Goal: Task Accomplishment & Management: Complete application form

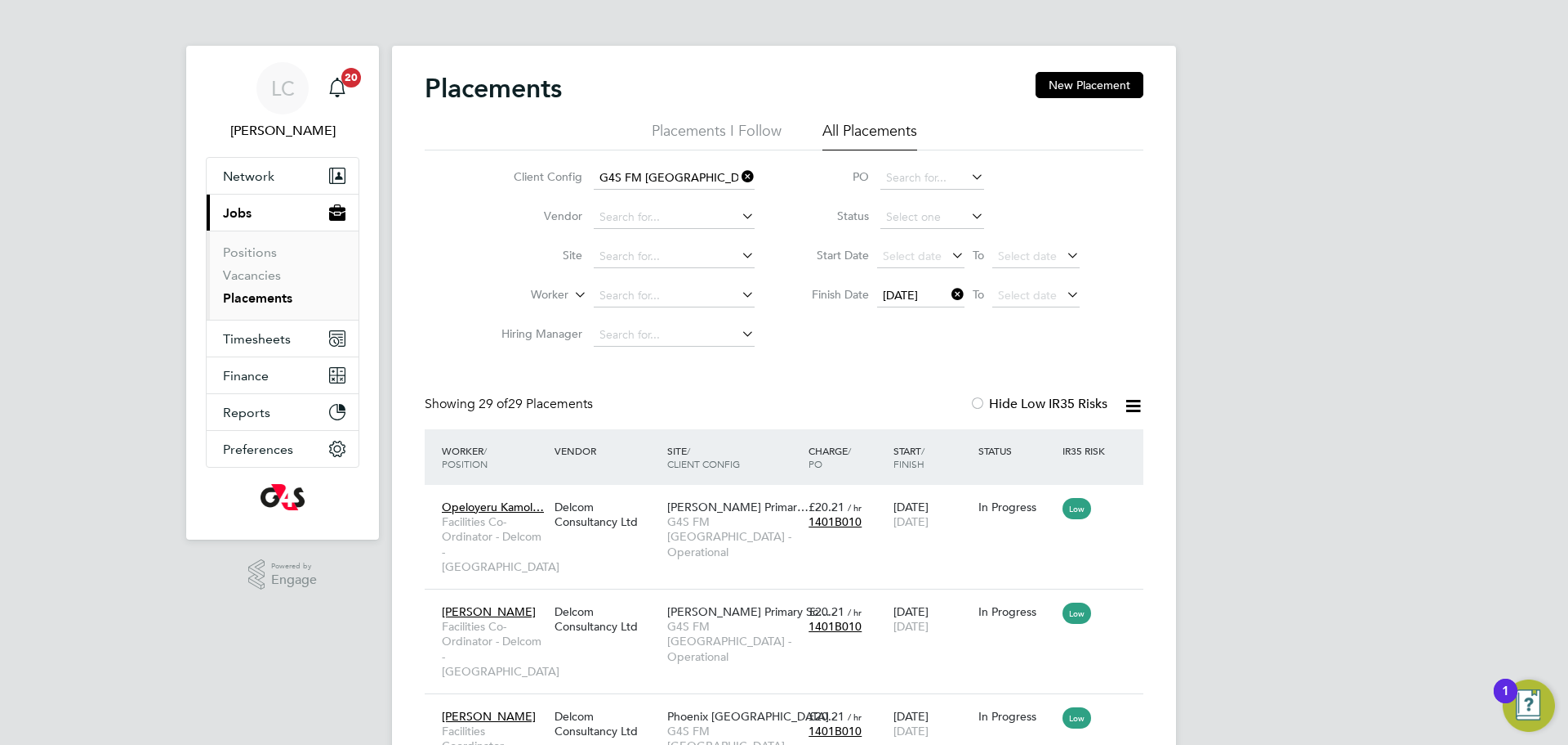
click at [948, 292] on icon at bounding box center [948, 294] width 0 height 23
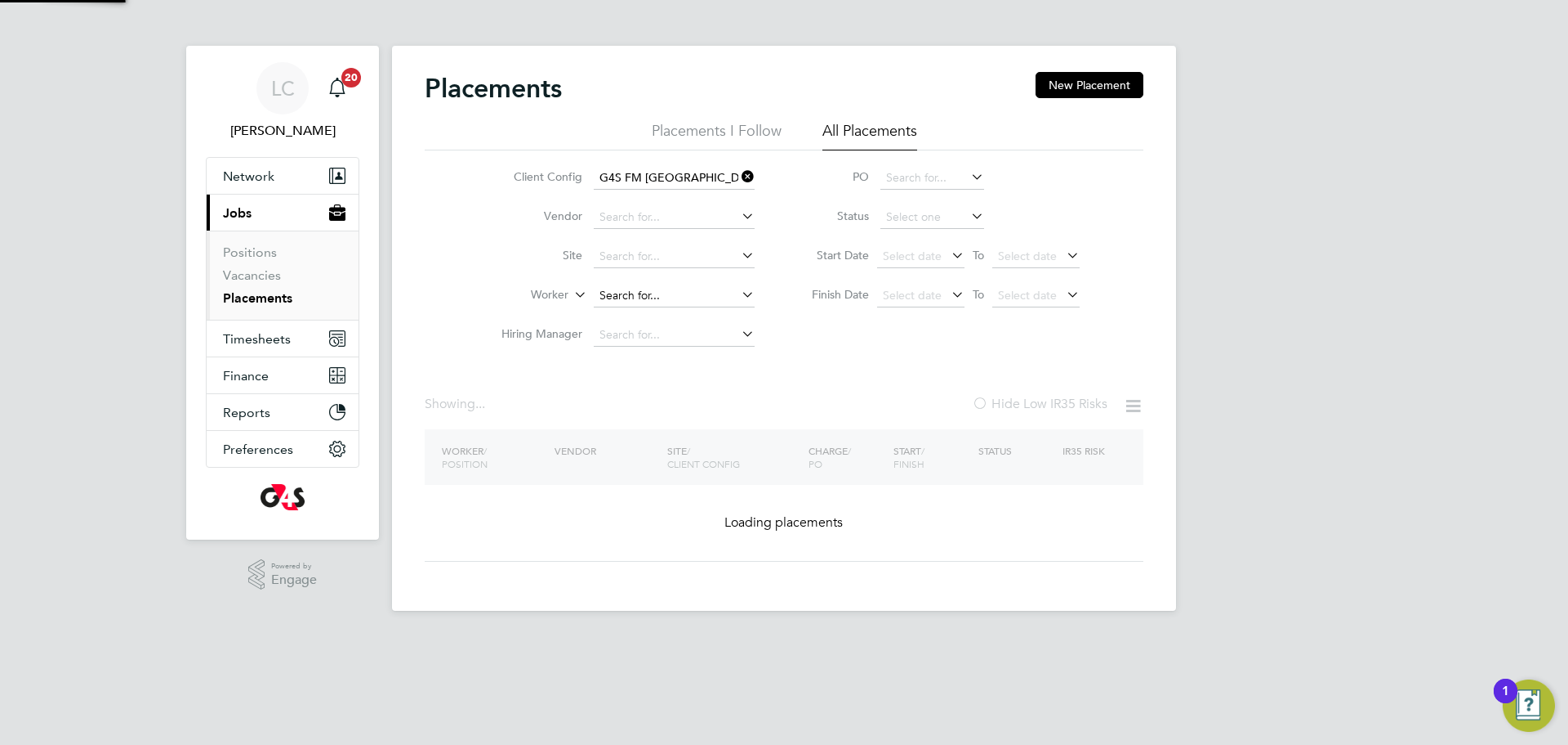
click at [650, 303] on input at bounding box center [675, 296] width 161 height 23
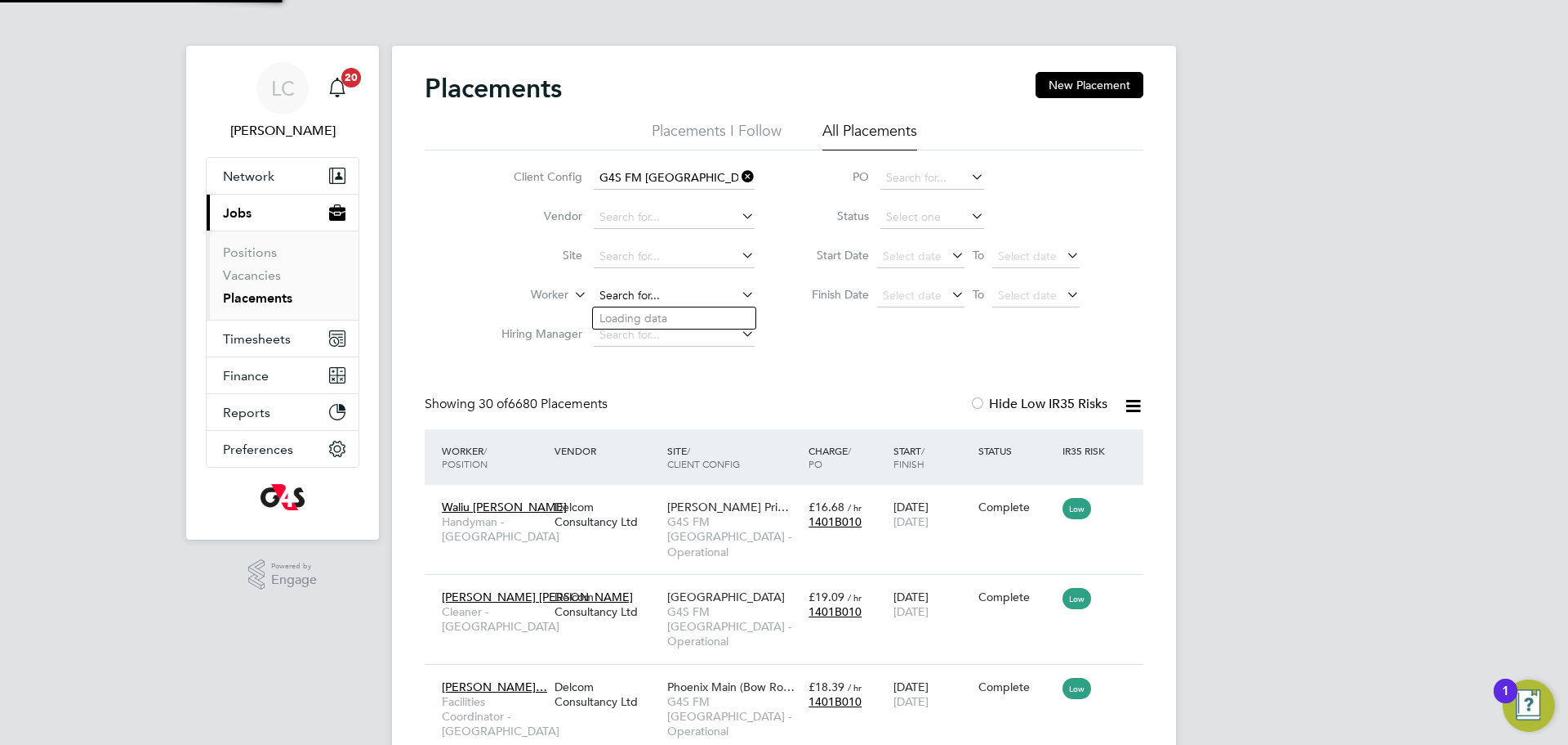
scroll to position [62, 142]
paste input "[PERSON_NAME]"
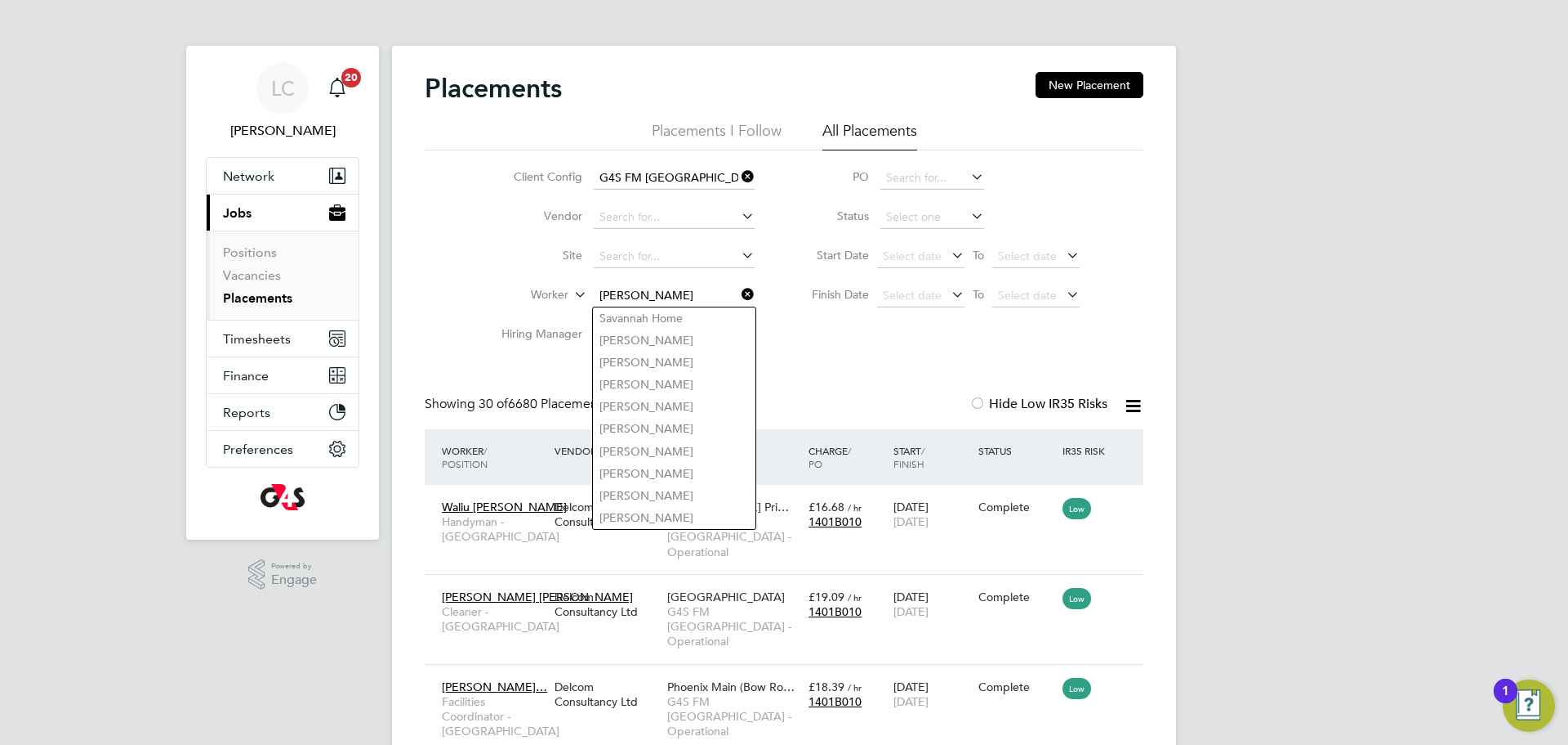
type input "Savannah Home"
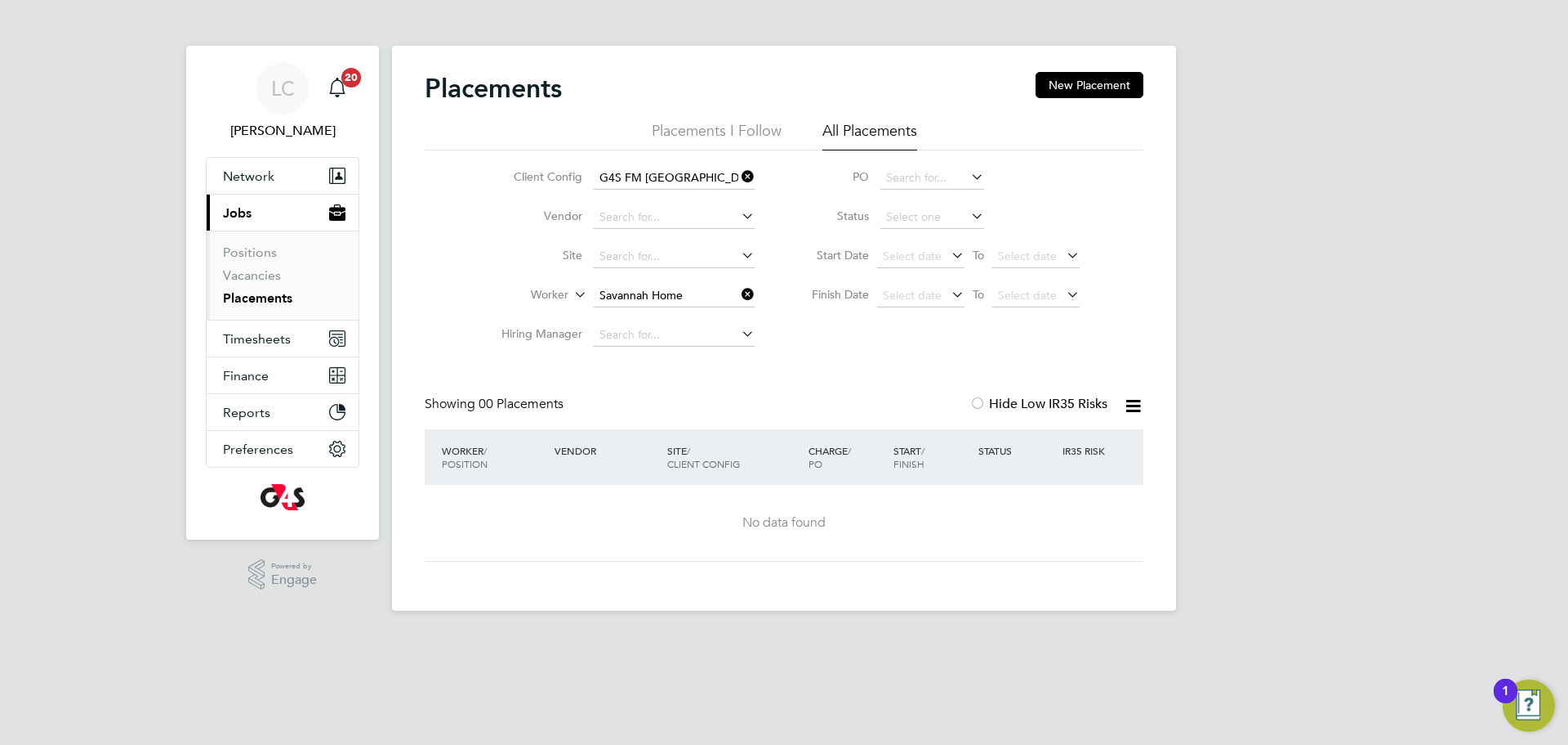
click at [739, 293] on icon at bounding box center [739, 294] width 0 height 23
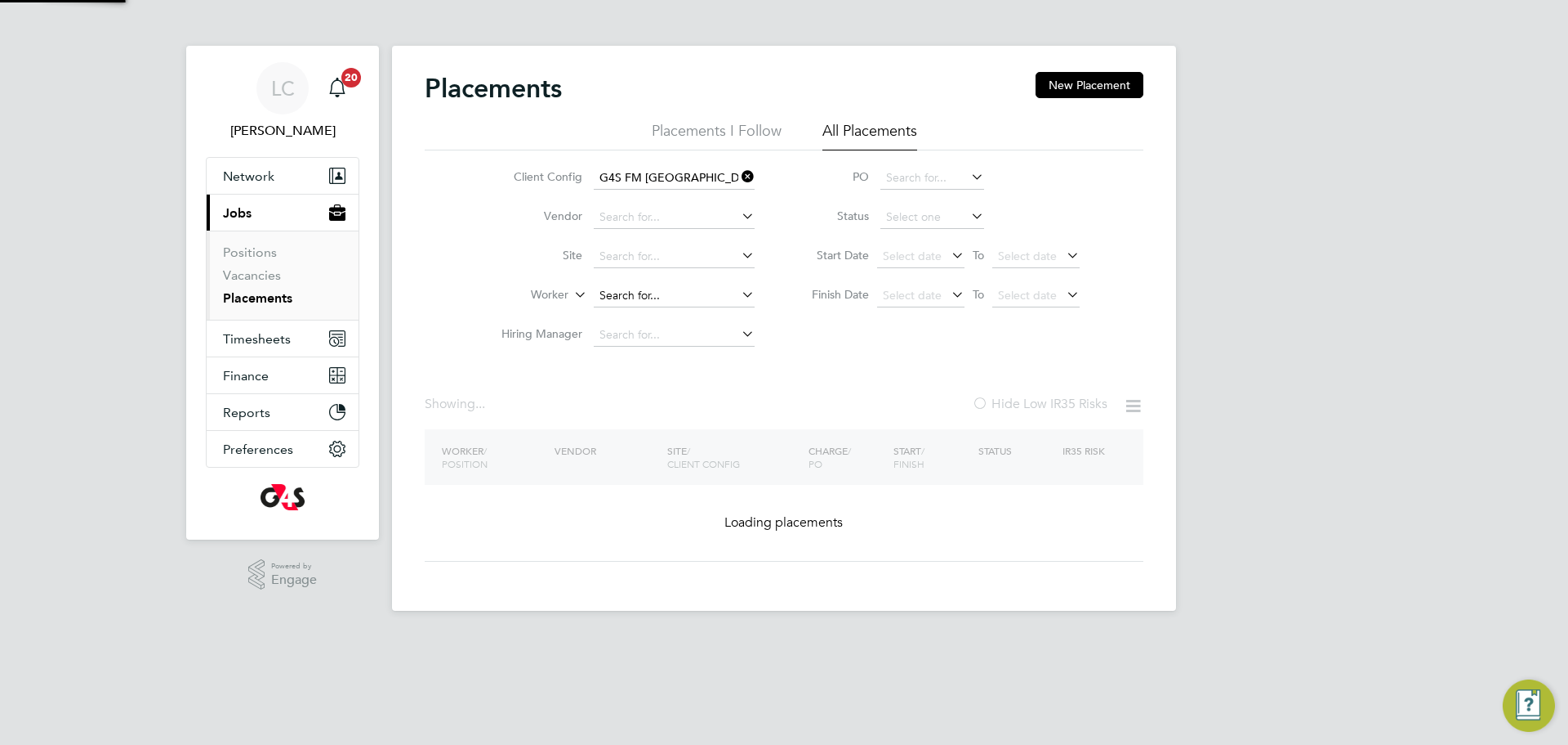
click at [667, 294] on input at bounding box center [675, 296] width 161 height 23
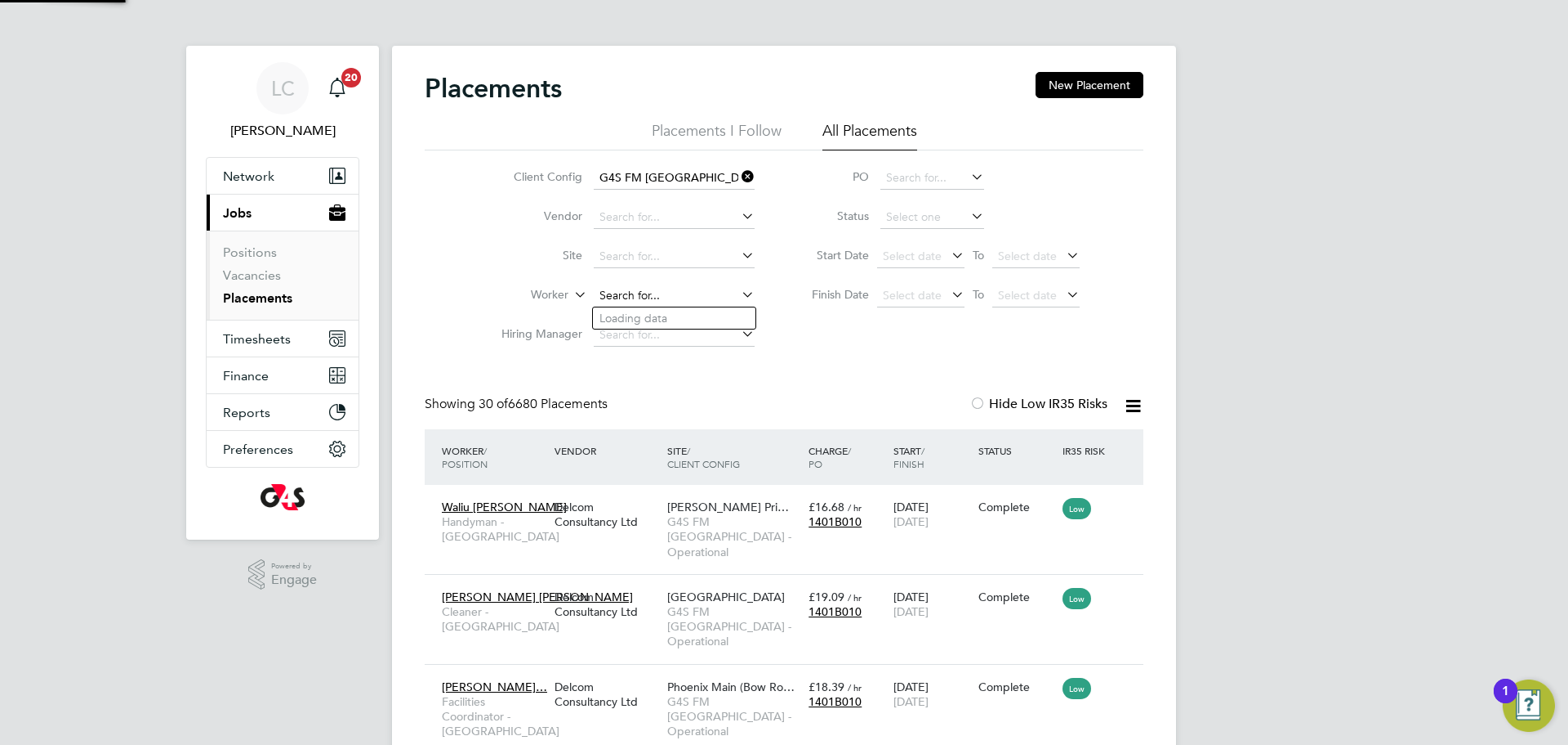
paste input "[PERSON_NAME]"
click at [662, 322] on li "[PERSON_NAME] Egbule" at bounding box center [675, 318] width 163 height 22
type input "[PERSON_NAME] Egbule"
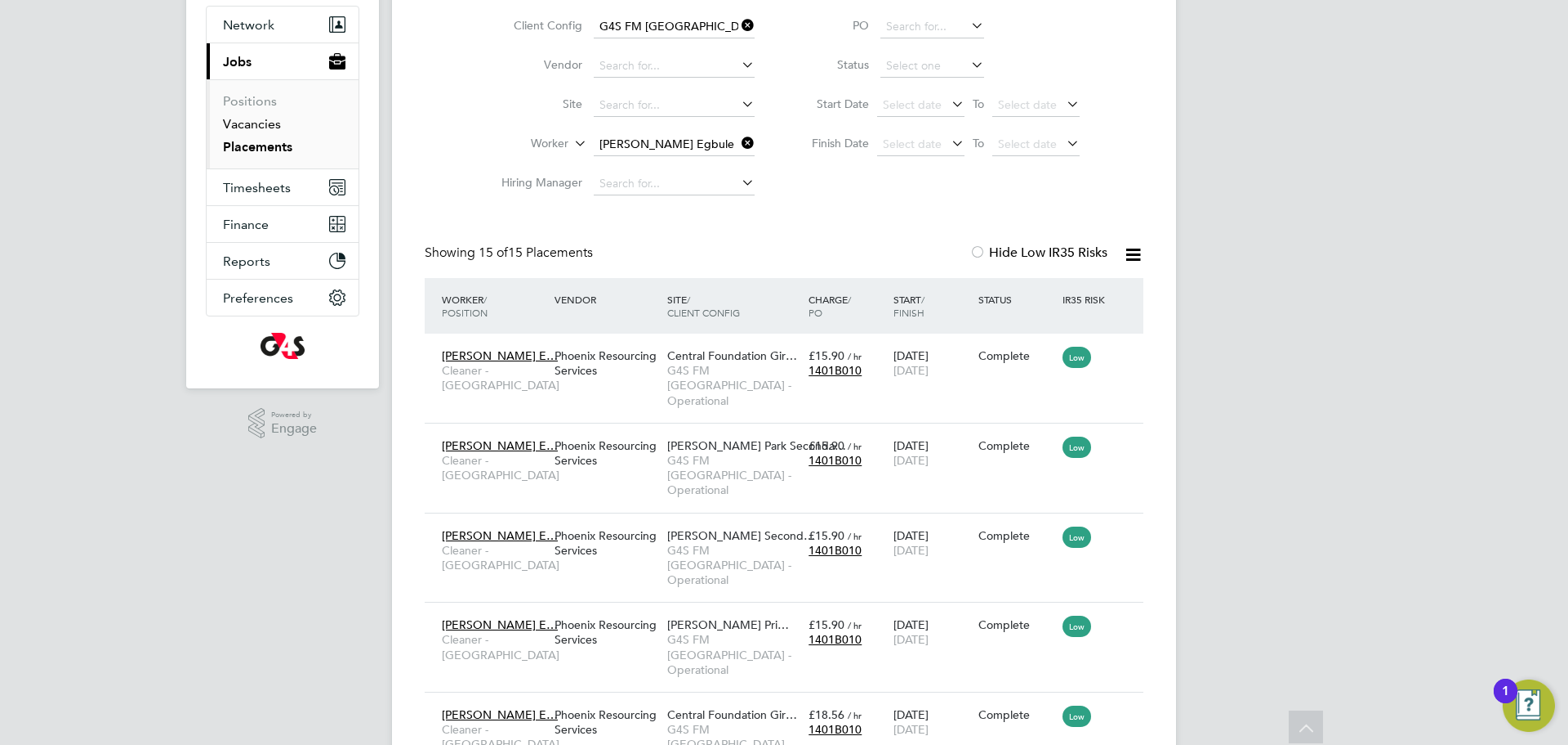
click at [246, 125] on link "Vacancies" at bounding box center [251, 123] width 58 height 16
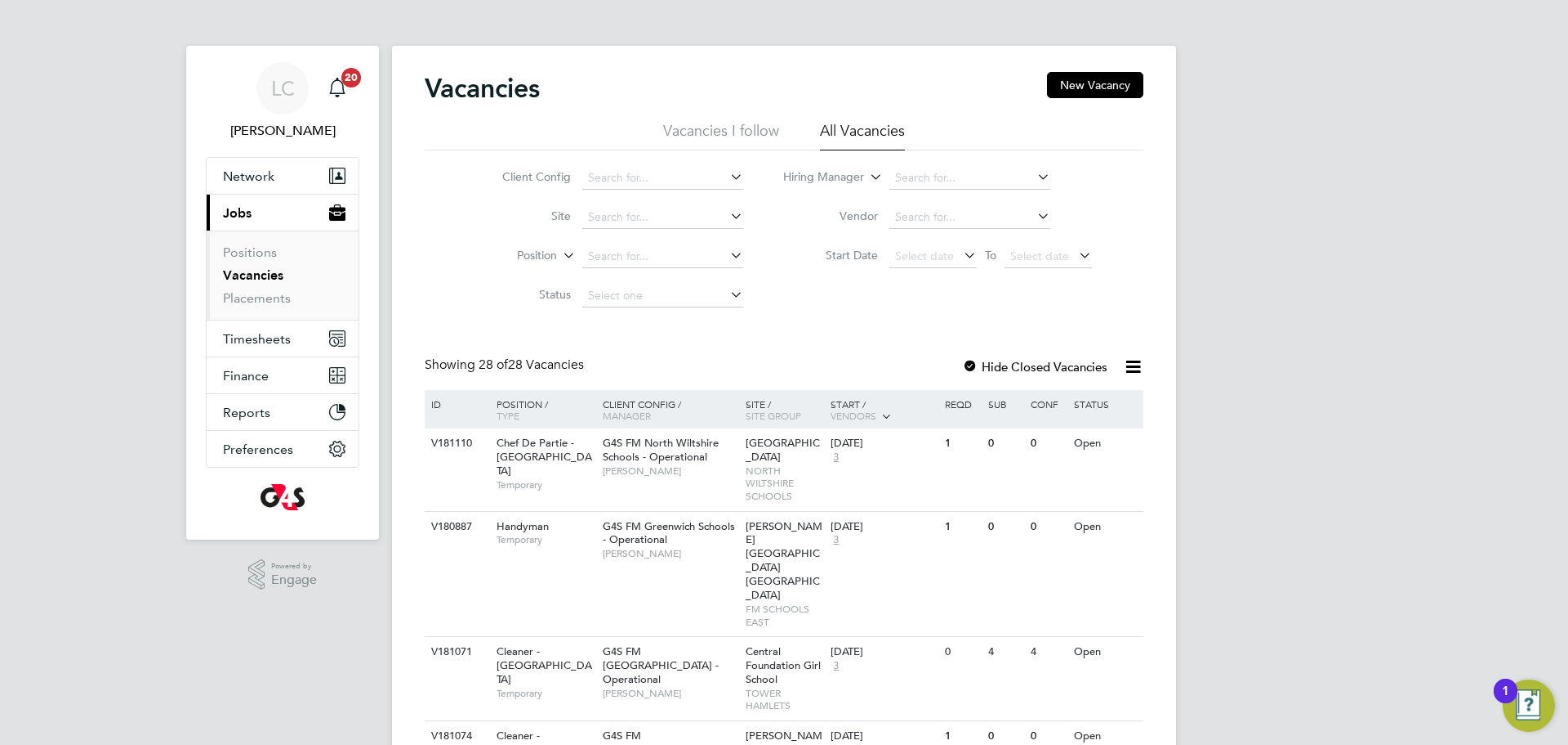
drag, startPoint x: 1061, startPoint y: 80, endPoint x: 1013, endPoint y: 91, distance: 49.2
click at [1059, 79] on button "New Vacancy" at bounding box center [1095, 85] width 96 height 26
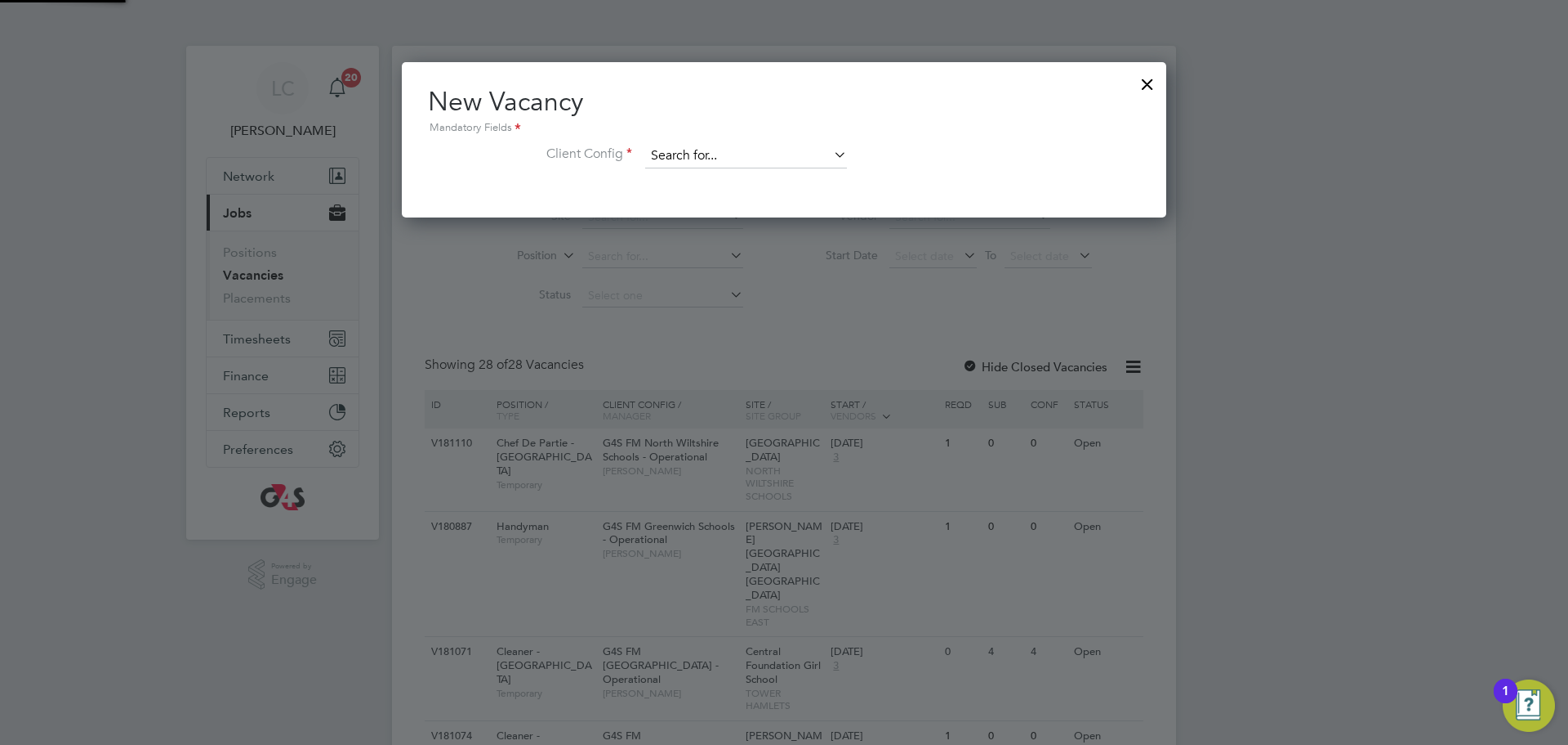
drag, startPoint x: 732, startPoint y: 133, endPoint x: 736, endPoint y: 148, distance: 15.5
click at [736, 139] on div "New Vacancy Mandatory Fields Client Config" at bounding box center [784, 134] width 713 height 99
click at [736, 150] on input at bounding box center [746, 156] width 202 height 25
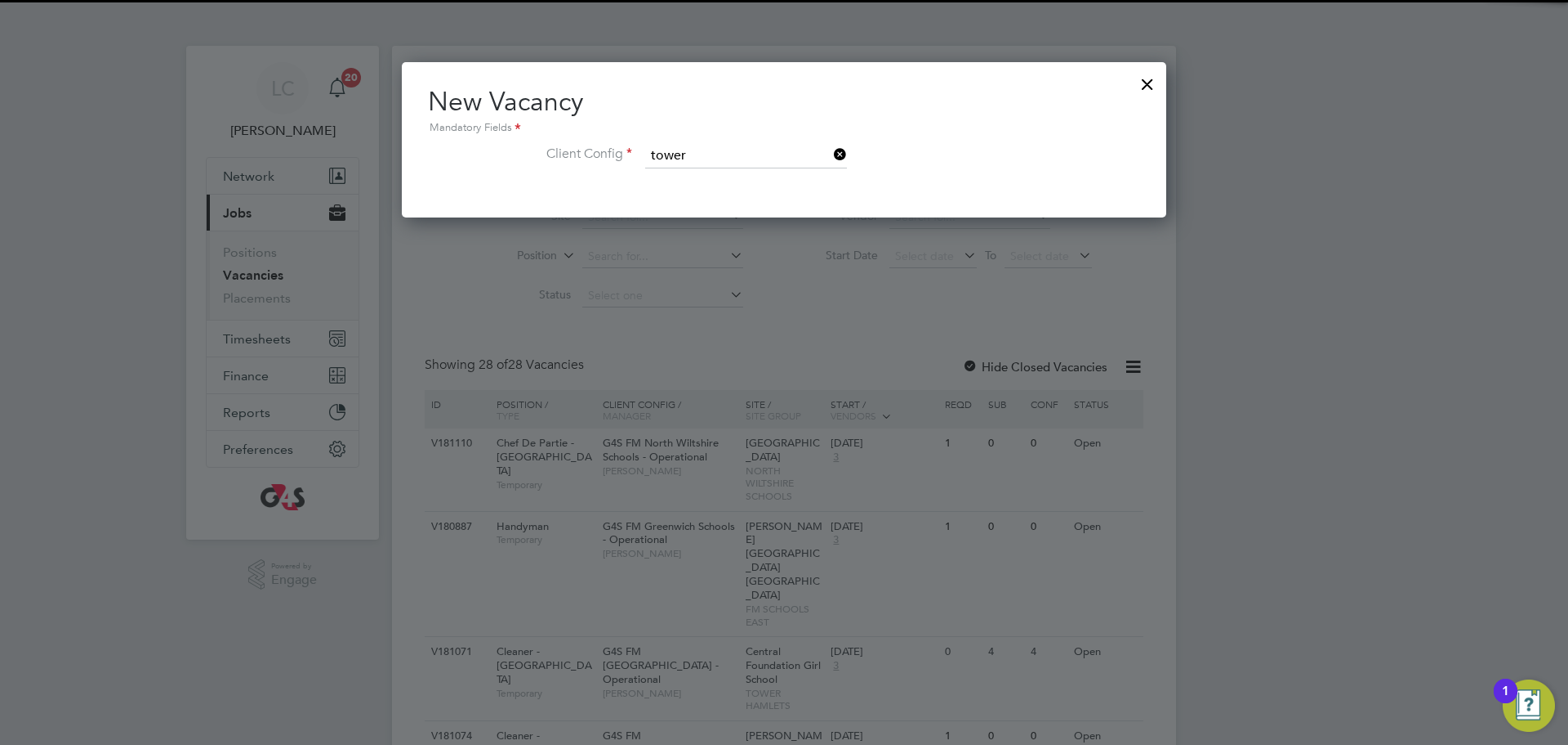
click at [720, 200] on b "Tower" at bounding box center [709, 201] width 32 height 14
type input "G4S FM [GEOGRAPHIC_DATA] - Operational"
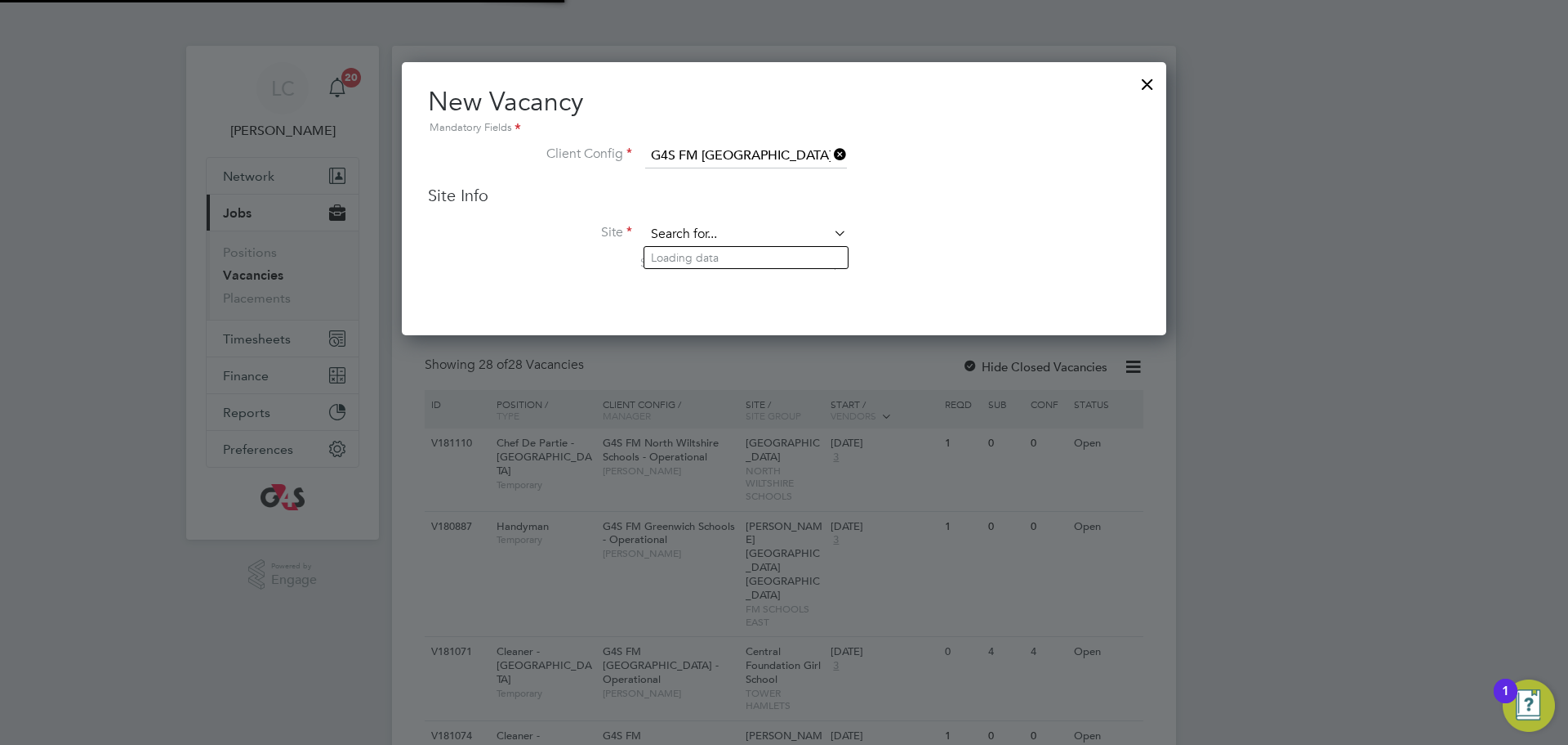
click at [704, 234] on input at bounding box center [746, 234] width 202 height 25
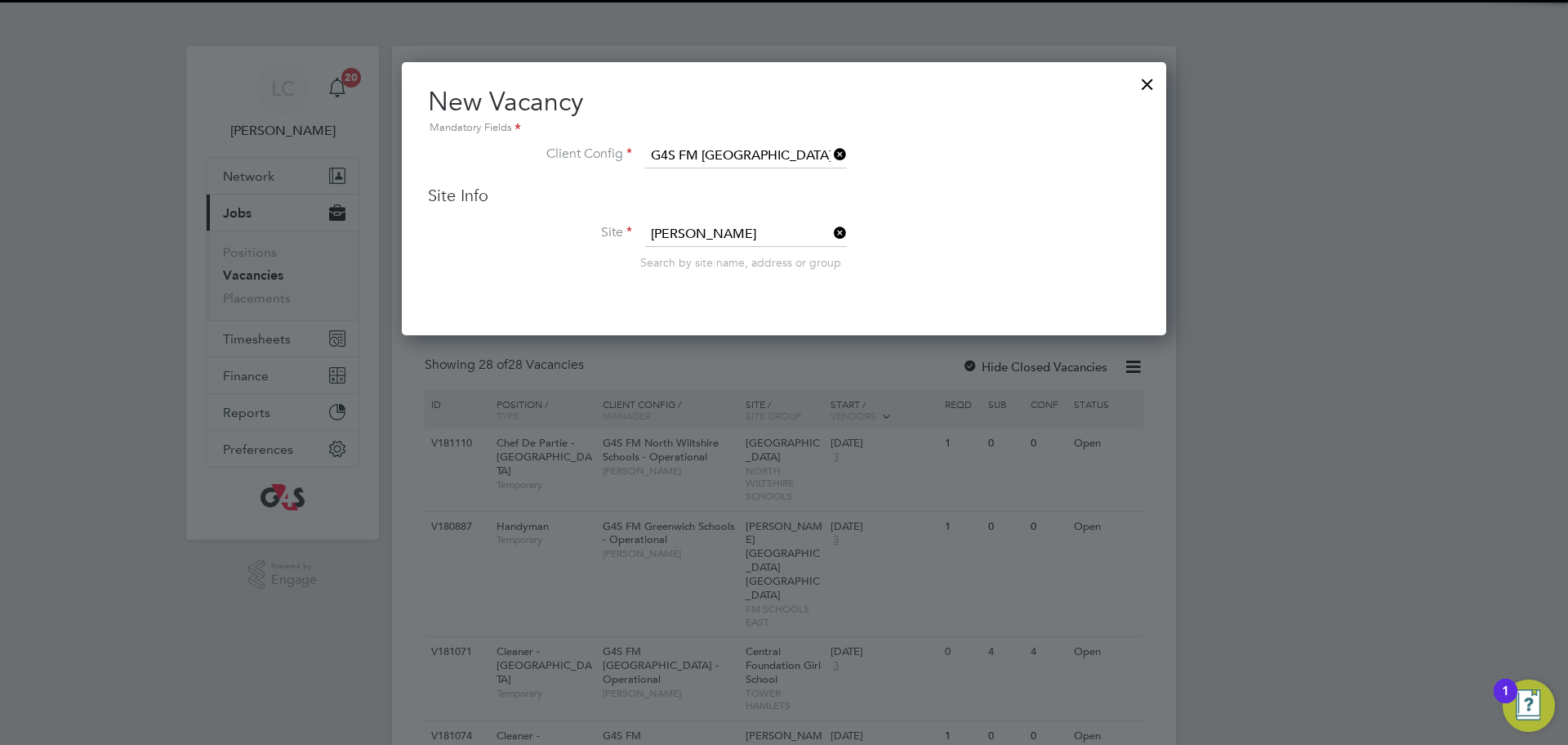
click at [720, 257] on li "[PERSON_NAME] as [PERSON_NAME][GEOGRAPHIC_DATA]" at bounding box center [811, 257] width 334 height 22
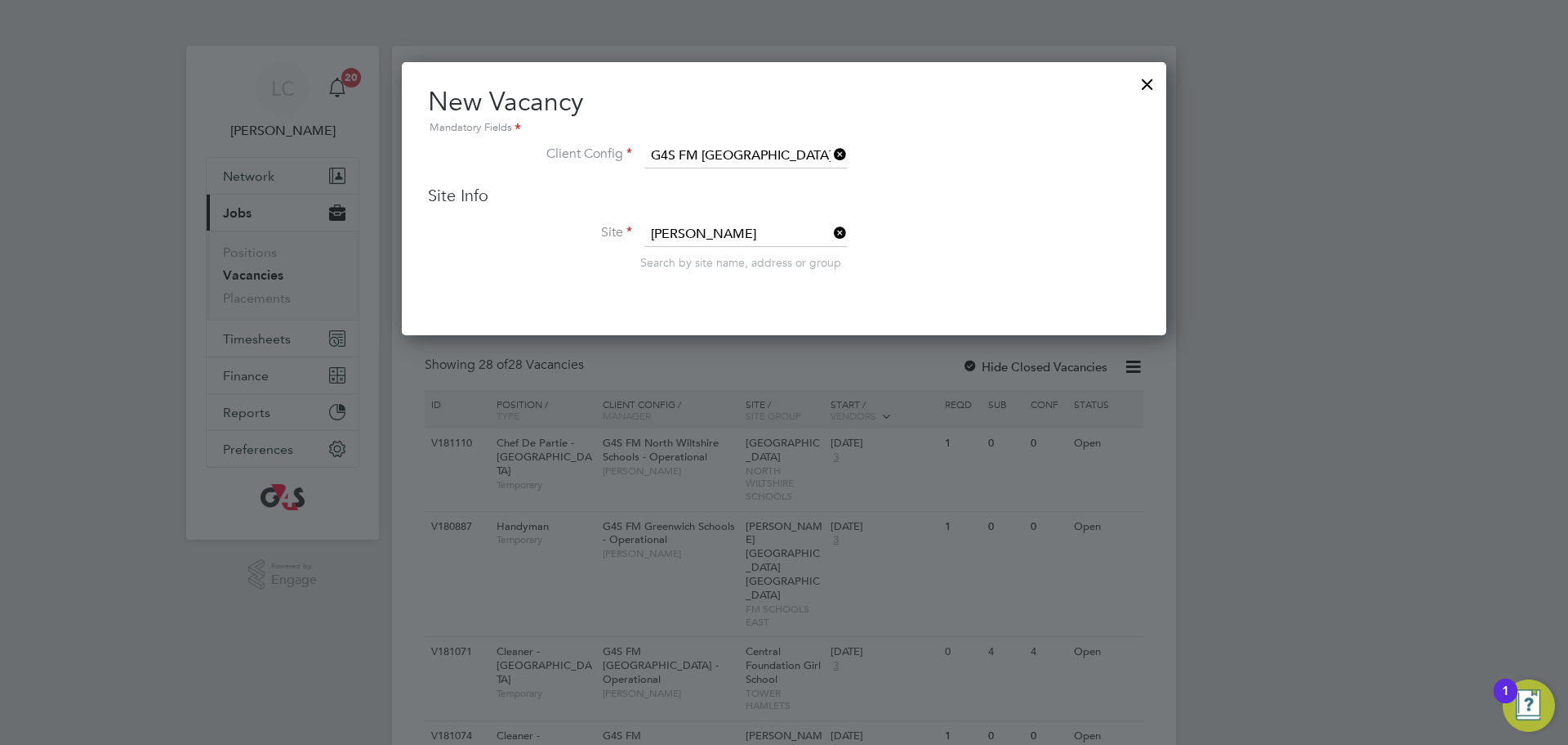
type input "[PERSON_NAME][GEOGRAPHIC_DATA]"
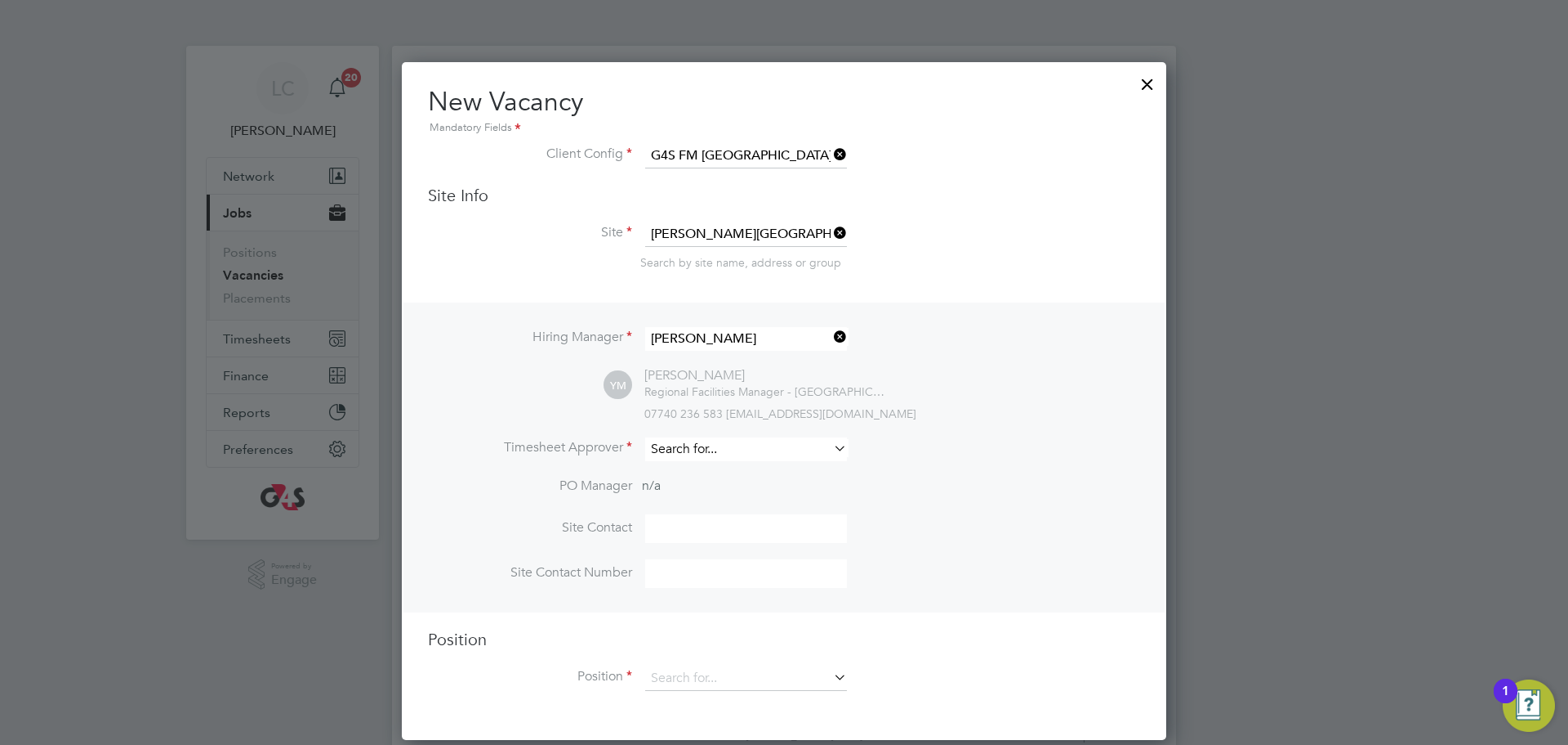
click at [722, 450] on input at bounding box center [746, 449] width 202 height 24
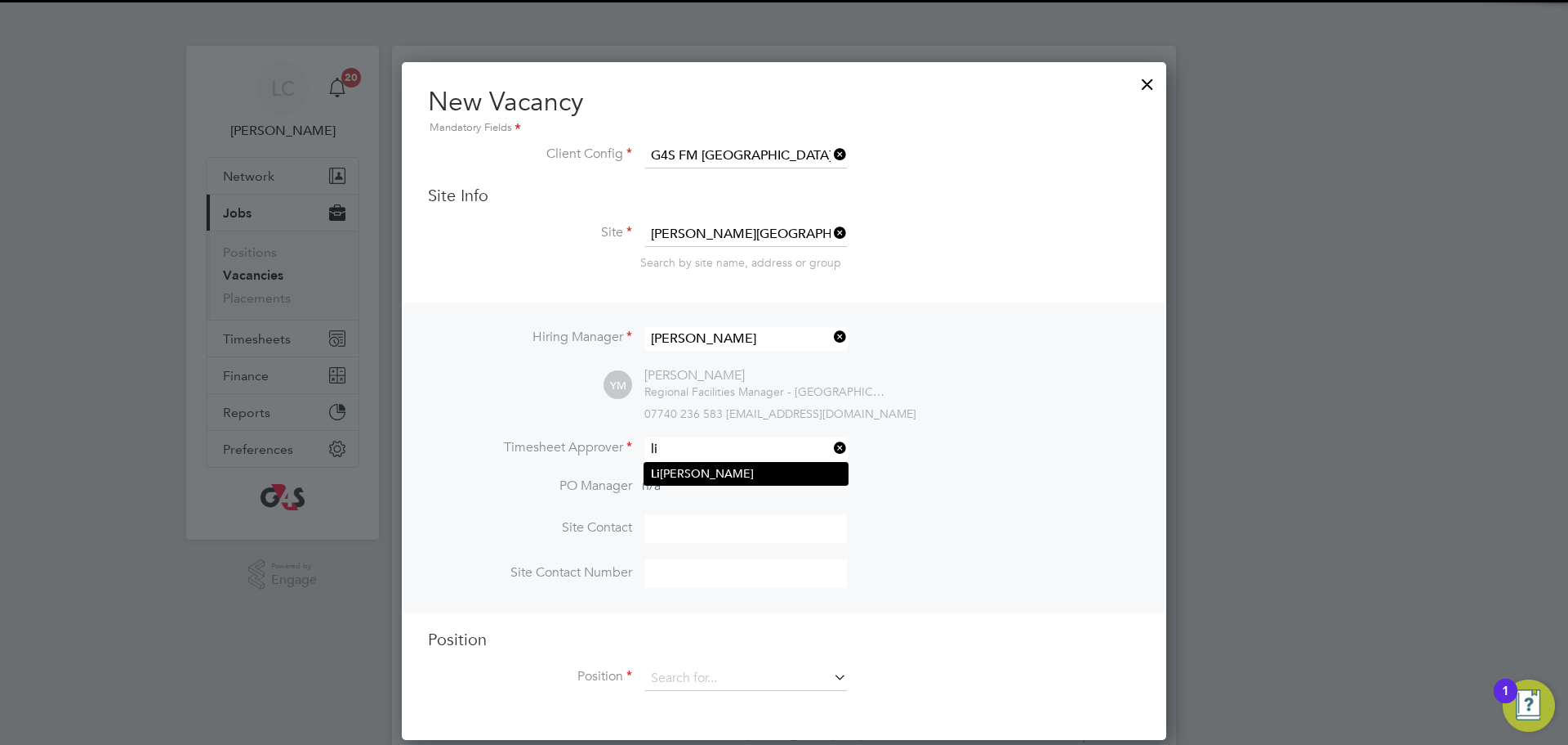
click at [728, 474] on li "[PERSON_NAME]" at bounding box center [746, 474] width 204 height 22
type input "[PERSON_NAME]"
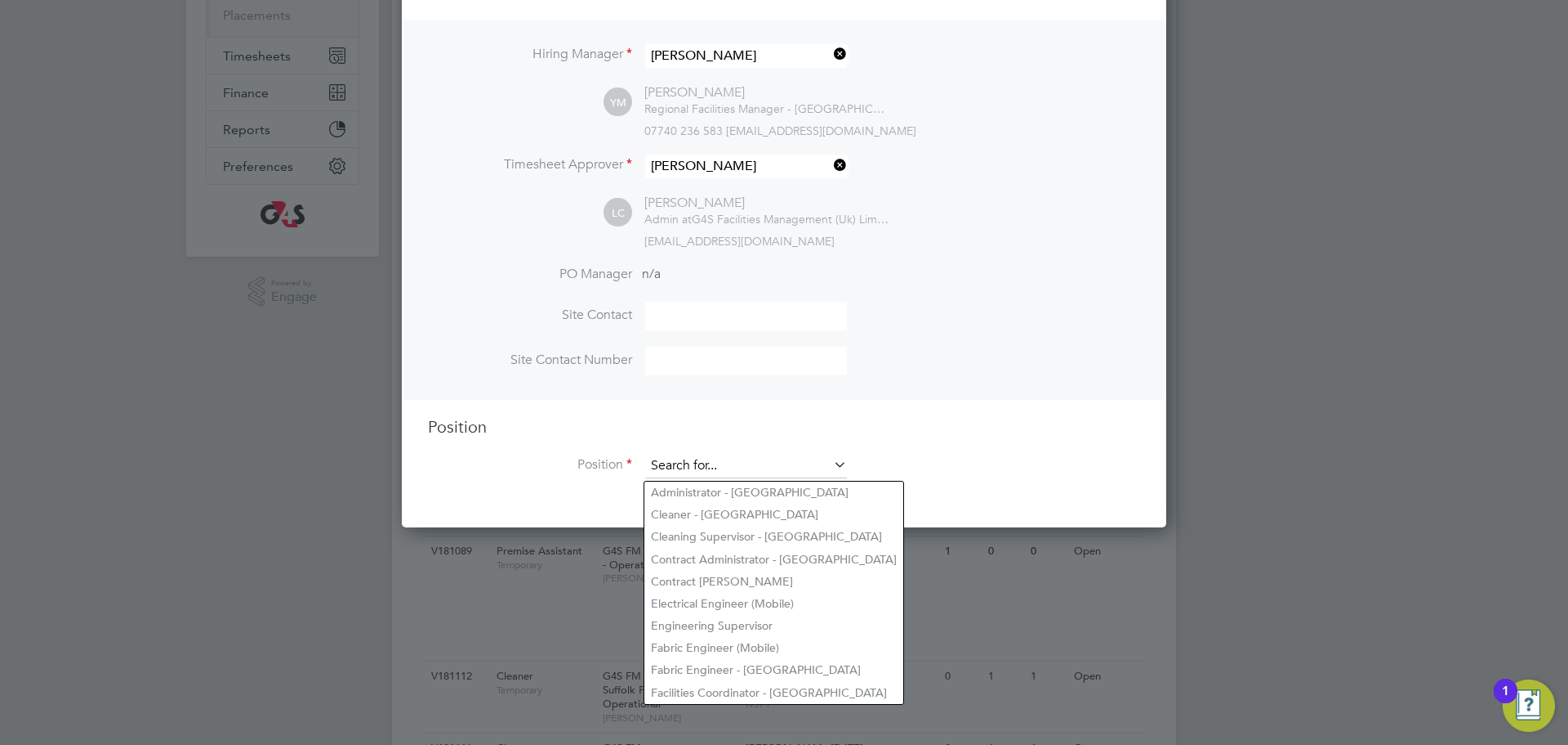
click at [719, 476] on input at bounding box center [746, 466] width 202 height 25
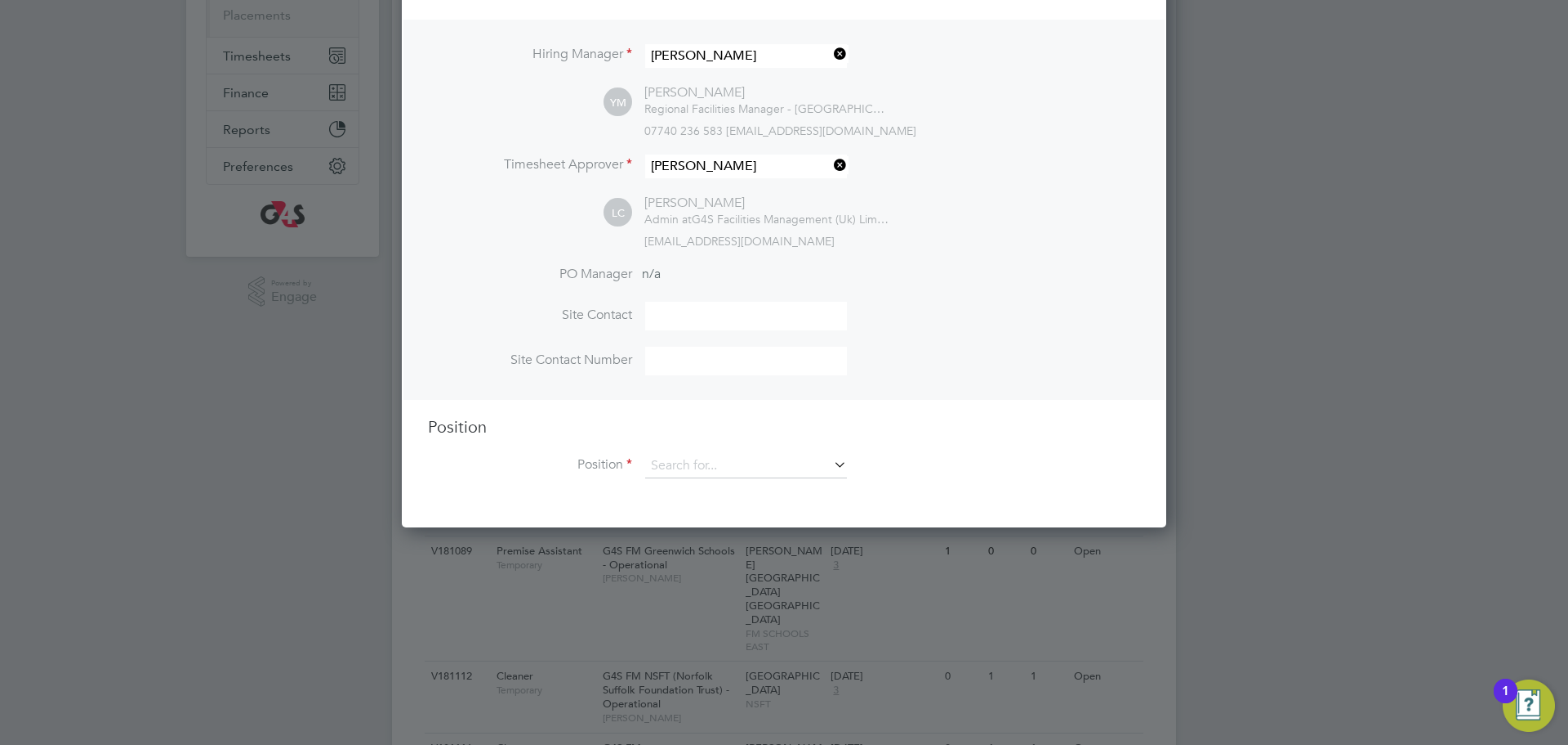
click at [708, 519] on li "Cleaner - [GEOGRAPHIC_DATA]" at bounding box center [773, 514] width 259 height 22
type input "Cleaner - [GEOGRAPHIC_DATA]"
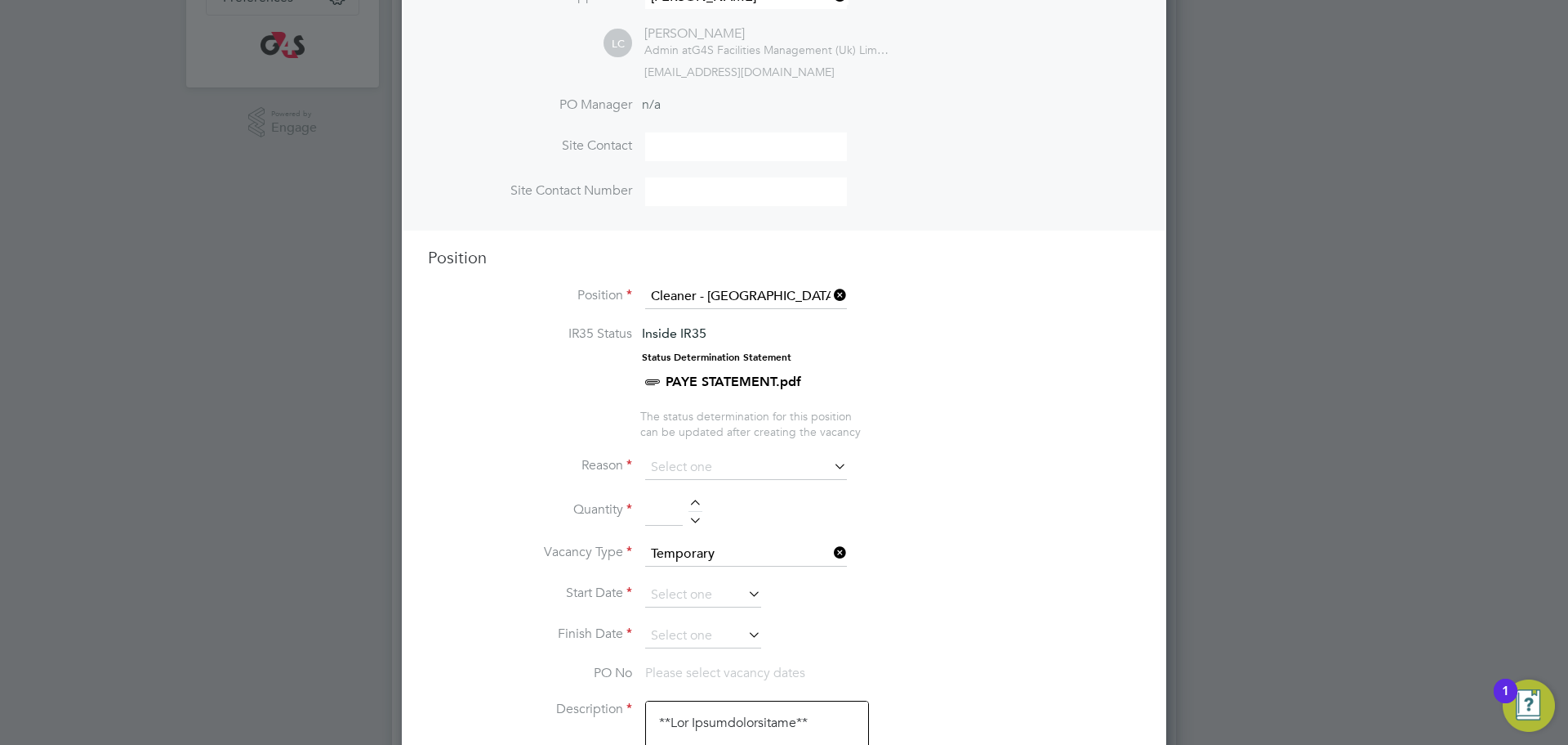
scroll to position [456, 0]
click at [707, 470] on input at bounding box center [746, 464] width 202 height 25
drag, startPoint x: 685, startPoint y: 641, endPoint x: 688, endPoint y: 410, distance: 231.0
click at [684, 639] on li "Replacement" at bounding box center [746, 639] width 204 height 21
type input "Replacement"
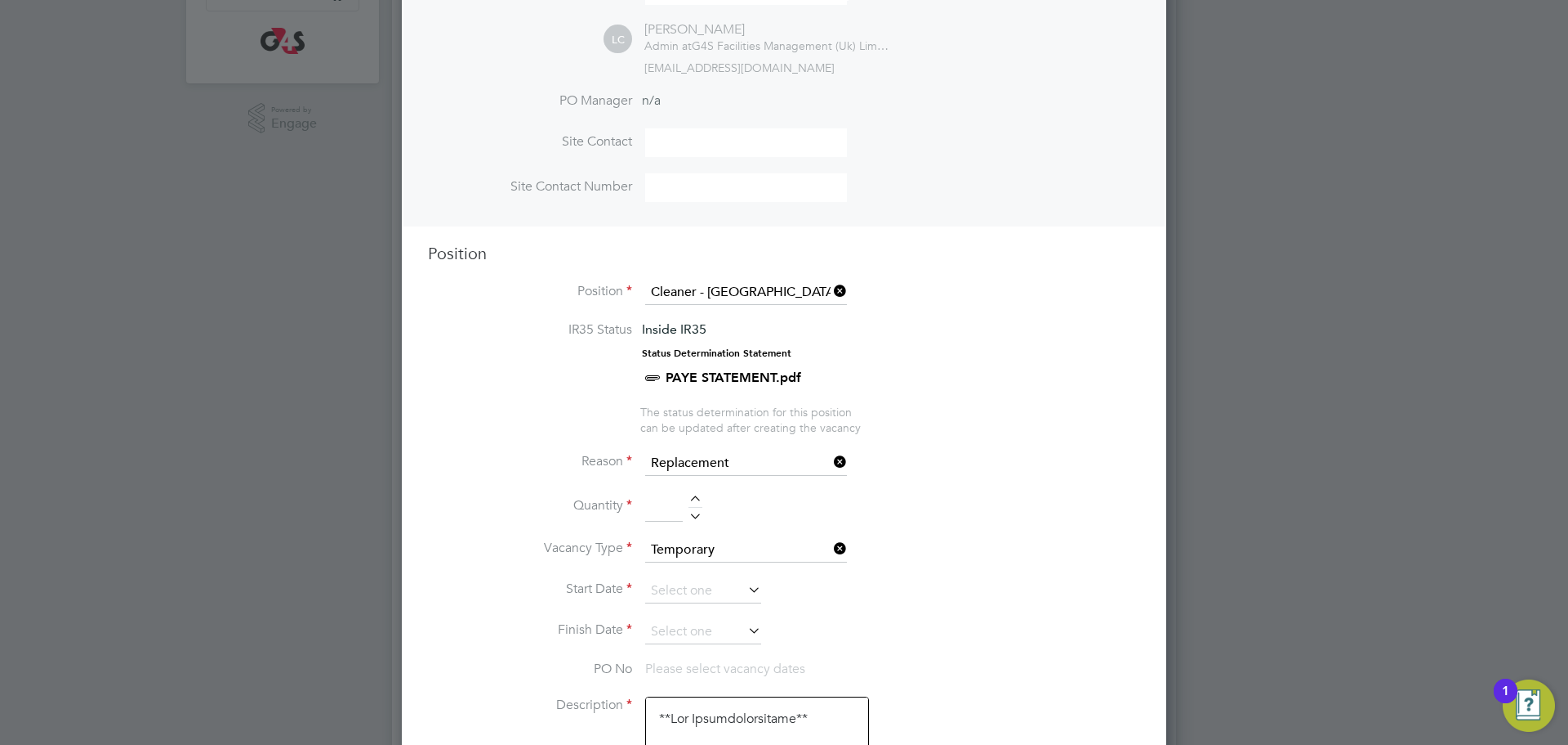
click at [694, 505] on div at bounding box center [695, 501] width 14 height 12
type input "1"
drag, startPoint x: 703, startPoint y: 585, endPoint x: 731, endPoint y: 590, distance: 28.4
click at [703, 585] on input at bounding box center [703, 591] width 116 height 25
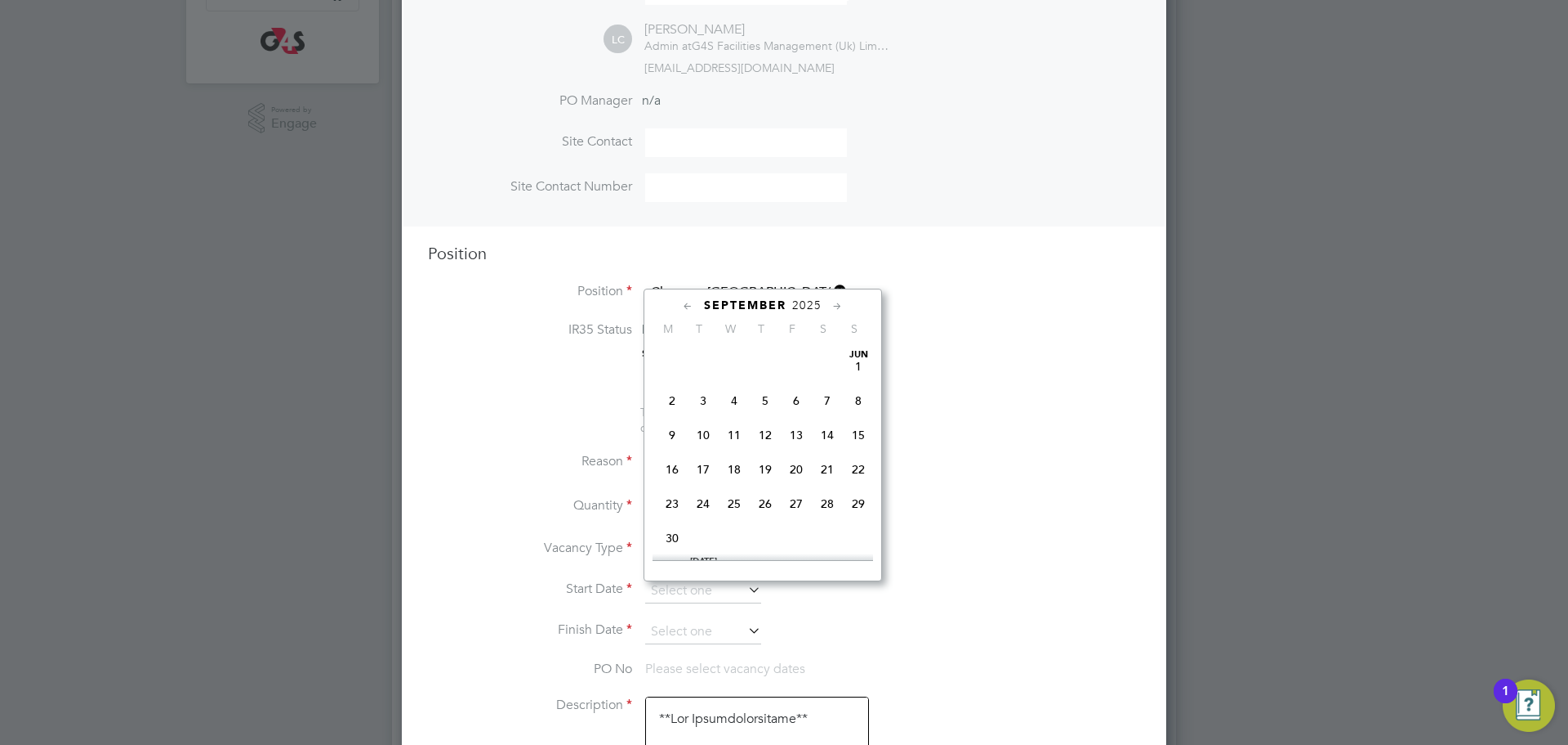
scroll to position [617, 0]
click at [741, 419] on span "24" at bounding box center [735, 404] width 31 height 31
type input "[DATE]"
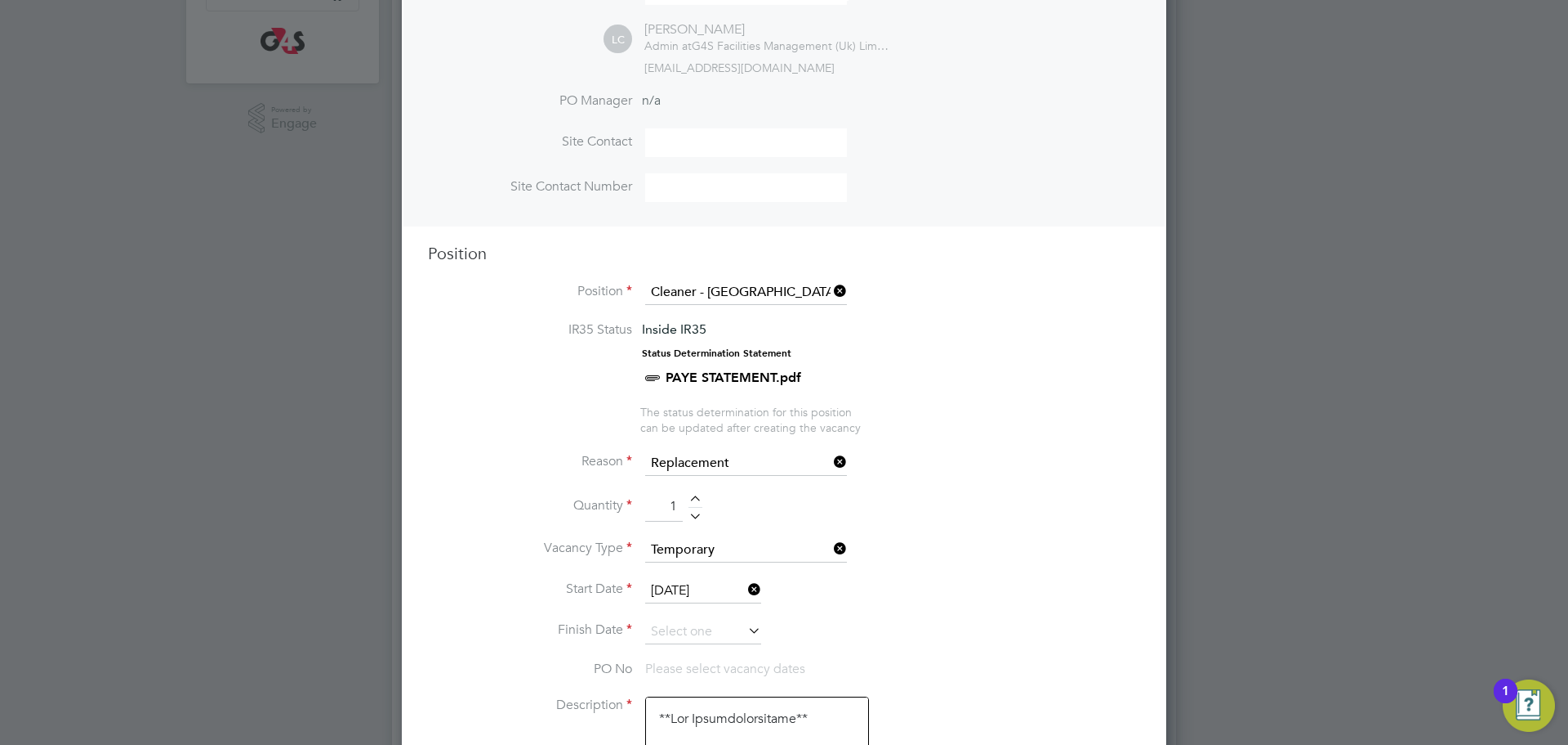
click at [709, 615] on li "Start Date [DATE]" at bounding box center [784, 599] width 713 height 41
click at [703, 624] on input at bounding box center [703, 632] width 116 height 25
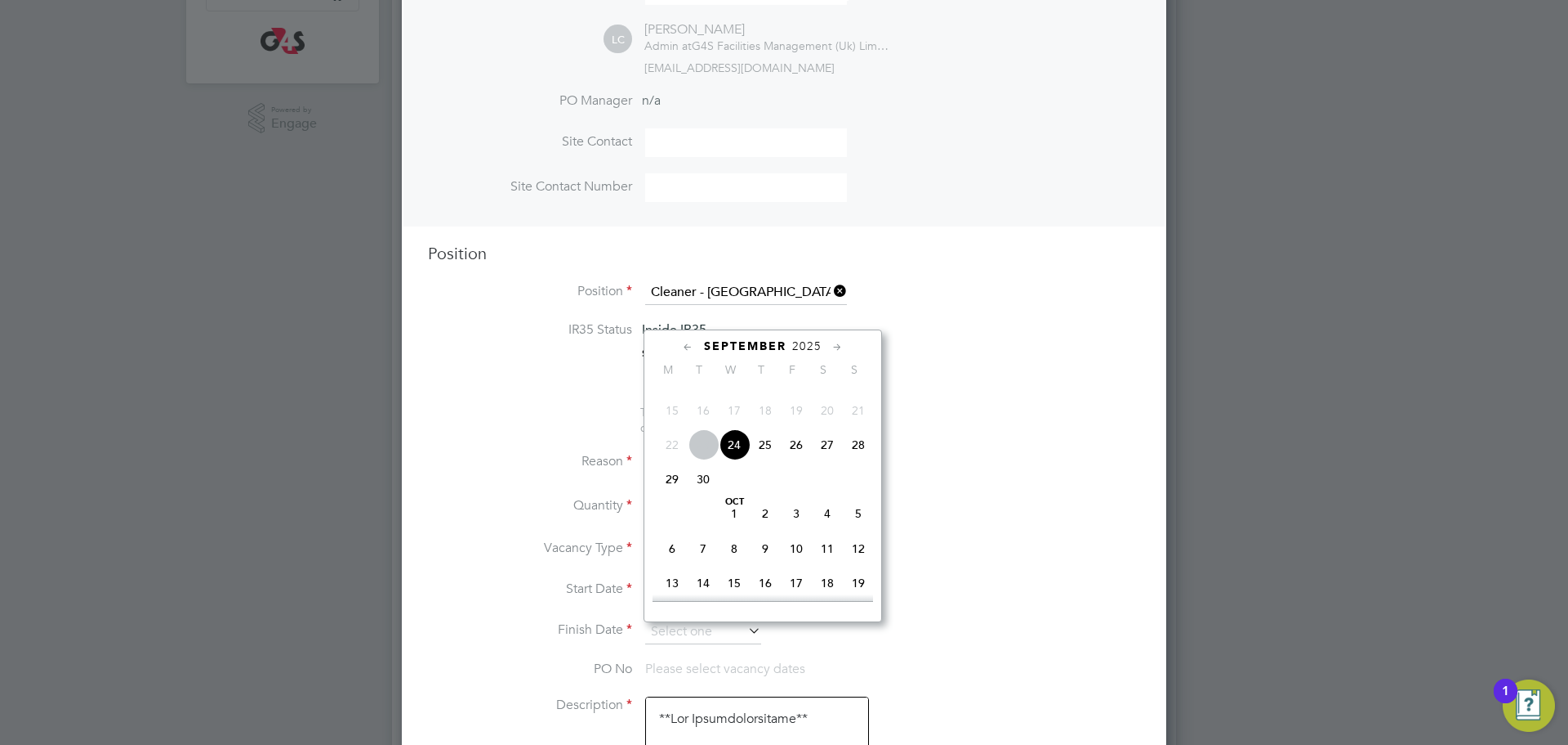
click at [798, 460] on span "26" at bounding box center [796, 445] width 31 height 31
type input "[DATE]"
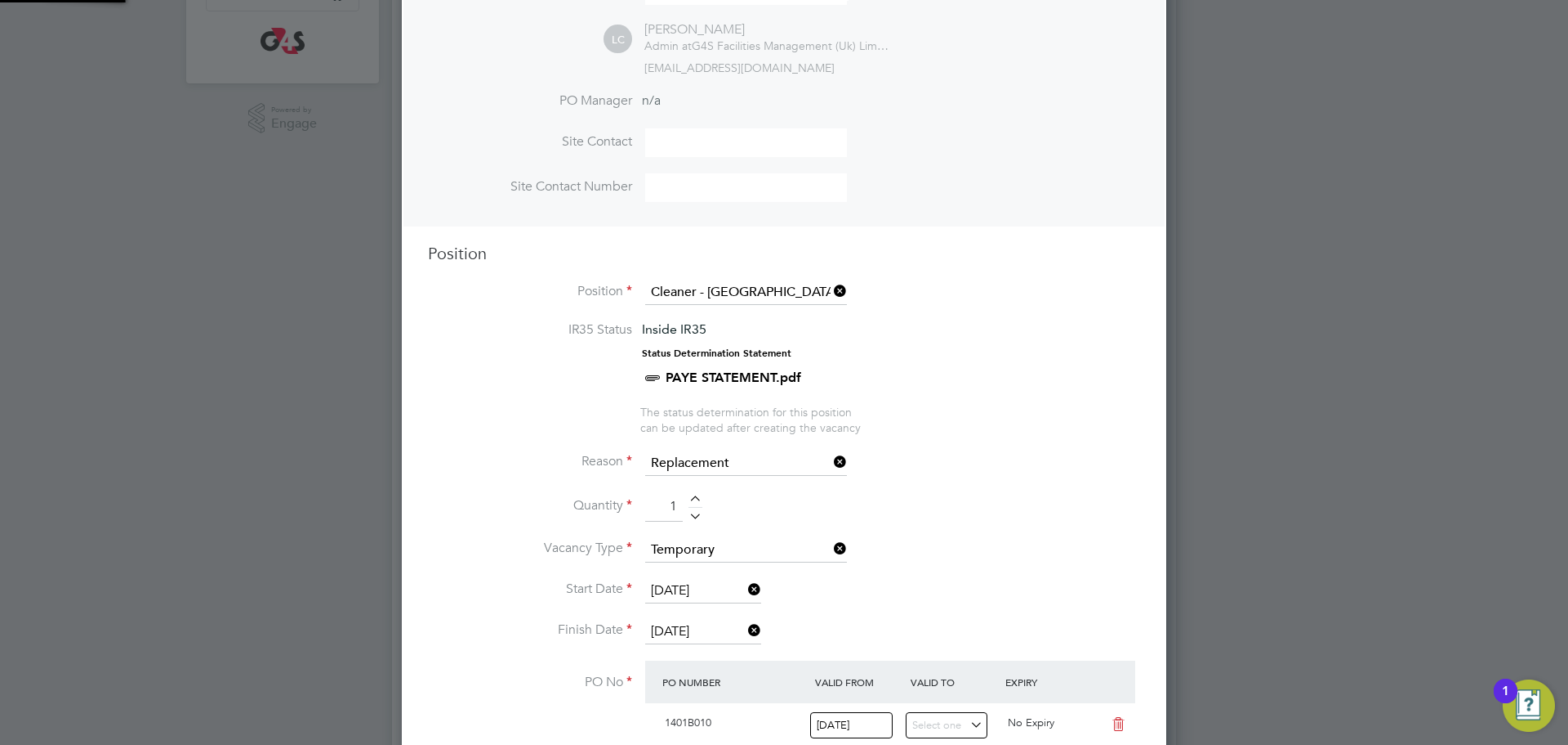
scroll to position [28, 154]
click at [888, 572] on li "Vacancy Type Temporary" at bounding box center [784, 558] width 713 height 41
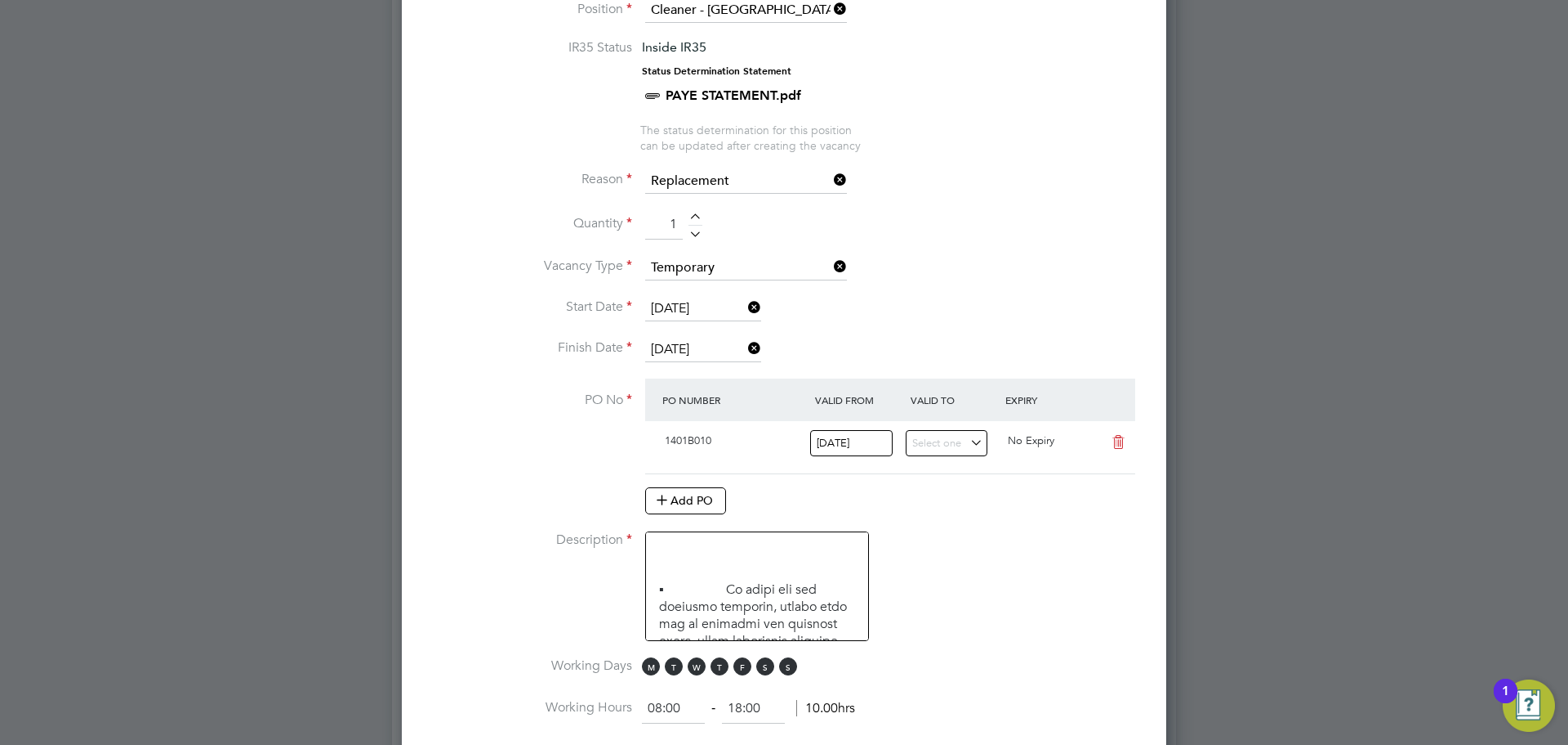
scroll to position [103, 0]
drag, startPoint x: 648, startPoint y: 671, endPoint x: 661, endPoint y: 669, distance: 13.2
click at [648, 672] on span "M" at bounding box center [651, 666] width 18 height 18
drag, startPoint x: 674, startPoint y: 664, endPoint x: 715, endPoint y: 672, distance: 41.8
click at [675, 664] on span "T" at bounding box center [674, 666] width 18 height 18
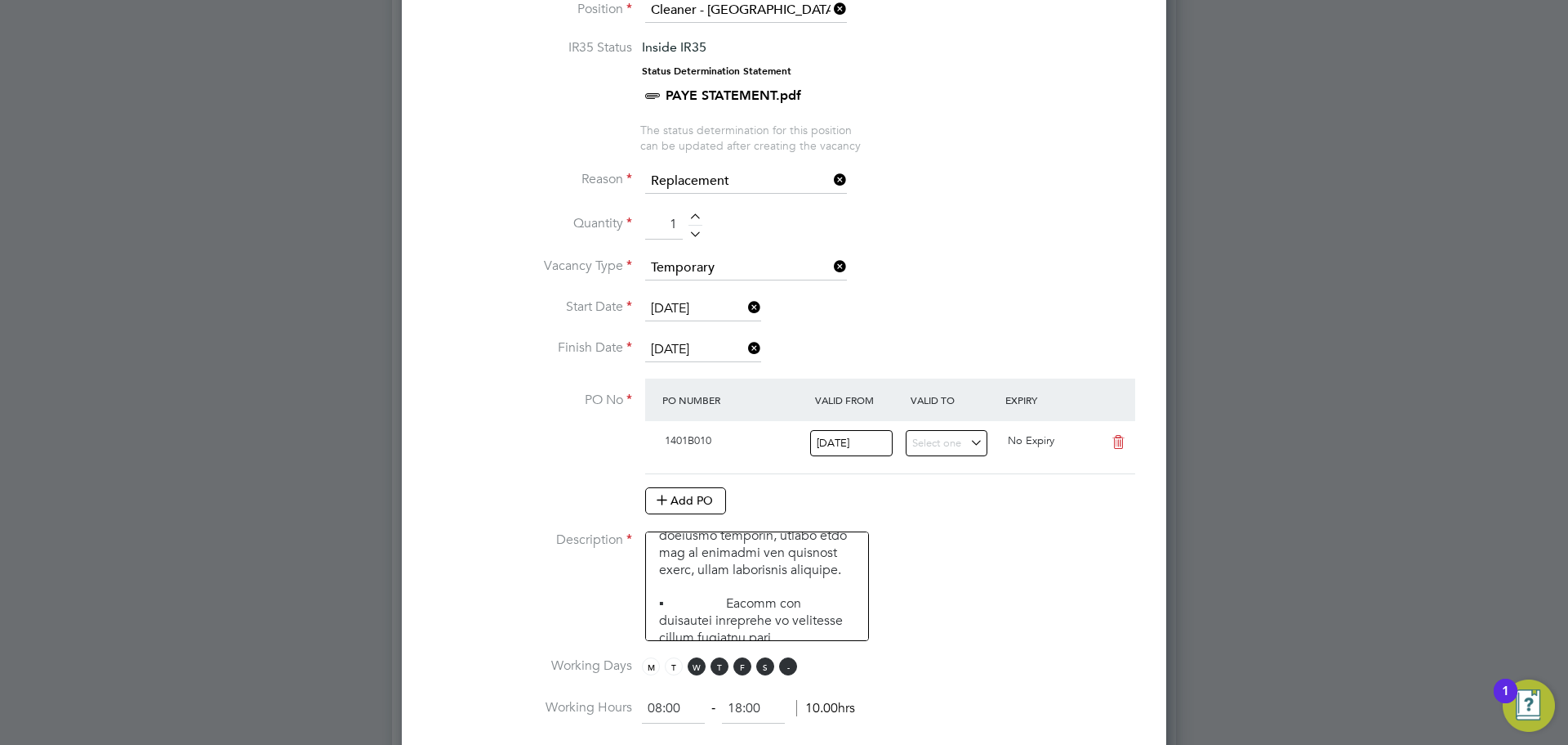
drag, startPoint x: 765, startPoint y: 669, endPoint x: 783, endPoint y: 674, distance: 18.7
click at [765, 671] on span "S" at bounding box center [765, 666] width 18 height 18
click at [786, 673] on span "S" at bounding box center [788, 666] width 18 height 18
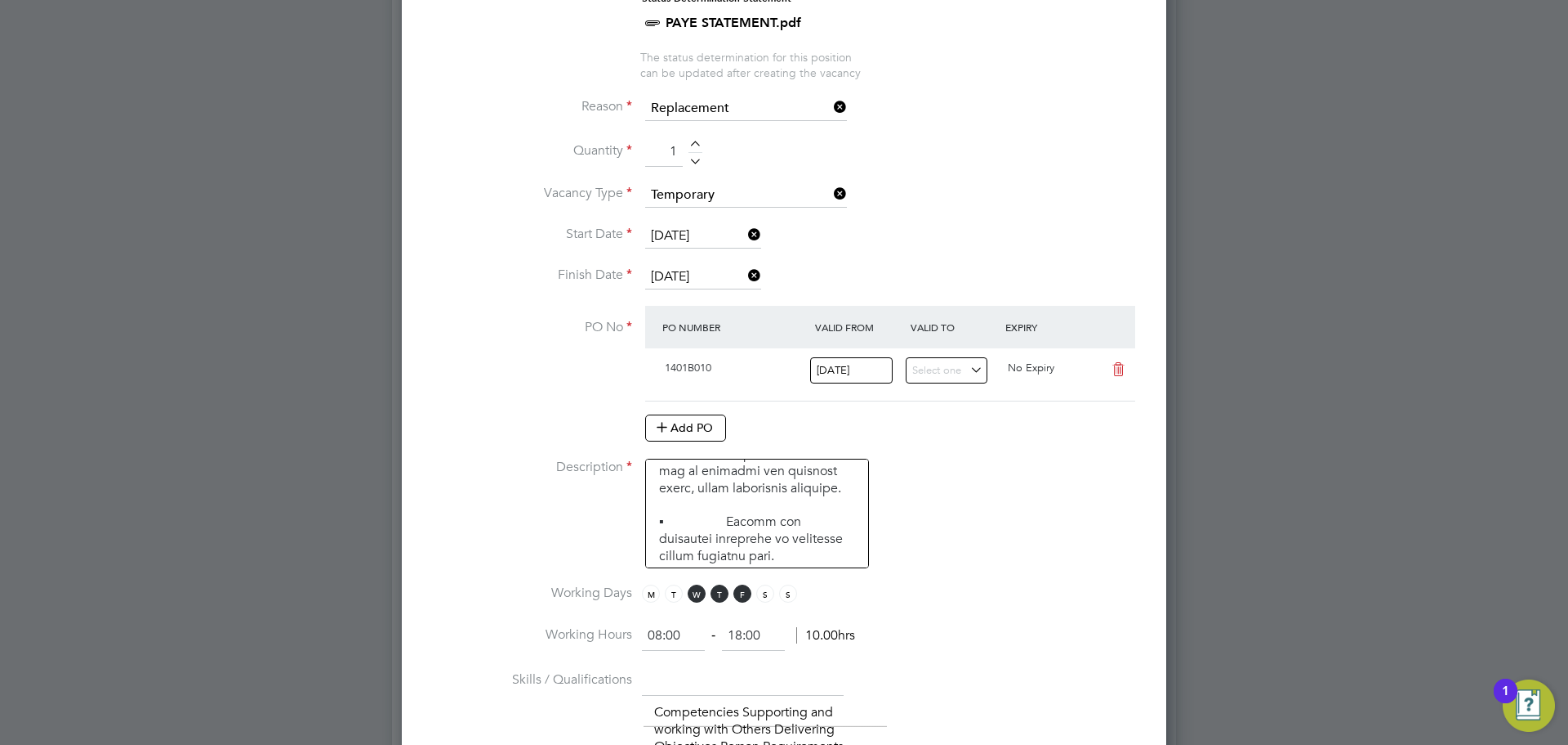
scroll to position [129, 0]
drag, startPoint x: 694, startPoint y: 632, endPoint x: 623, endPoint y: 643, distance: 71.8
click at [623, 643] on li "Working Hours 08:00 ‐ 18:00 10.00hrs" at bounding box center [784, 644] width 713 height 46
type input "06:30"
drag, startPoint x: 763, startPoint y: 646, endPoint x: 728, endPoint y: 646, distance: 35.0
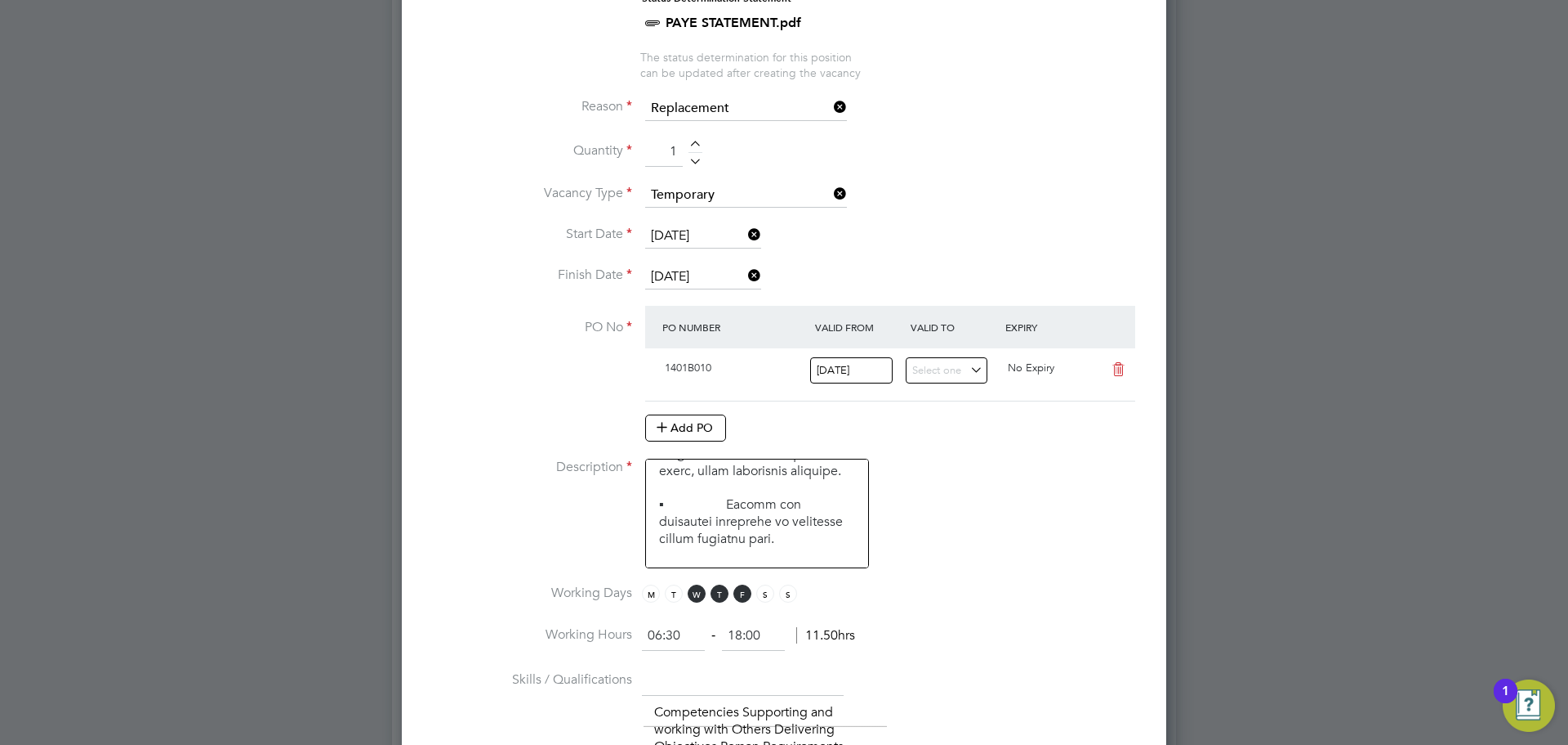
click at [728, 646] on input "18:00" at bounding box center [754, 636] width 63 height 30
type input "08:30"
click at [1047, 451] on li "PO No PO Number Valid From Valid To Expiry 1401B010 [DATE] No Expiry Add PO" at bounding box center [784, 382] width 713 height 153
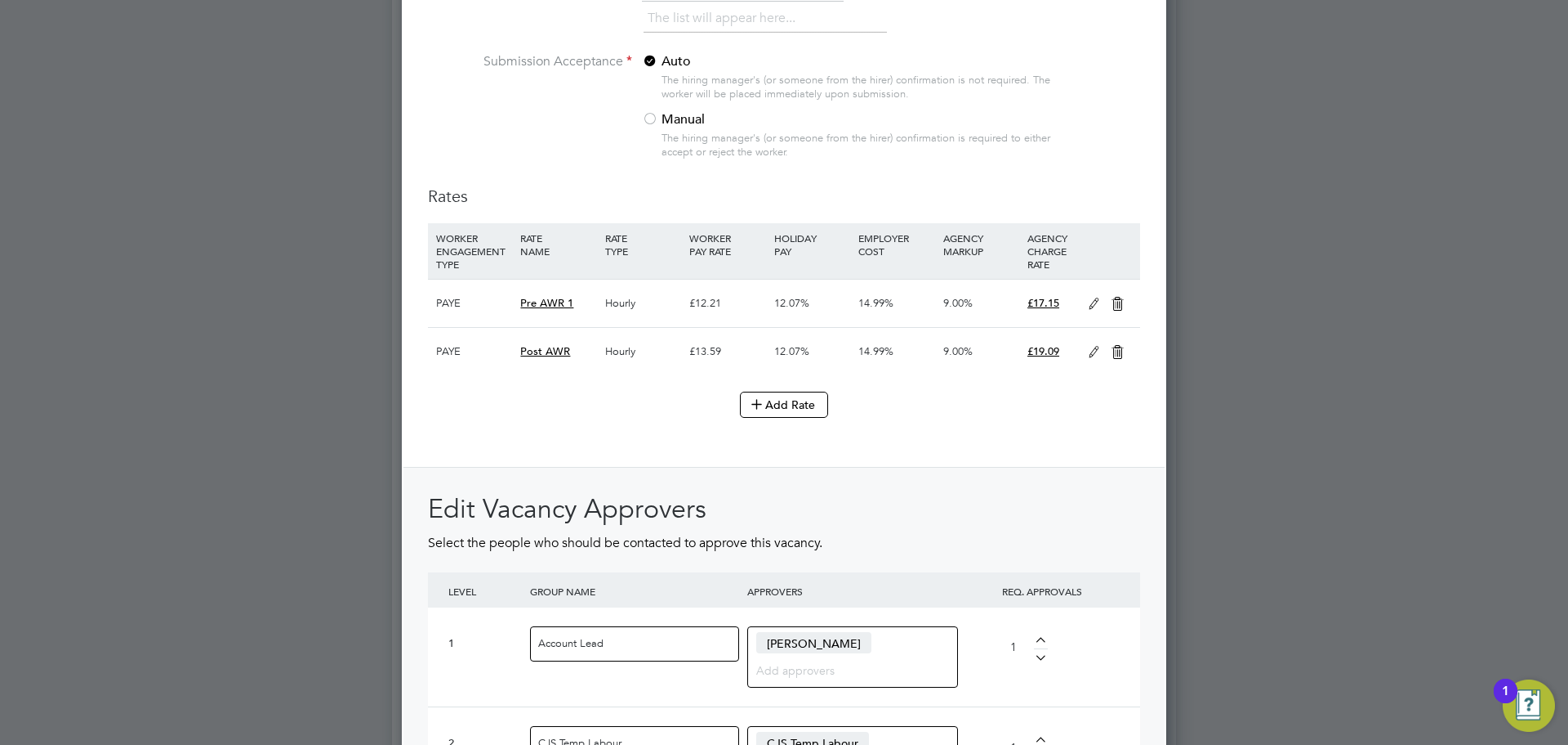
scroll to position [2278, 0]
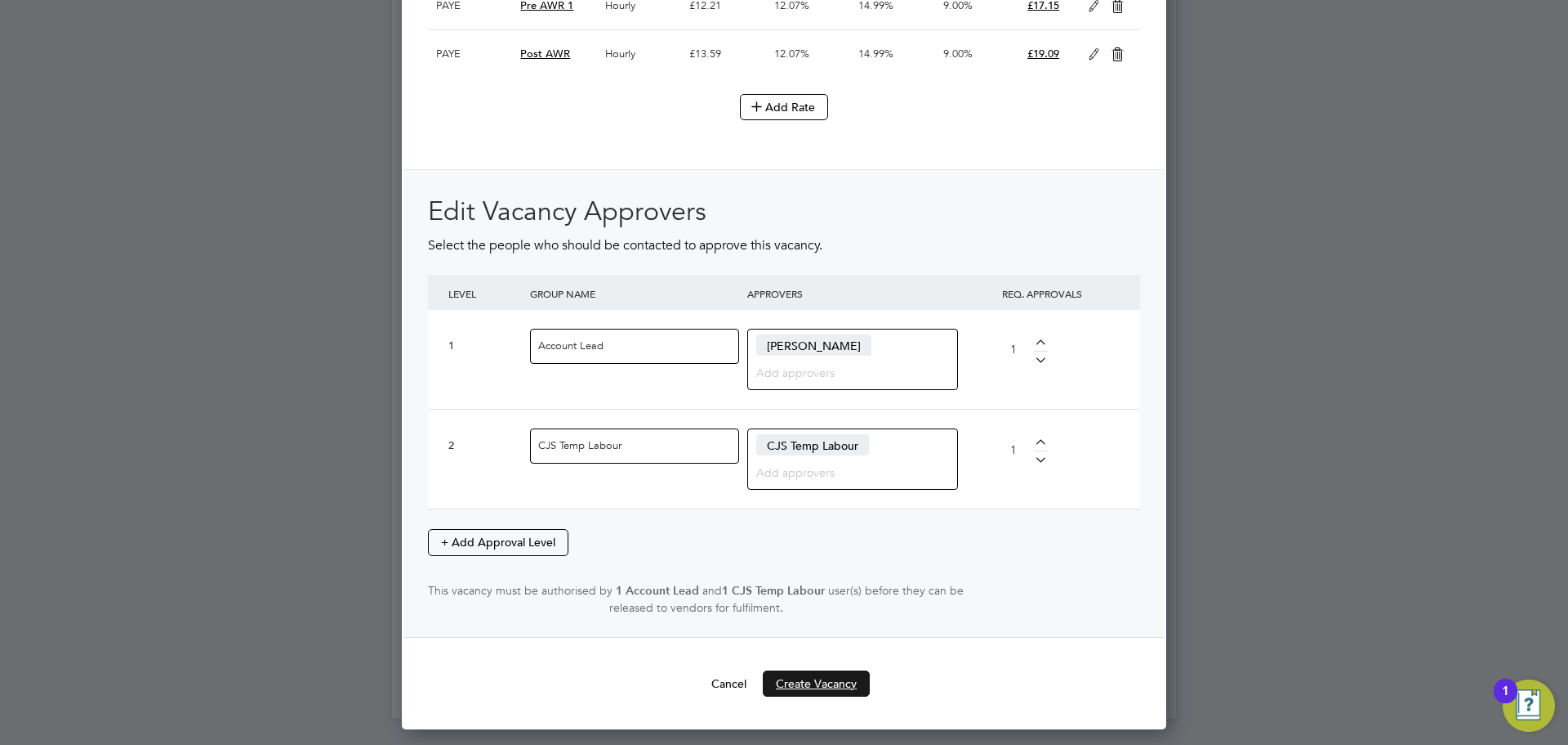
click at [804, 696] on button "Create Vacancy" at bounding box center [816, 683] width 107 height 26
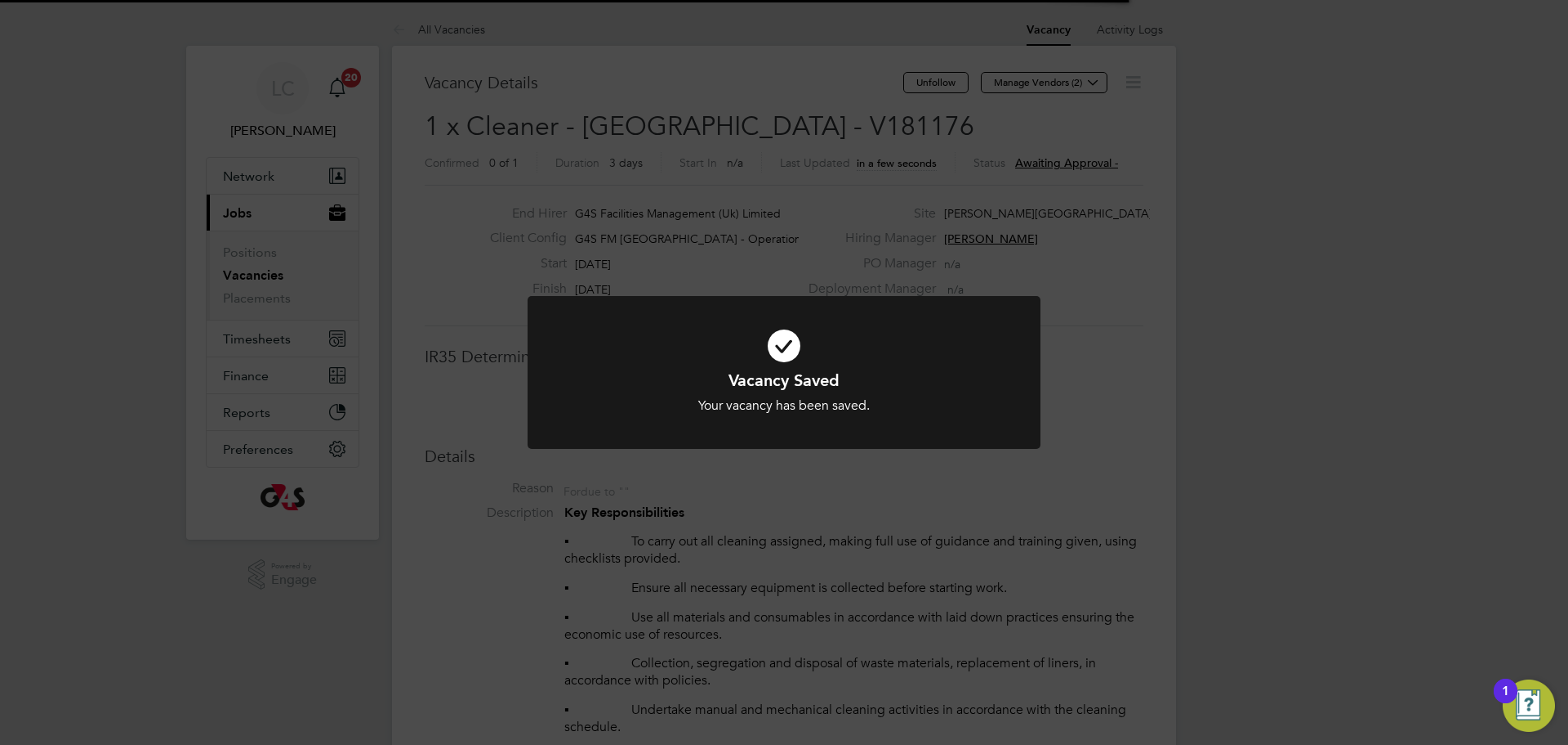
scroll to position [26, 323]
click at [832, 196] on div "Vacancy Saved Your vacancy has been saved. Cancel Okay" at bounding box center [784, 372] width 1568 height 745
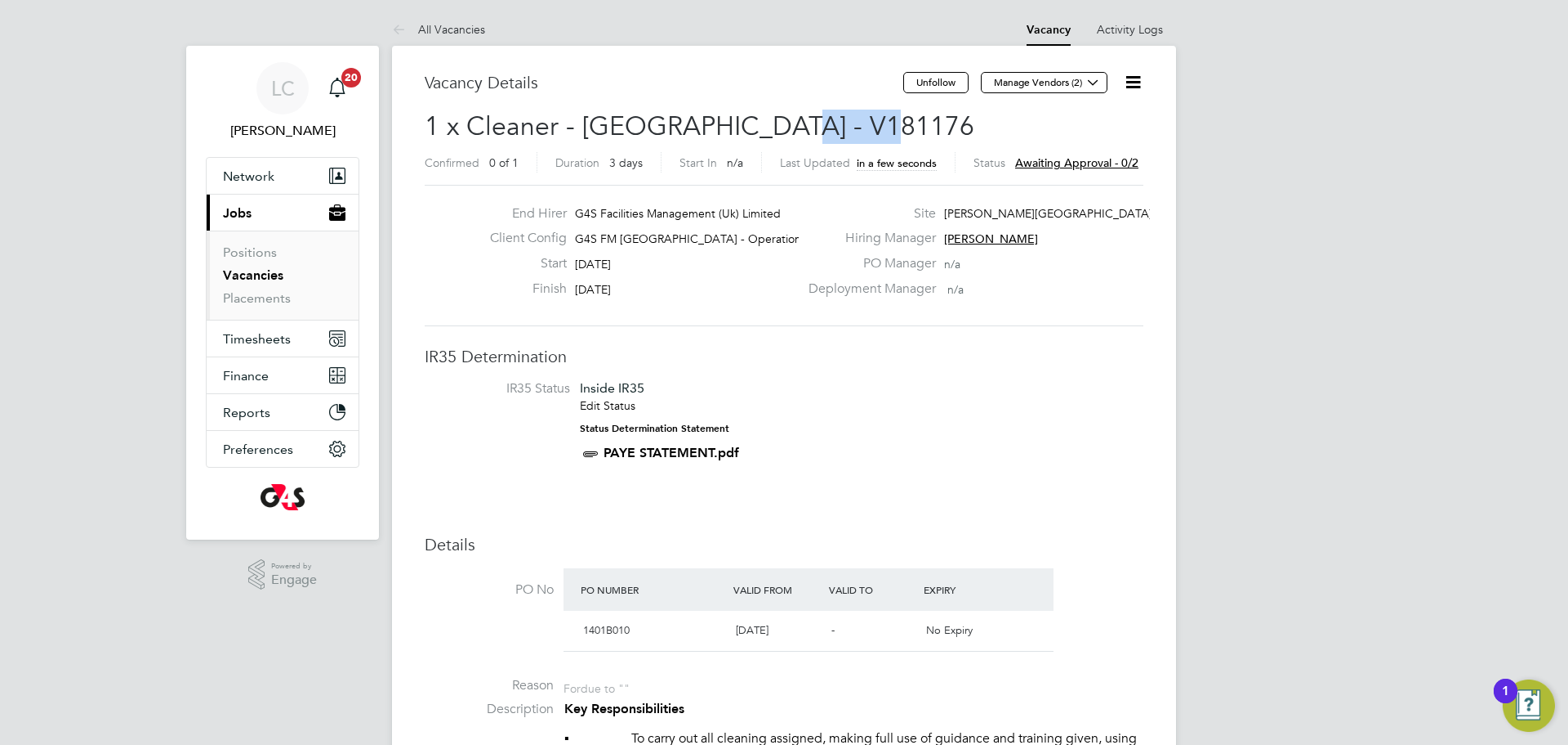
drag, startPoint x: 766, startPoint y: 113, endPoint x: 878, endPoint y: 119, distance: 112.2
click at [878, 119] on h2 "1 x Cleaner - [GEOGRAPHIC_DATA] - V181176 Confirmed 0 of 1 Duration 3 days Star…" at bounding box center [784, 143] width 719 height 68
copy span "V181176"
drag, startPoint x: 1094, startPoint y: 84, endPoint x: 1014, endPoint y: 122, distance: 88.6
click at [1093, 83] on icon at bounding box center [1093, 81] width 12 height 12
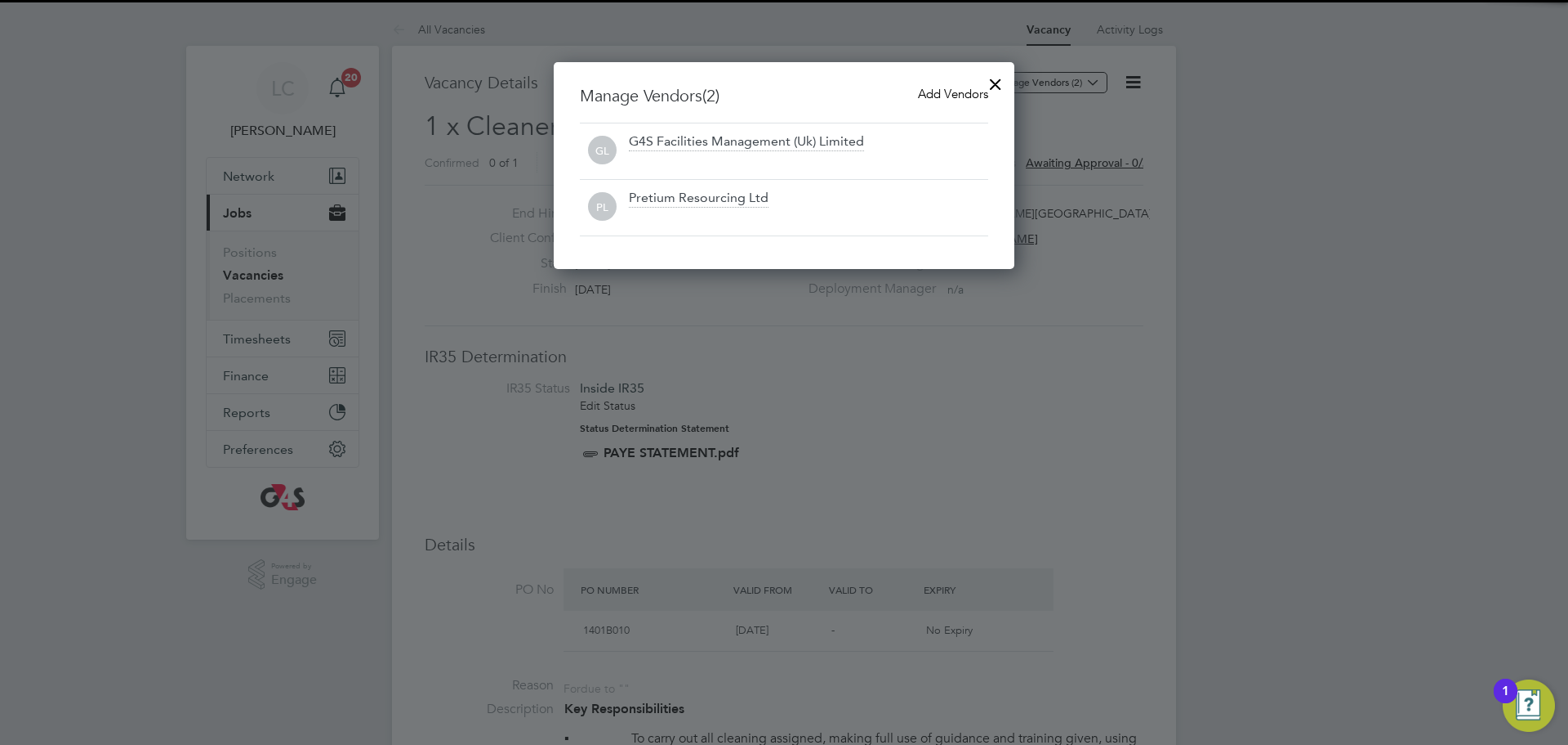
click at [911, 94] on h3 "Manage Vendors (2) Add Vendors" at bounding box center [784, 95] width 408 height 21
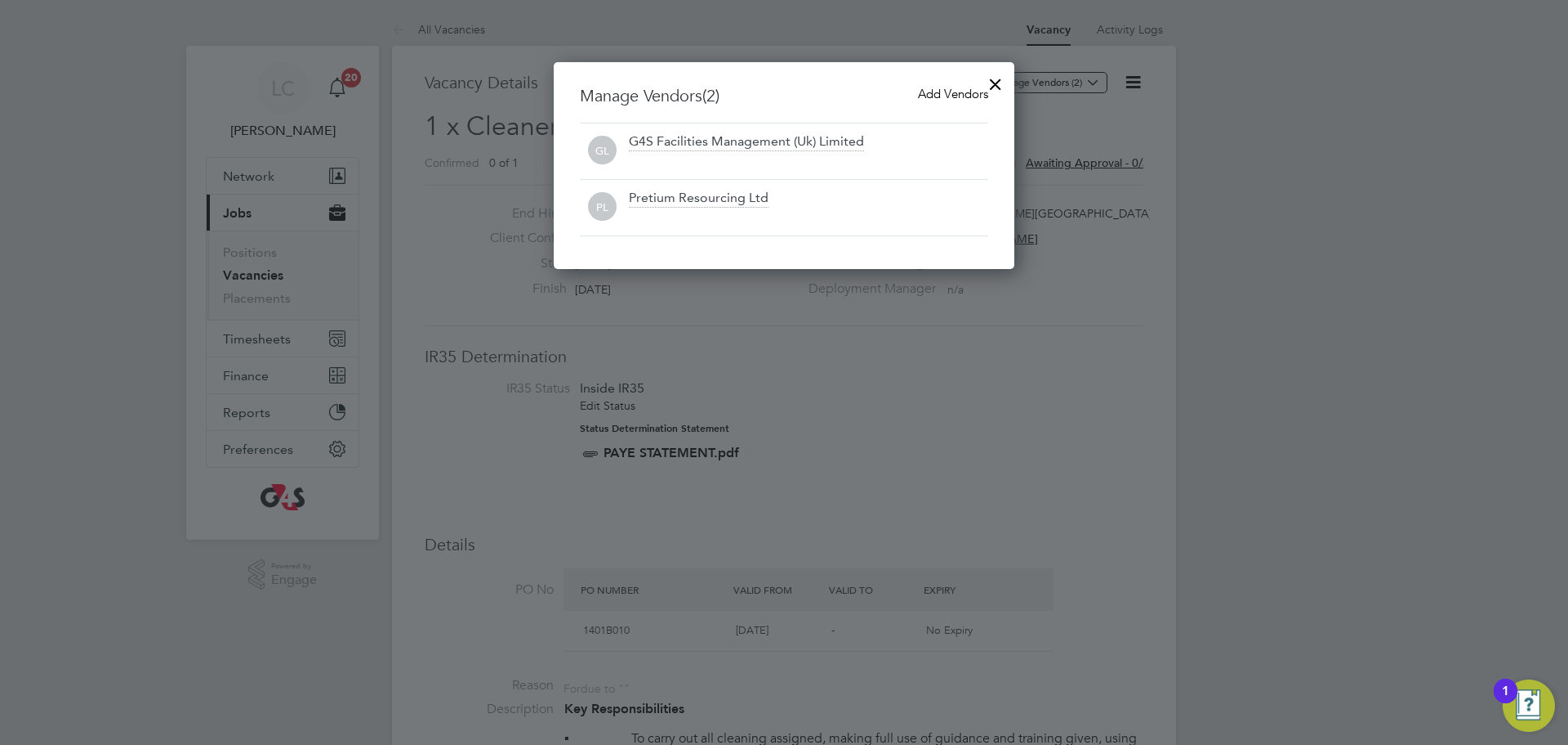
click at [931, 91] on span "Add Vendors" at bounding box center [952, 93] width 70 height 16
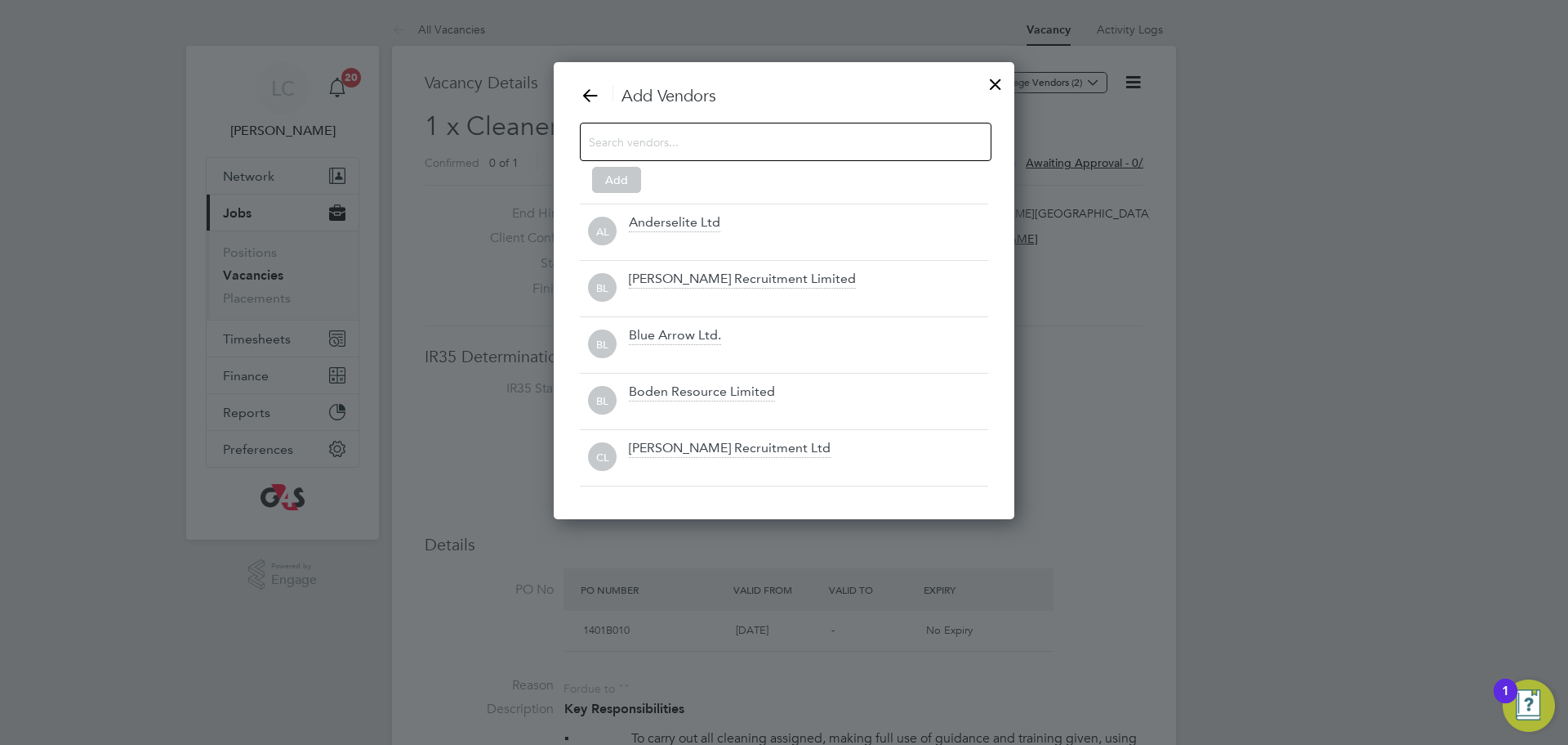
click at [726, 152] on div at bounding box center [786, 141] width 412 height 39
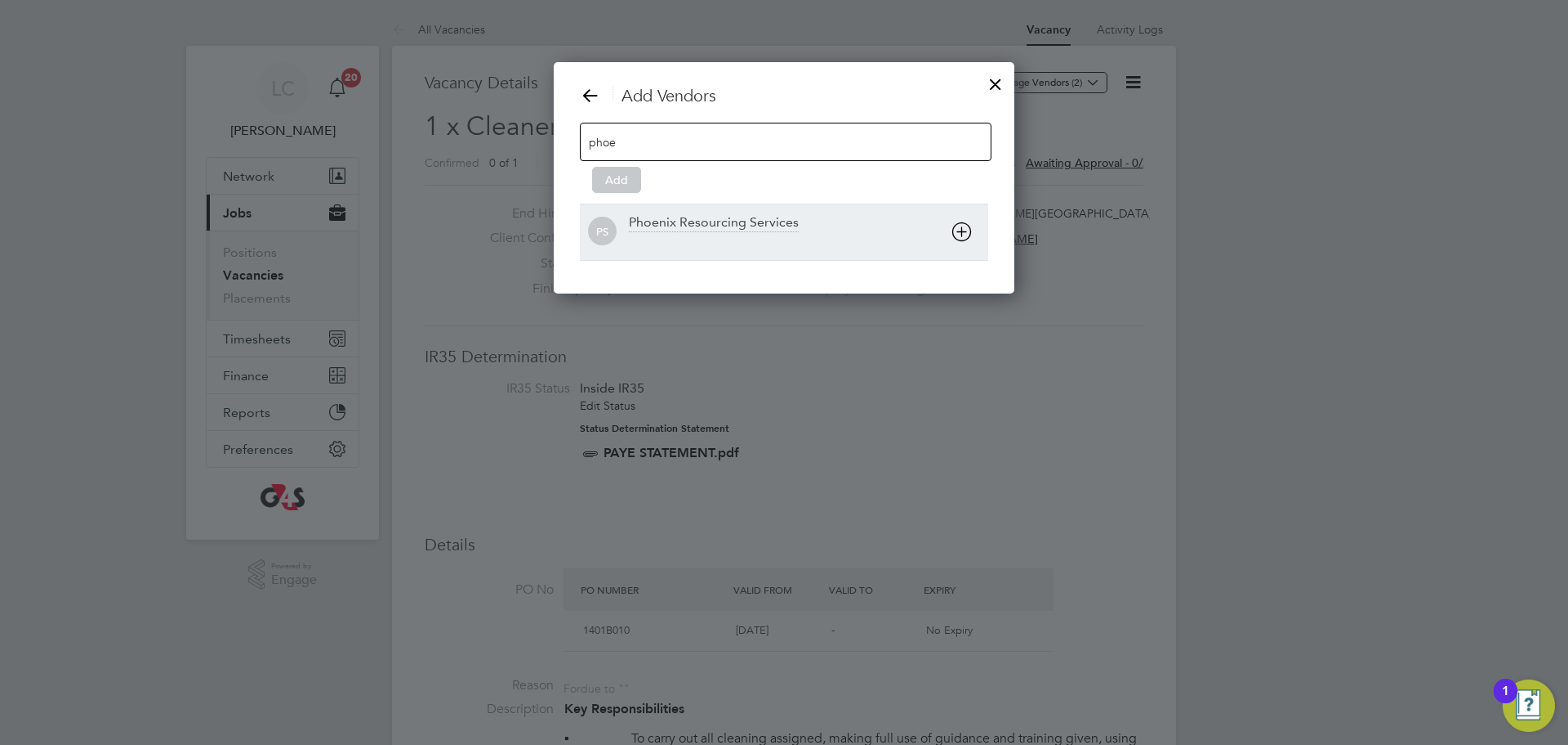
type input "phoe"
click at [675, 243] on div at bounding box center [808, 243] width 359 height 16
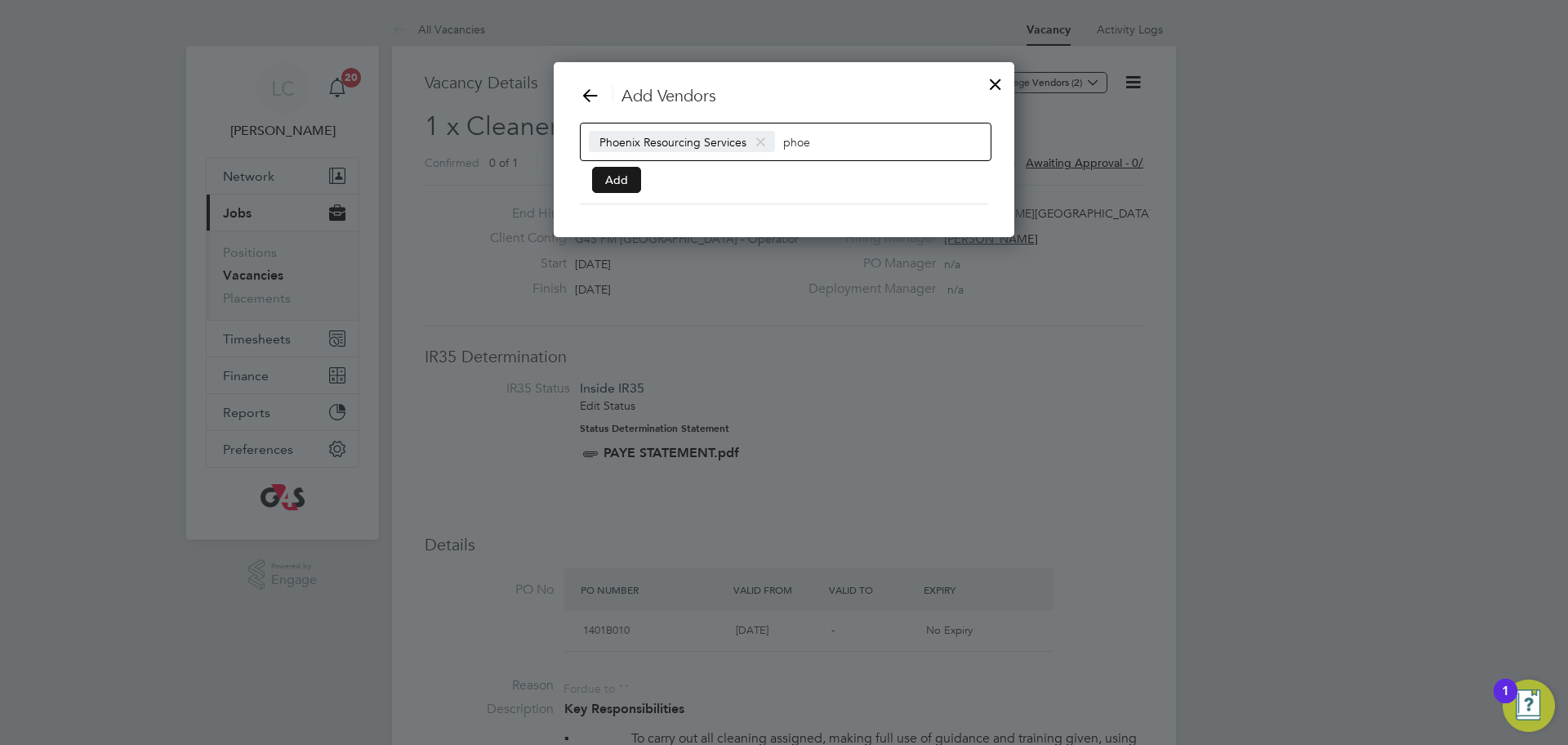
click at [638, 185] on button "Add" at bounding box center [617, 180] width 49 height 26
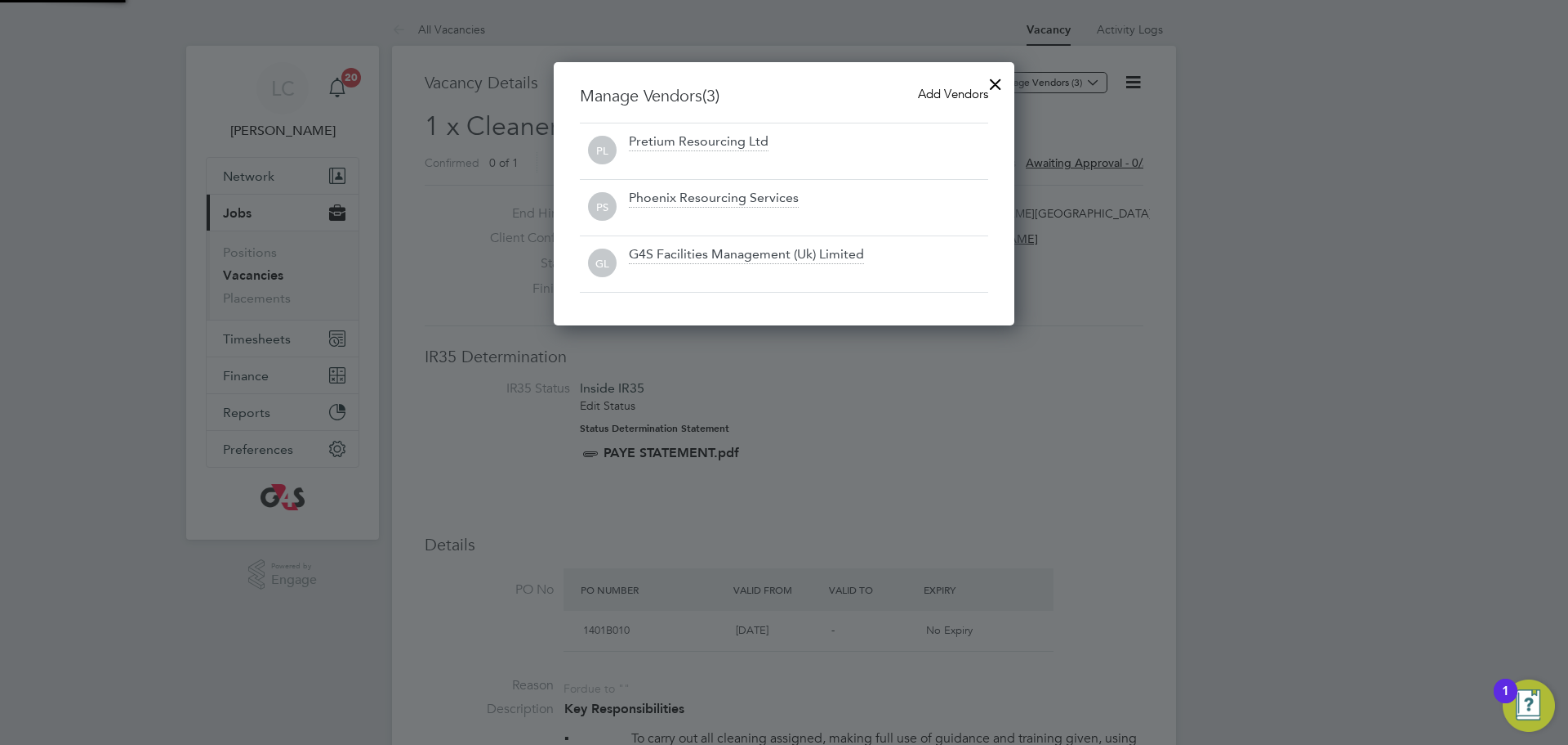
click at [1001, 84] on div at bounding box center [996, 81] width 30 height 30
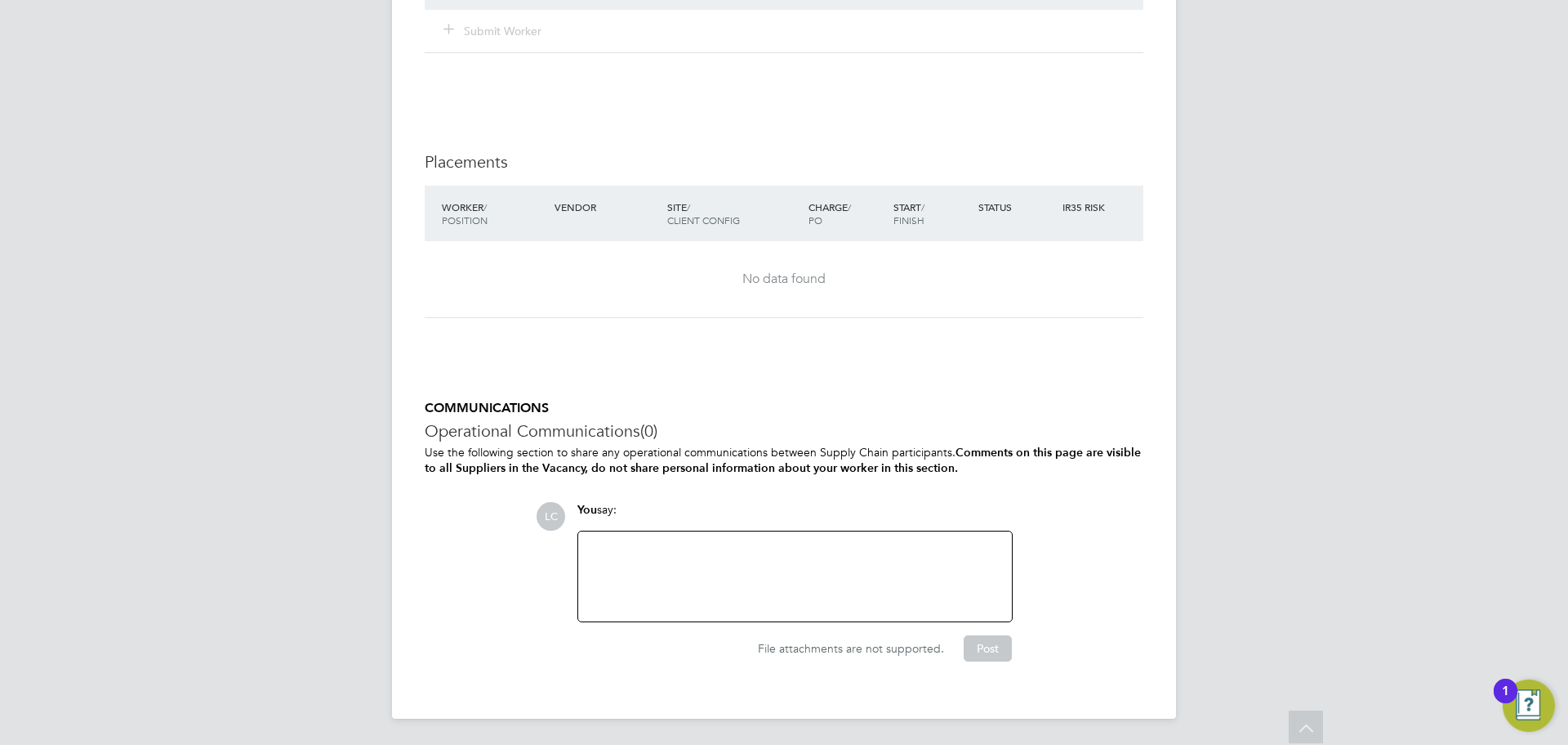
click at [726, 592] on div at bounding box center [796, 576] width 414 height 70
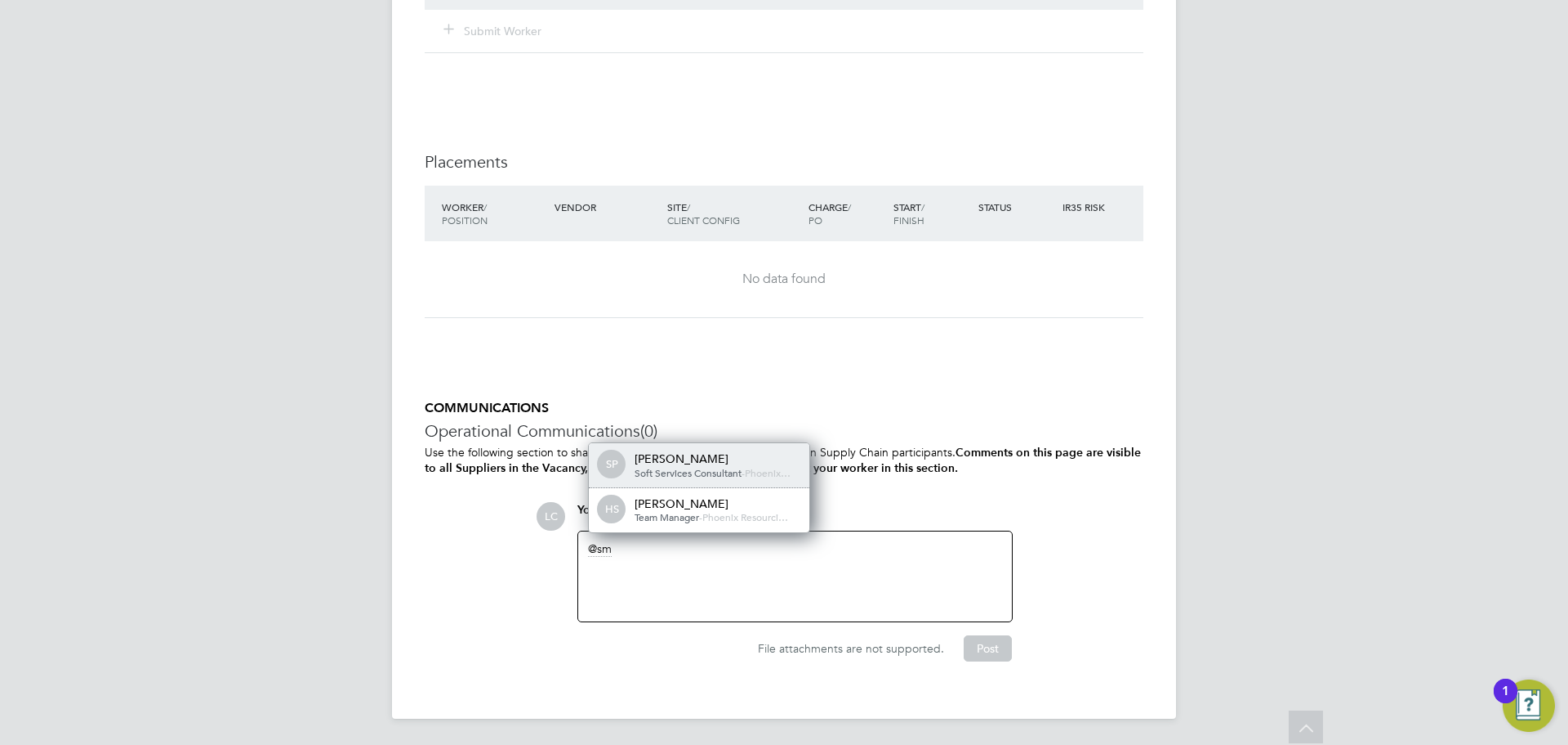
click at [745, 470] on span "-" at bounding box center [744, 473] width 3 height 13
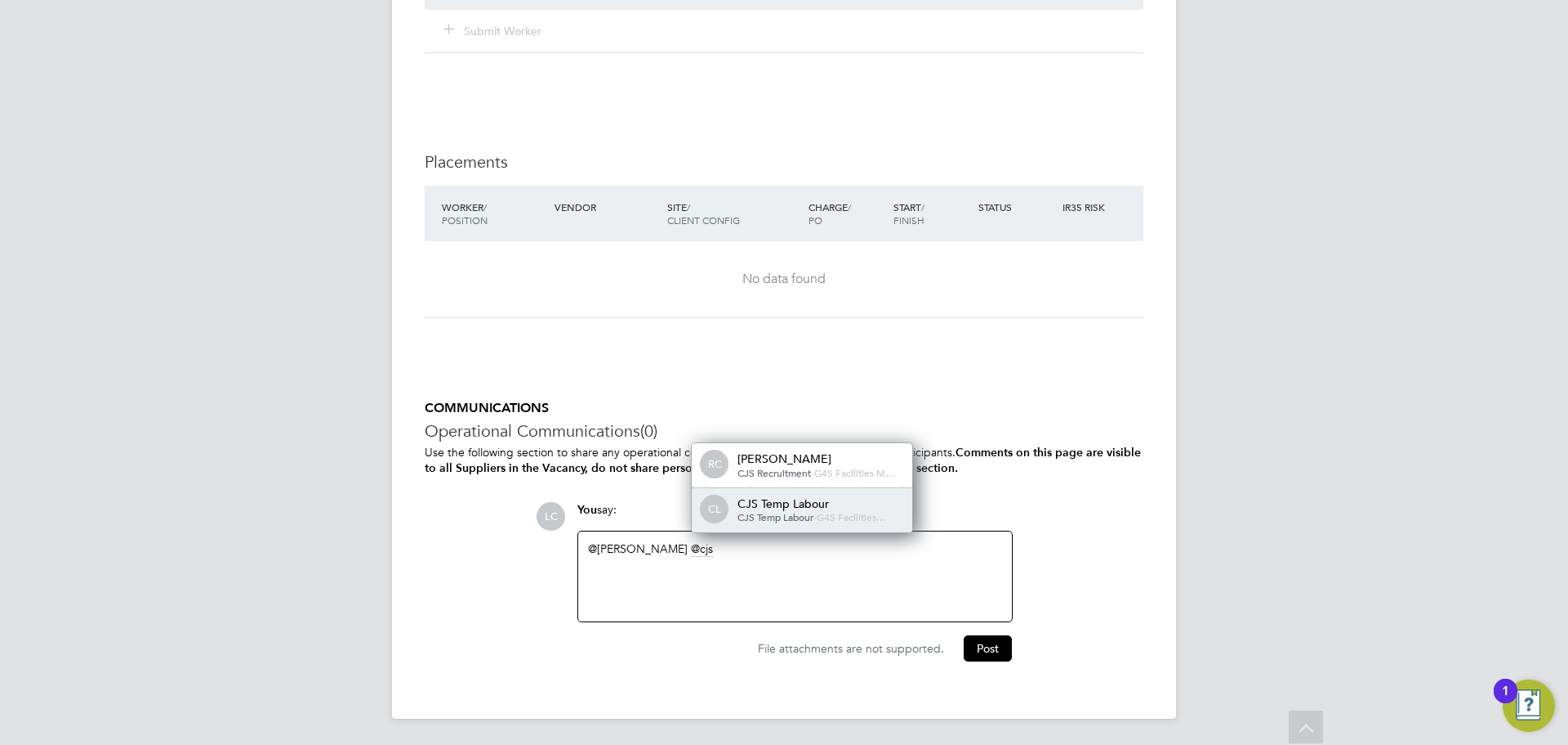
click at [851, 494] on div "CL CJS Temp Labour CJS Temp Labour - G4S Facilities…" at bounding box center [802, 510] width 220 height 44
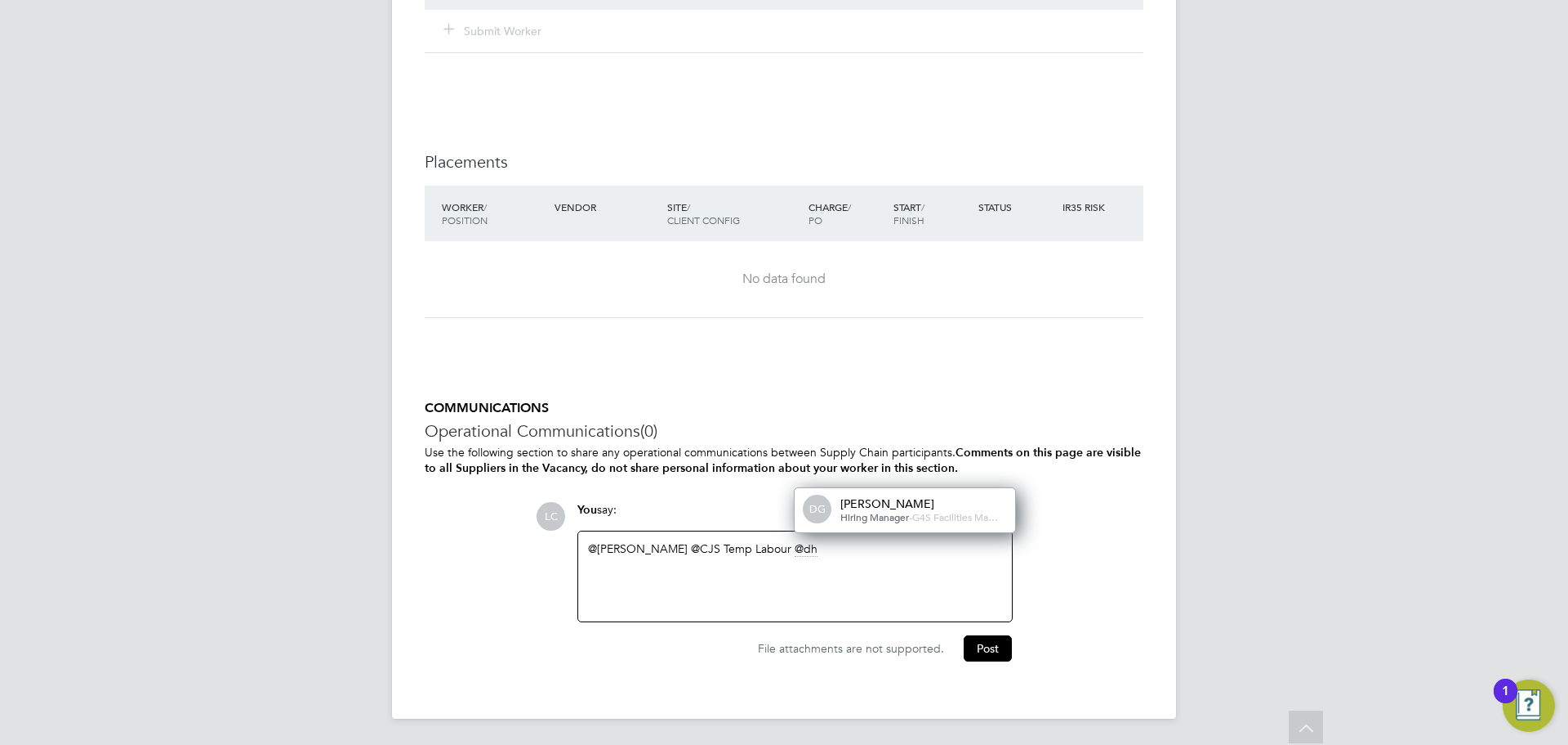
click at [912, 471] on b "Comments on this page are visible to all Suppliers in the Vacancy, do not share…" at bounding box center [783, 460] width 717 height 30
click at [879, 511] on div "Hiring Manager - G4S Facilities Ma…" at bounding box center [922, 517] width 164 height 13
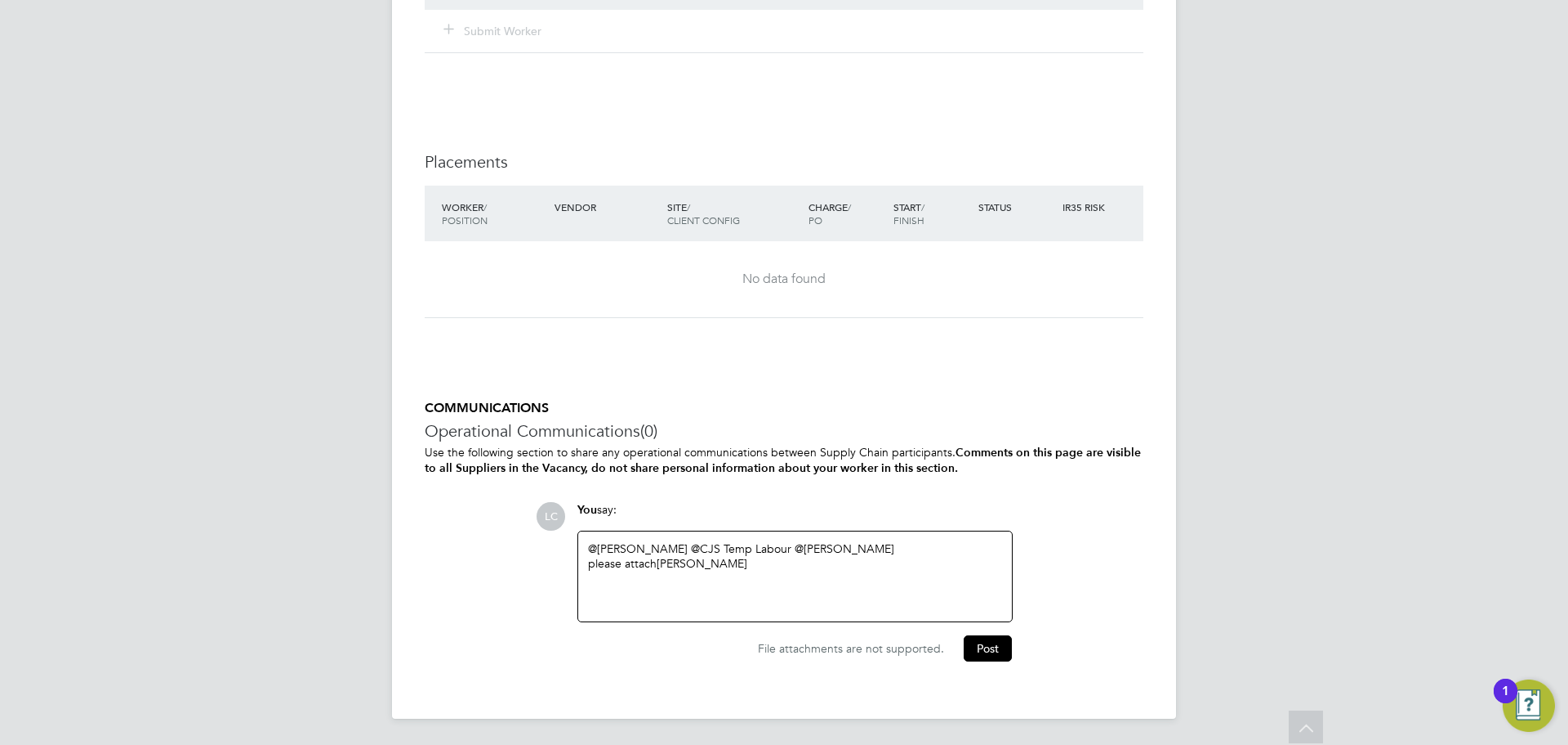
click at [754, 573] on div "@[PERSON_NAME] ​ @CJS Temp Labour ​ @[PERSON_NAME] ​ please attach Usifo Egbule" at bounding box center [796, 576] width 414 height 70
click at [989, 653] on button "Post" at bounding box center [988, 648] width 48 height 26
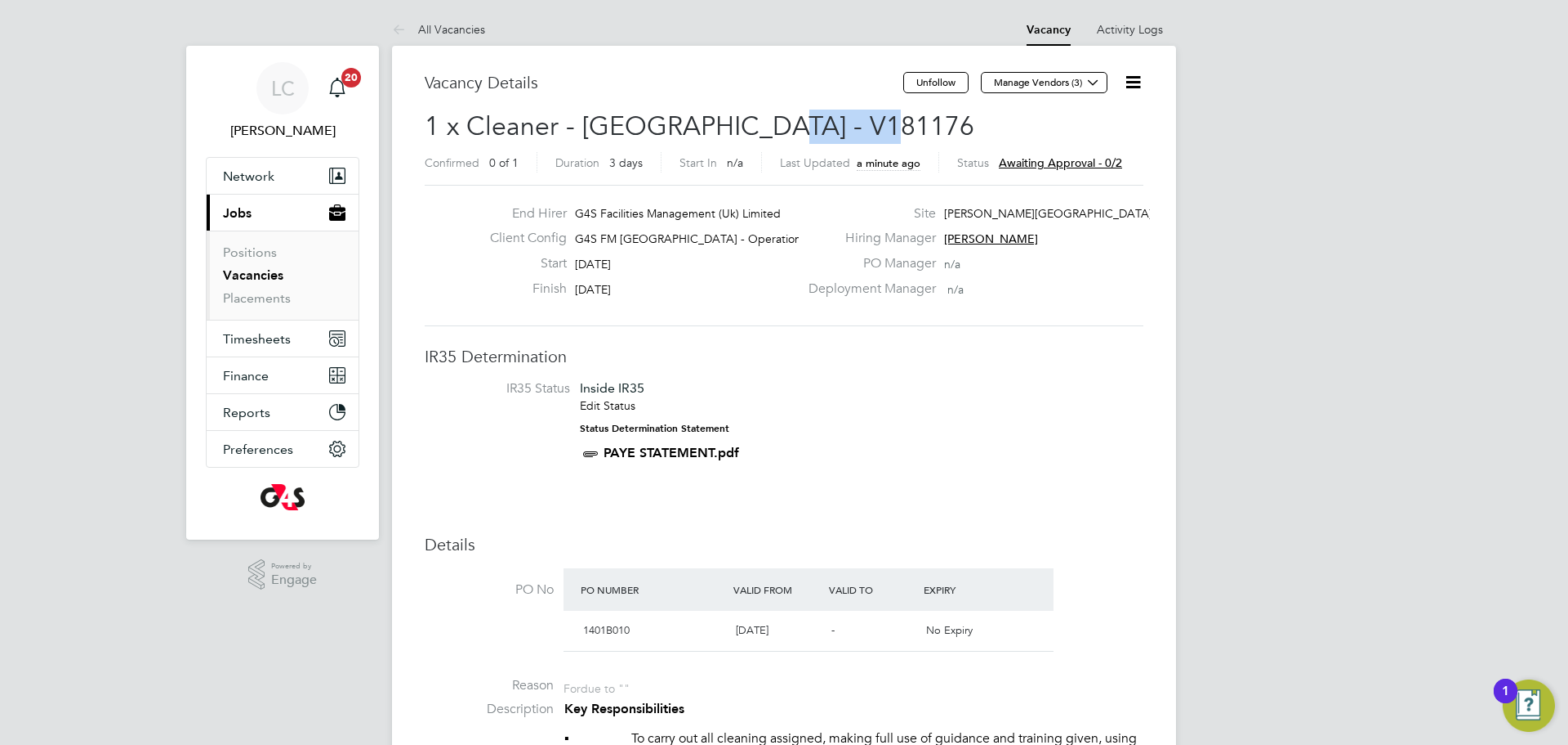
drag, startPoint x: 759, startPoint y: 118, endPoint x: 883, endPoint y: 111, distance: 124.2
click at [883, 111] on h2 "1 x Cleaner - [GEOGRAPHIC_DATA] - V181176 Confirmed 0 of 1 Duration 3 days Star…" at bounding box center [784, 143] width 719 height 68
drag, startPoint x: 884, startPoint y: 169, endPoint x: 866, endPoint y: 174, distance: 18.7
click at [884, 171] on div "Last Updated a minute ago" at bounding box center [860, 162] width 159 height 21
drag, startPoint x: 242, startPoint y: 298, endPoint x: 350, endPoint y: 368, distance: 128.7
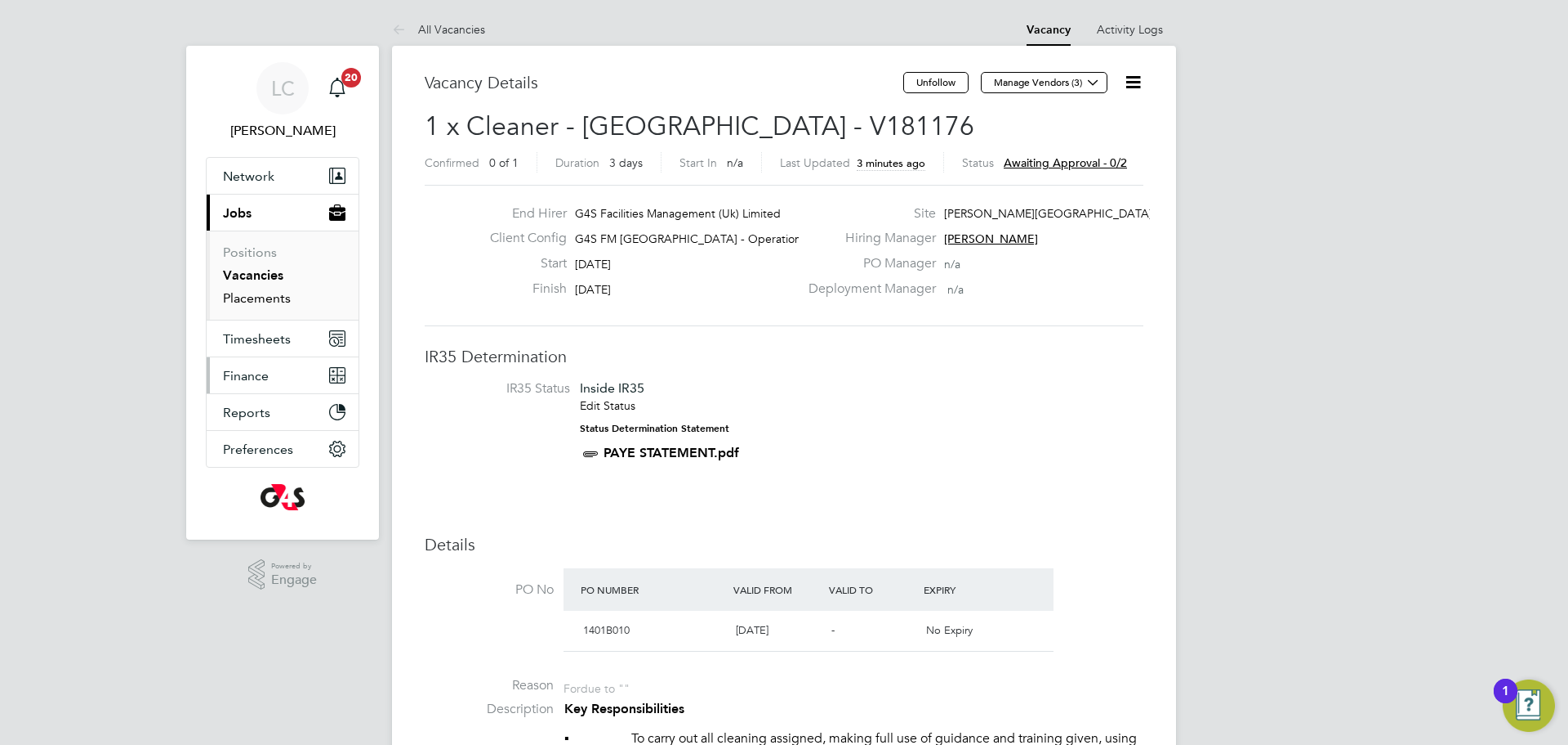
click at [242, 298] on link "Placements" at bounding box center [256, 298] width 68 height 16
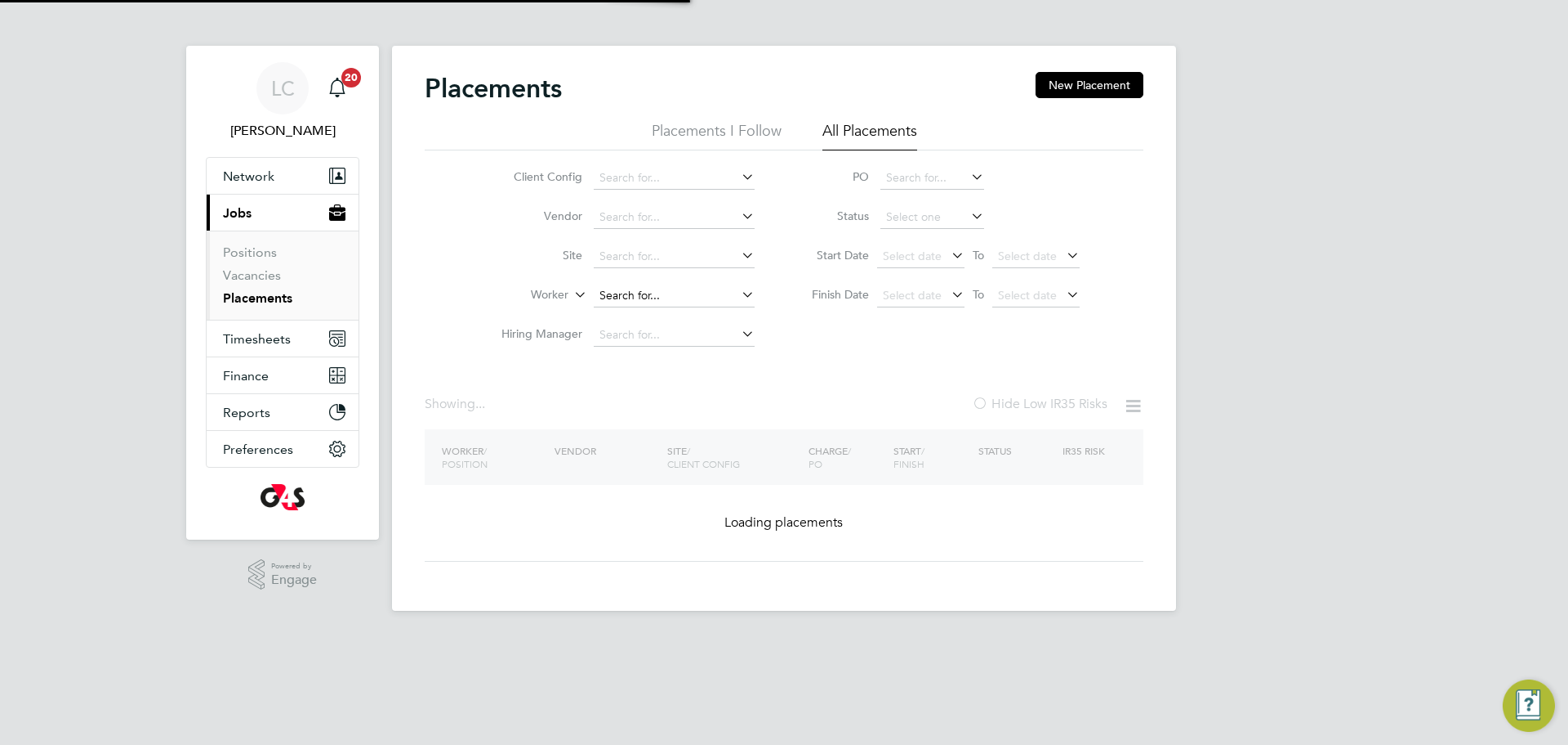
click at [618, 294] on input at bounding box center [675, 296] width 161 height 23
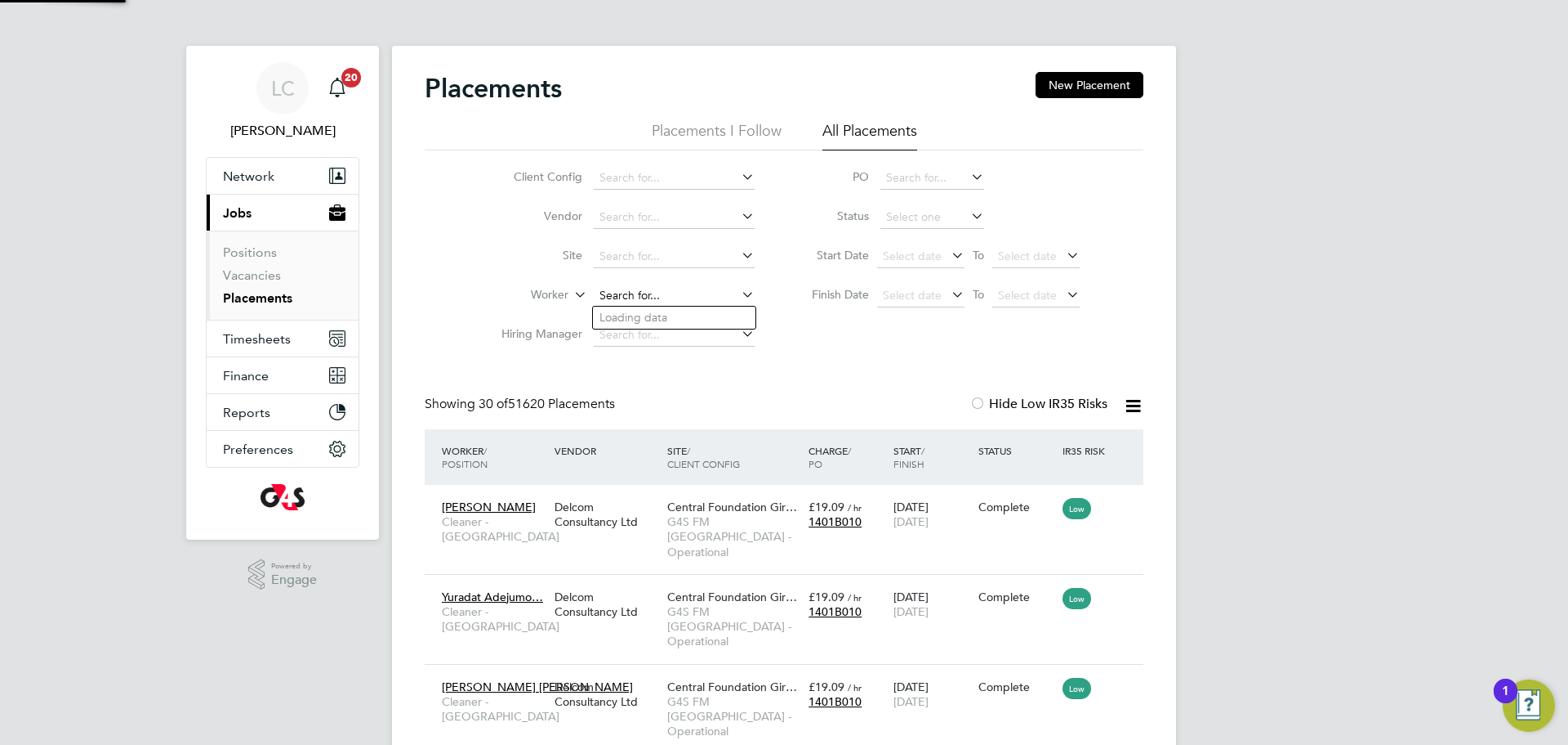
scroll to position [62, 142]
paste input "[PERSON_NAME]"
type input "[PERSON_NAME]"
click at [676, 322] on li "[PERSON_NAME]" at bounding box center [696, 317] width 205 height 22
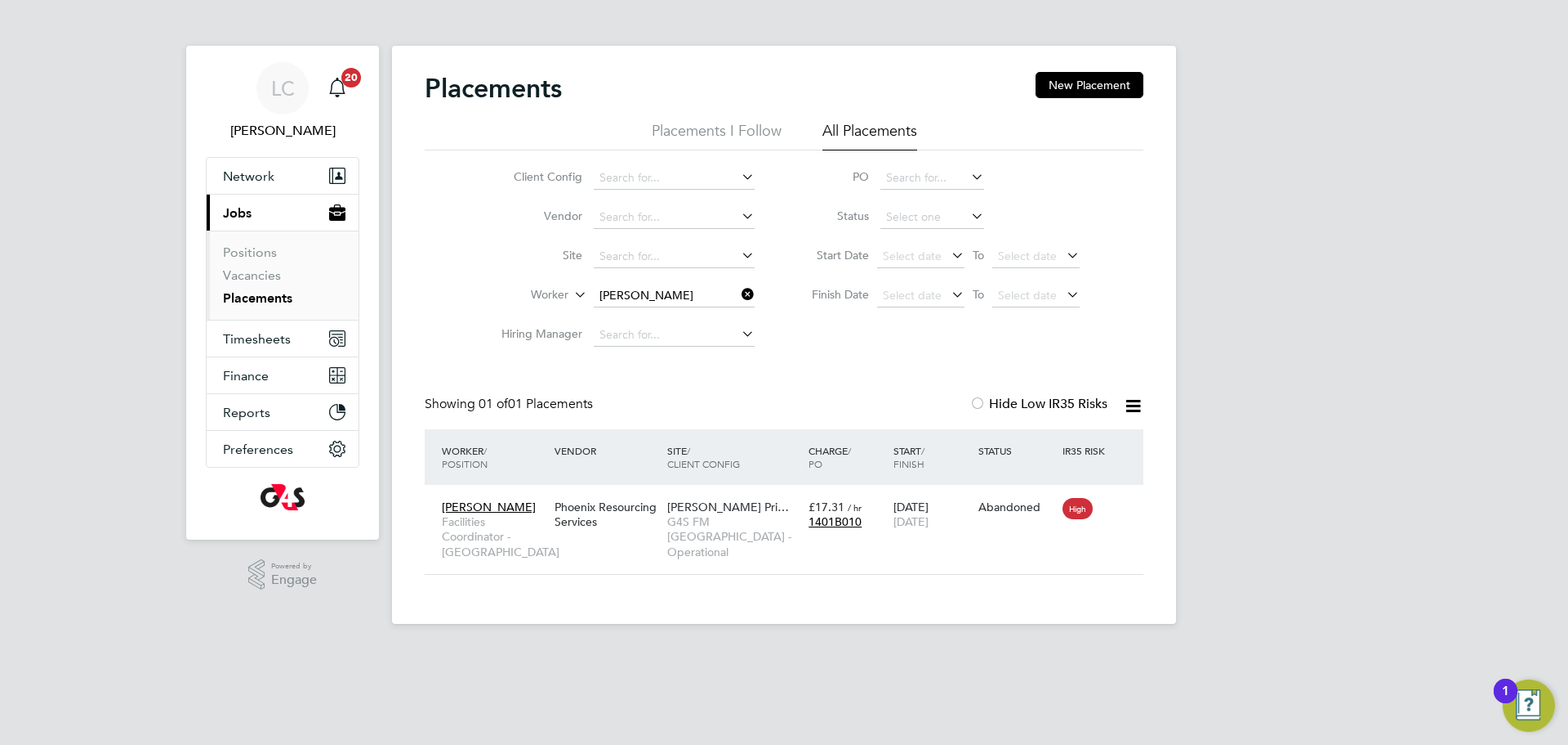
drag, startPoint x: 747, startPoint y: 291, endPoint x: 700, endPoint y: 293, distance: 47.0
click at [739, 292] on icon at bounding box center [739, 294] width 0 height 23
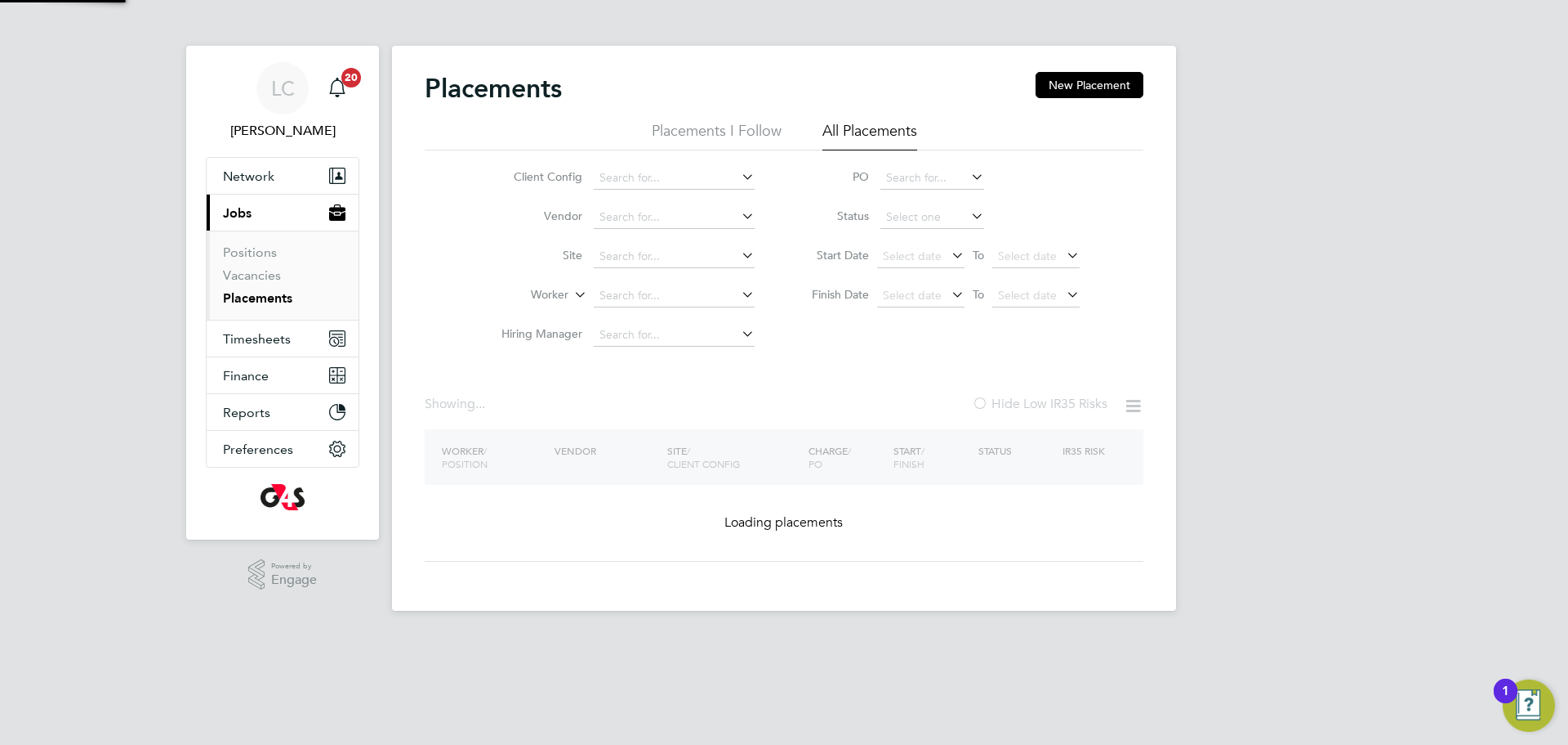
drag, startPoint x: 645, startPoint y: 290, endPoint x: 657, endPoint y: 309, distance: 22.5
click at [644, 290] on input at bounding box center [675, 296] width 161 height 23
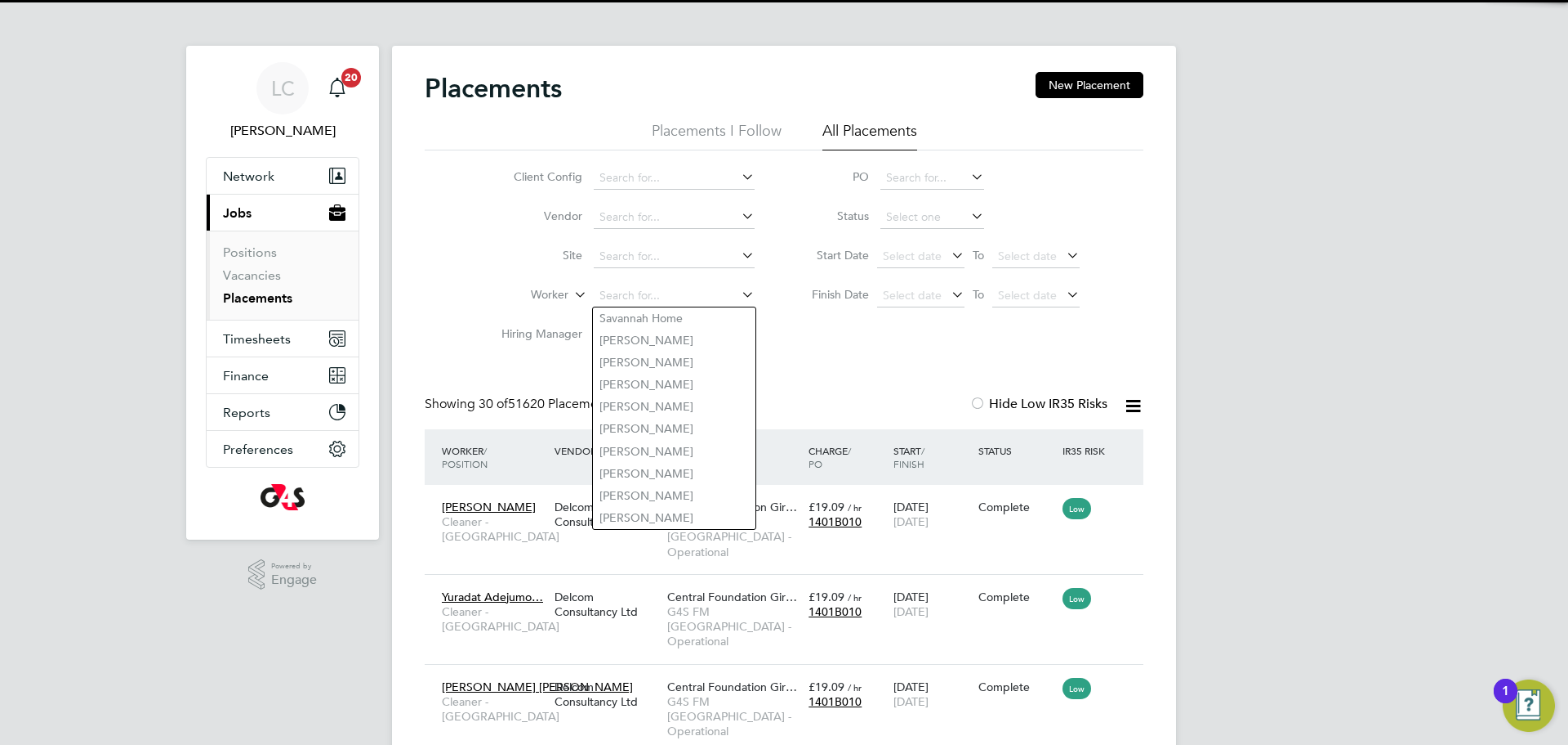
paste input "[PERSON_NAME]"
type input "[PERSON_NAME]"
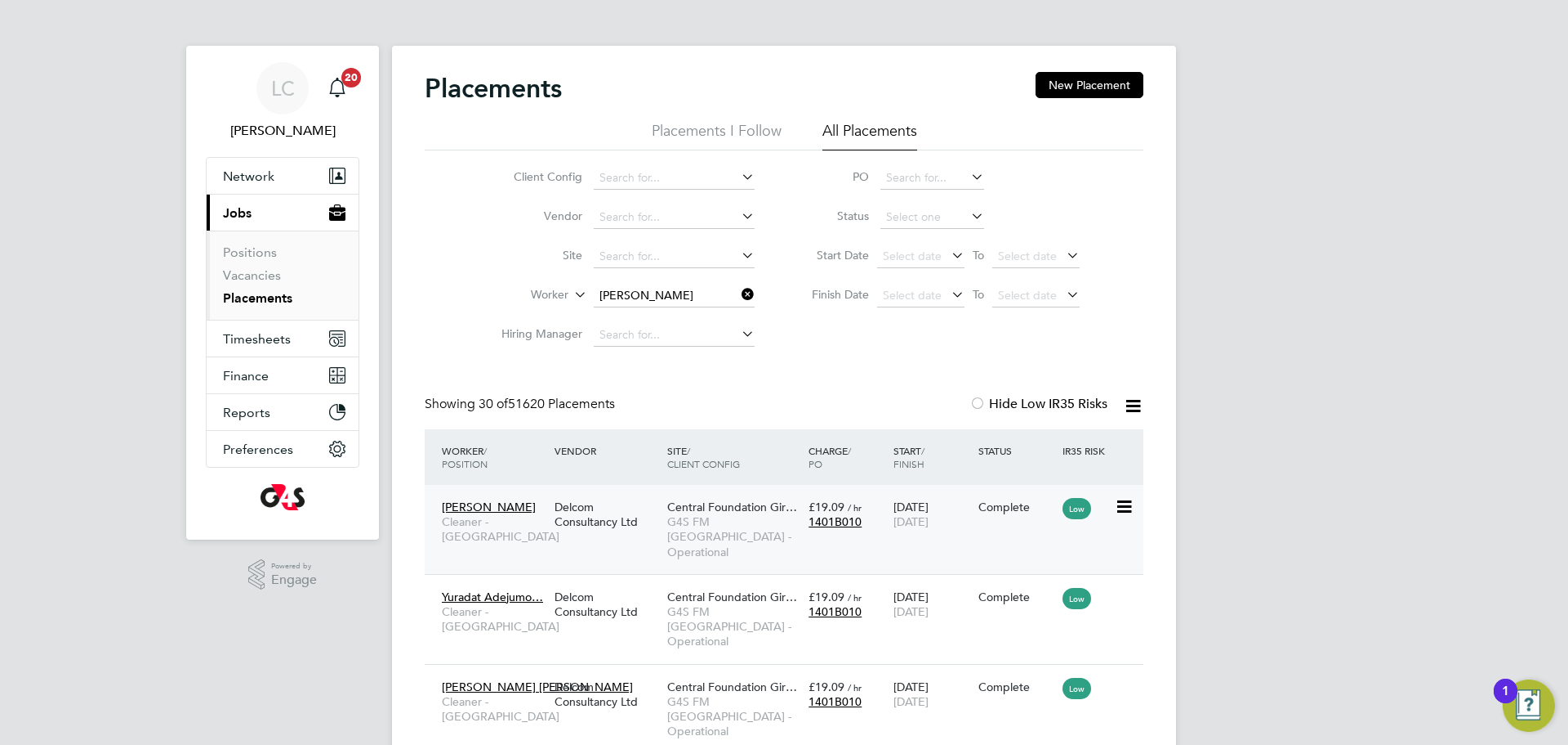
click at [684, 493] on div "Central Foundation Gir… G4S FM [GEOGRAPHIC_DATA] - Operational" at bounding box center [734, 529] width 141 height 76
click at [607, 294] on input at bounding box center [675, 296] width 161 height 23
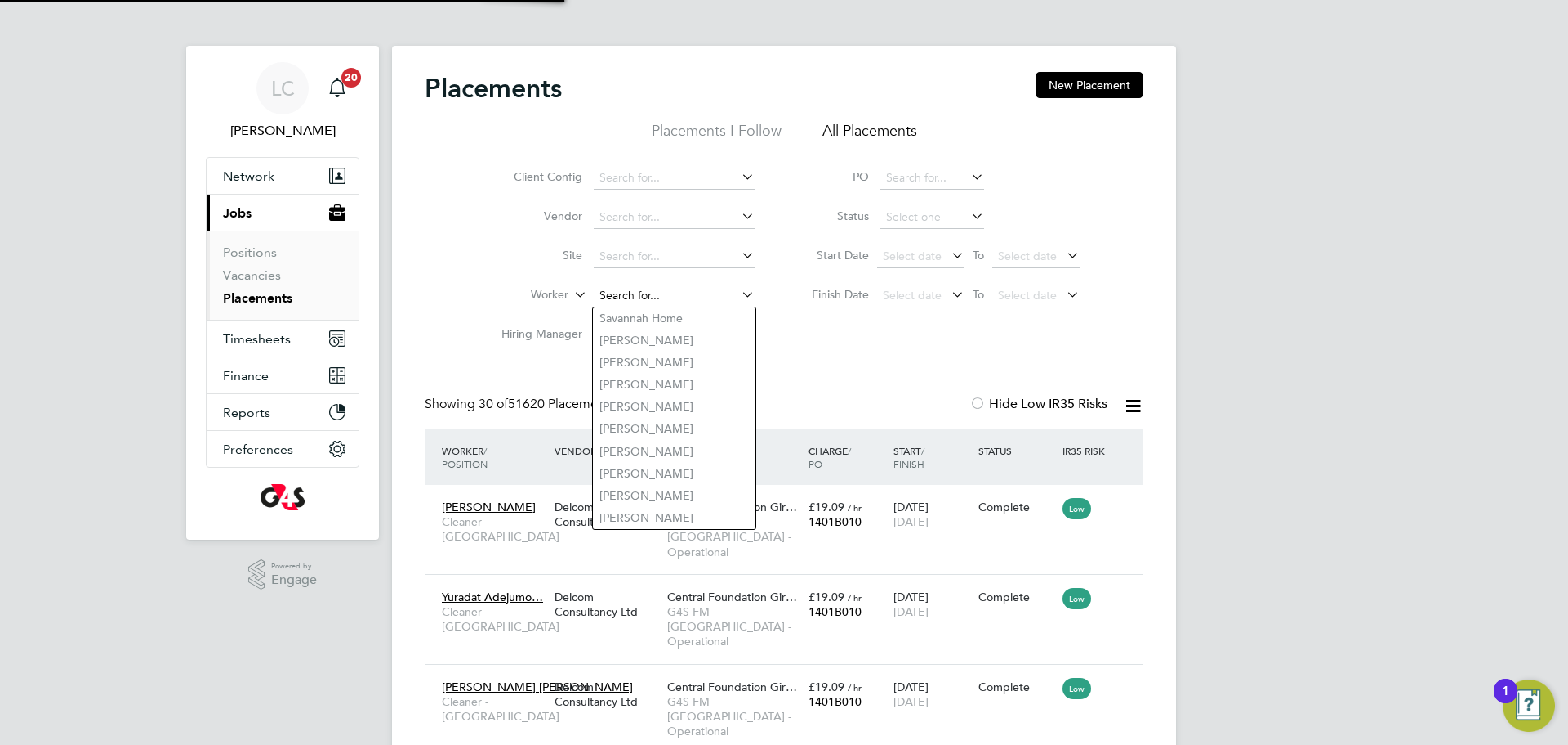
paste input "[PERSON_NAME]"
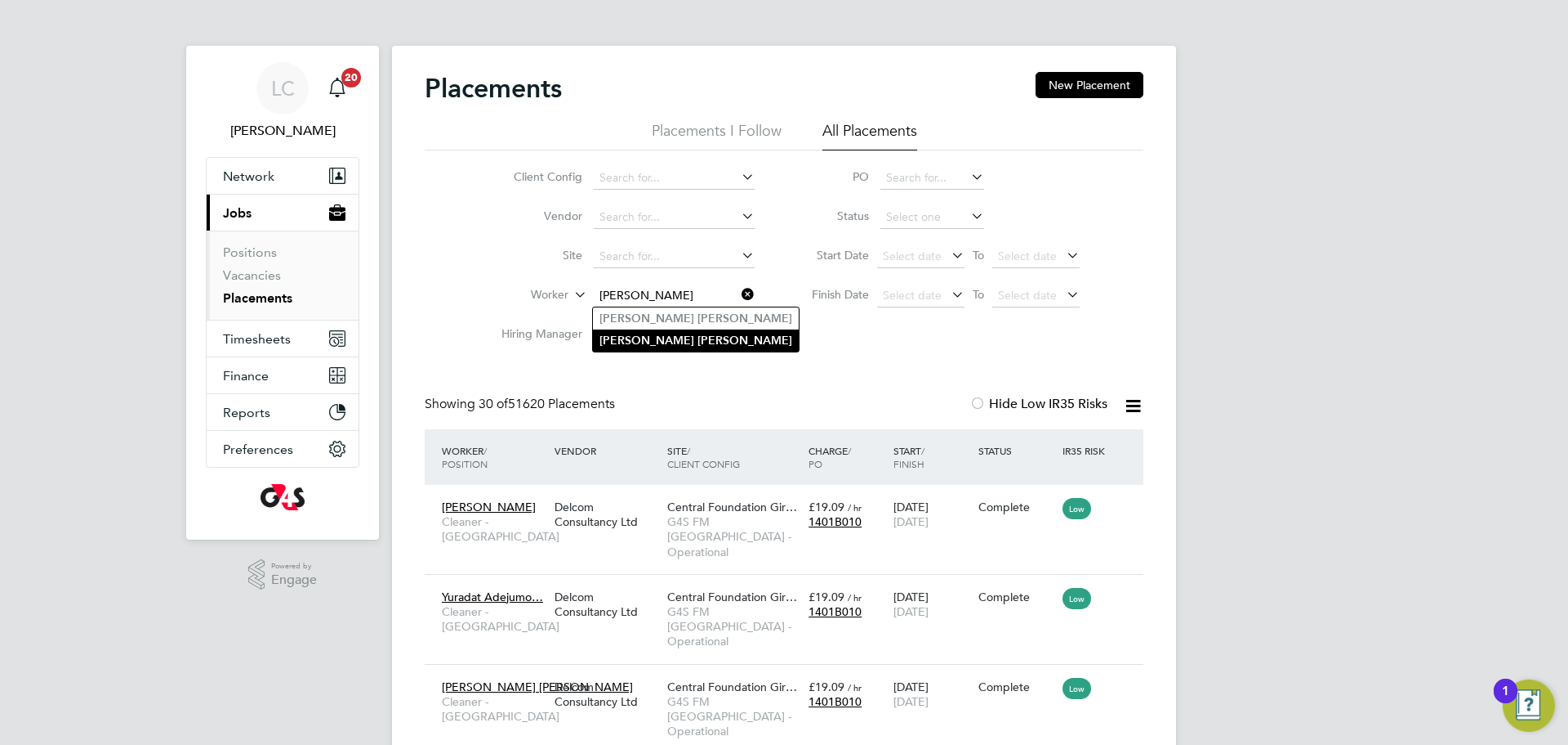
type input "[PERSON_NAME]"
click at [682, 345] on li "[PERSON_NAME]" at bounding box center [696, 340] width 205 height 22
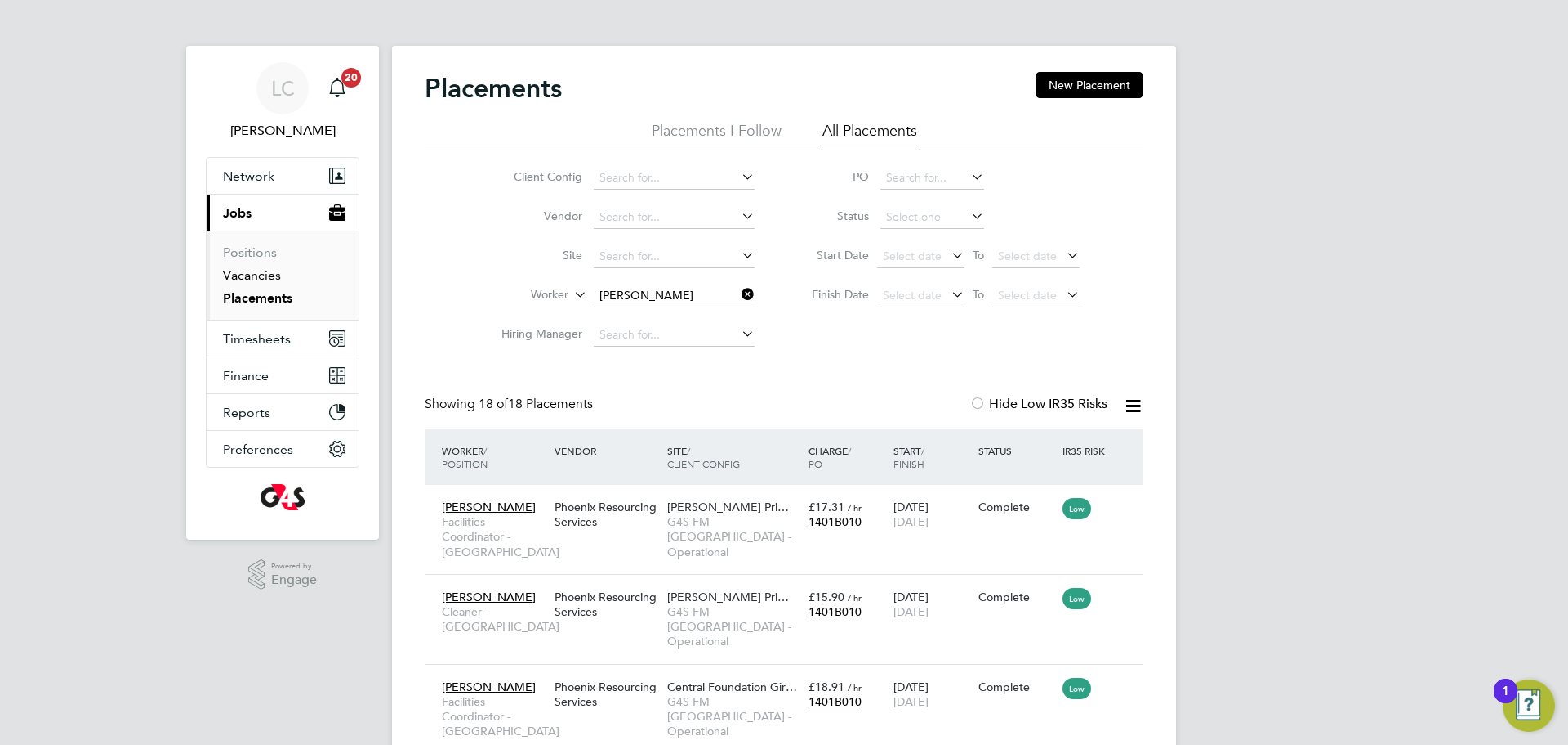
click at [264, 267] on link "Vacancies" at bounding box center [251, 275] width 58 height 16
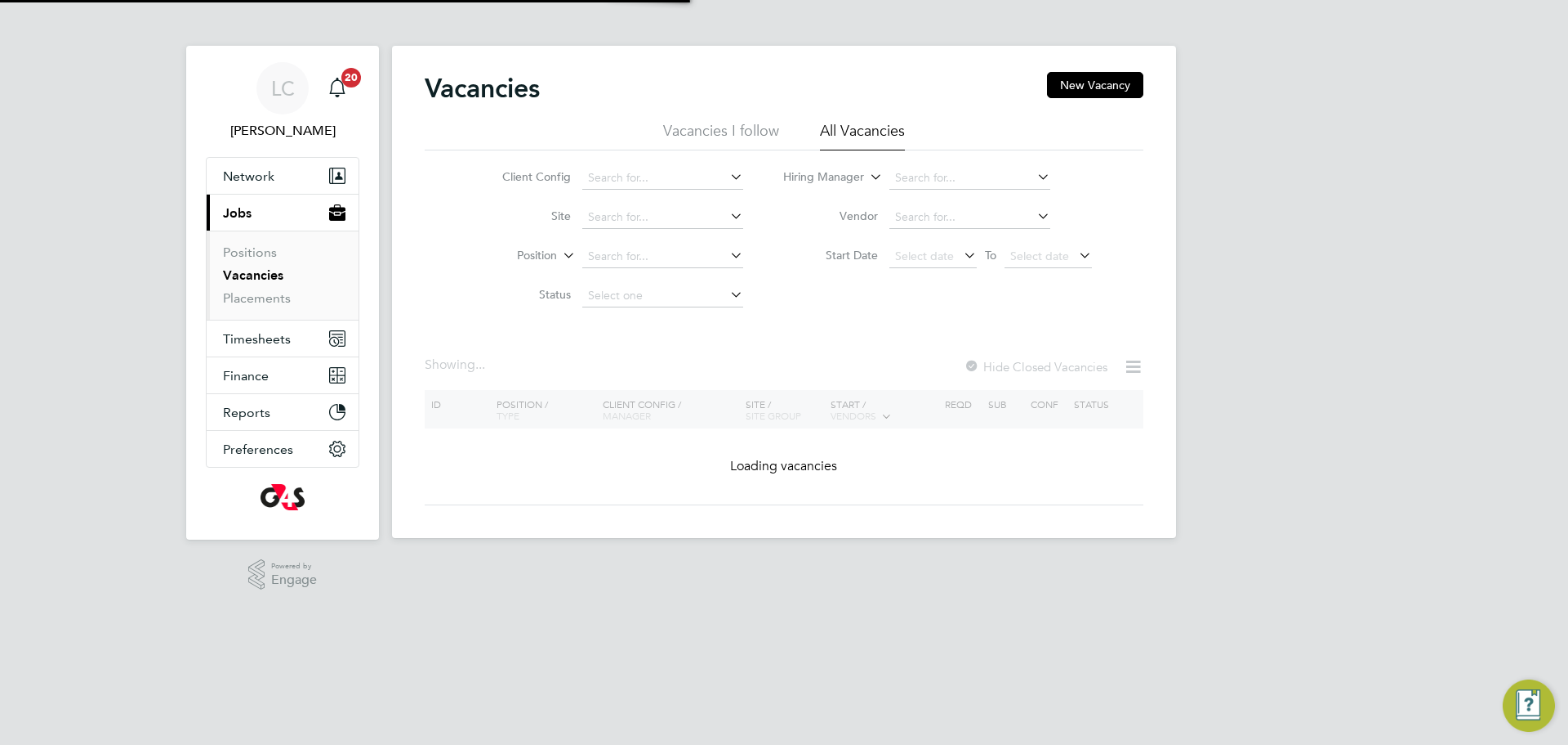
drag, startPoint x: 1090, startPoint y: 82, endPoint x: 782, endPoint y: 0, distance: 318.7
click at [1082, 83] on button "New Vacancy" at bounding box center [1095, 85] width 96 height 26
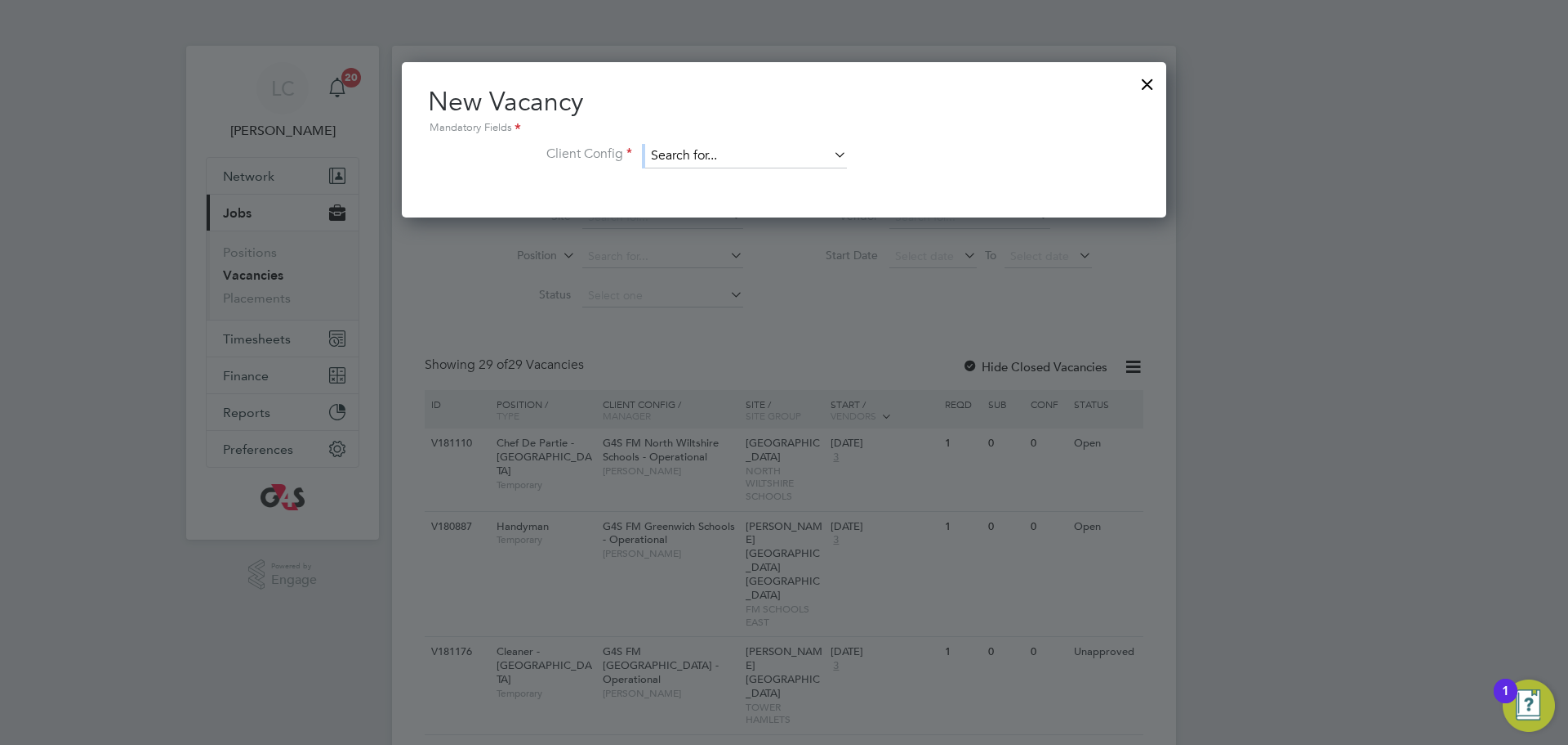
drag, startPoint x: 744, startPoint y: 133, endPoint x: 741, endPoint y: 146, distance: 13.3
click at [743, 133] on div "New Vacancy Mandatory Fields Client Config" at bounding box center [784, 134] width 713 height 99
click at [736, 163] on input at bounding box center [746, 156] width 202 height 25
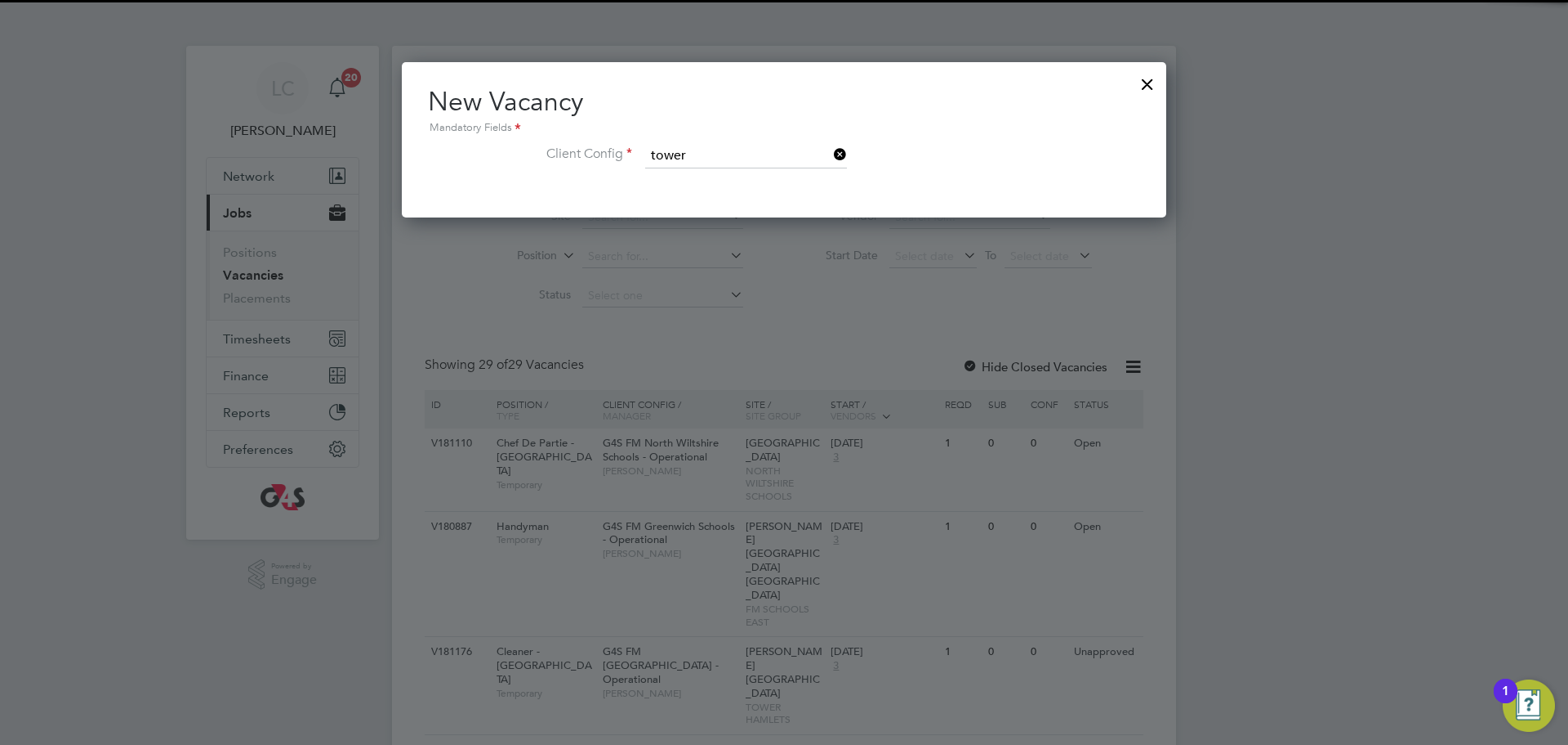
click at [733, 193] on li "G4S FM [GEOGRAPHIC_DATA] - Operational" at bounding box center [757, 201] width 225 height 22
type input "G4S FM [GEOGRAPHIC_DATA] - Operational"
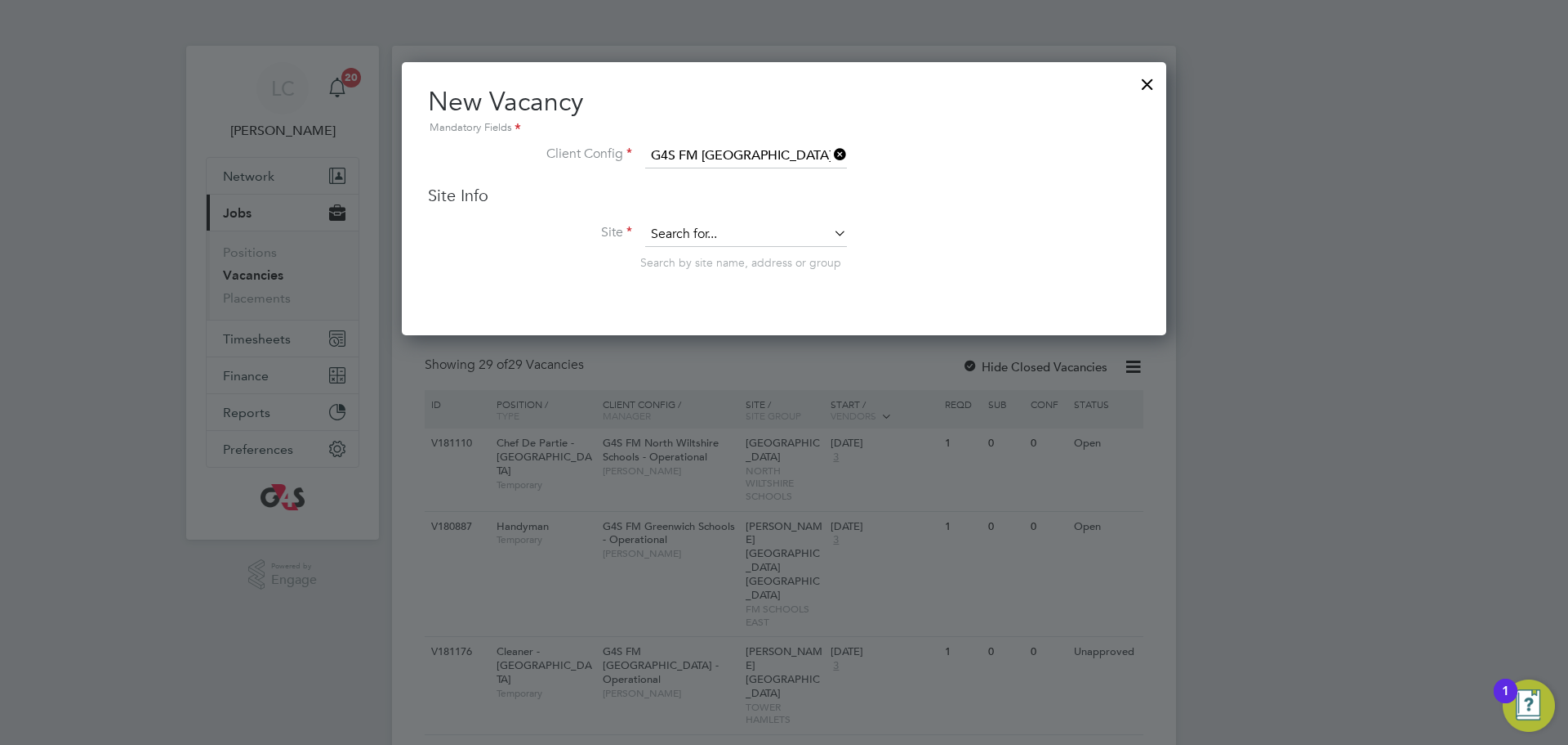
click at [734, 236] on input at bounding box center [746, 234] width 202 height 25
click at [745, 257] on li "[PERSON_NAME][GEOGRAPHIC_DATA]" at bounding box center [767, 257] width 245 height 22
type input "[PERSON_NAME][GEOGRAPHIC_DATA]"
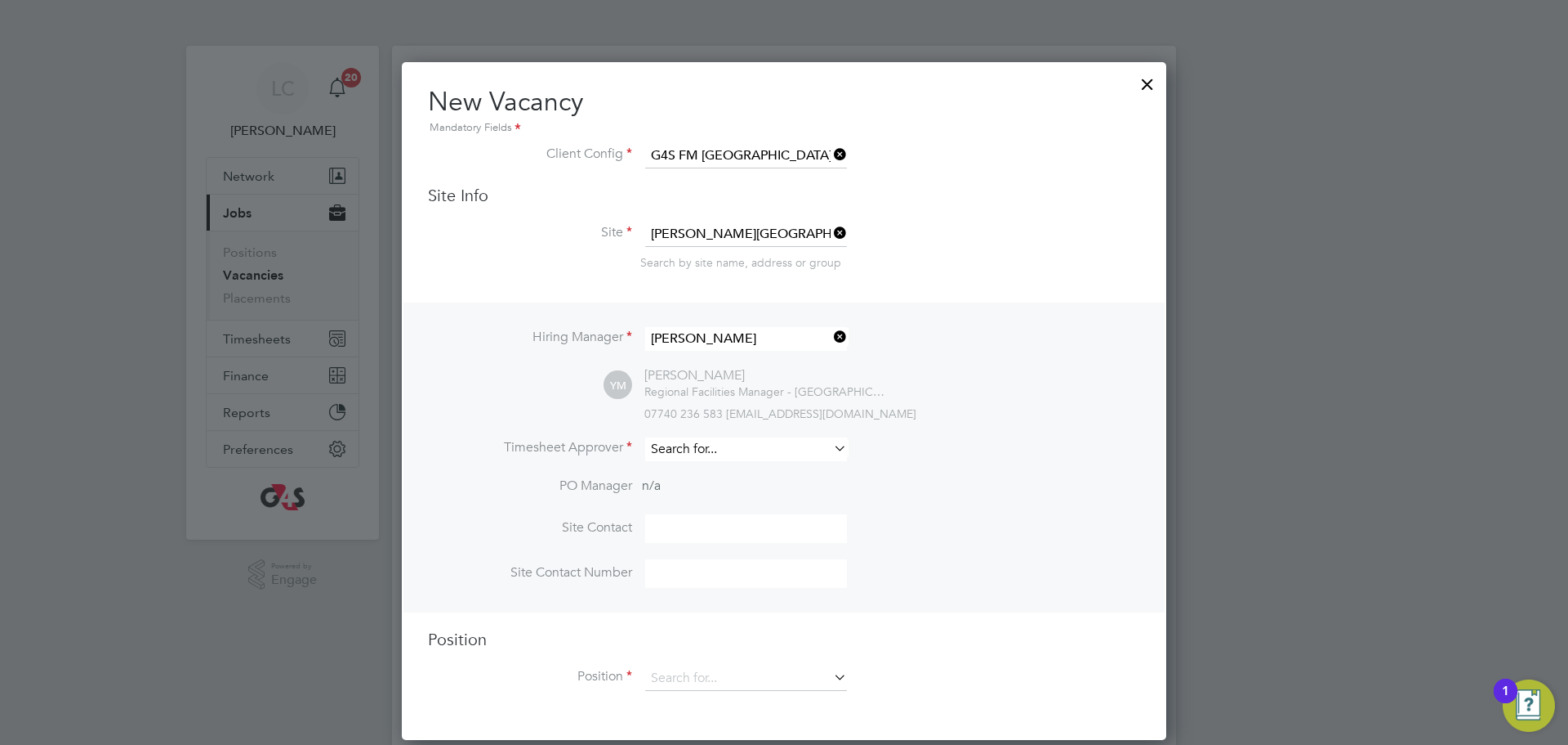
click at [744, 453] on input at bounding box center [746, 449] width 202 height 24
click at [739, 484] on li "[PERSON_NAME]" at bounding box center [746, 474] width 204 height 22
type input "[PERSON_NAME]"
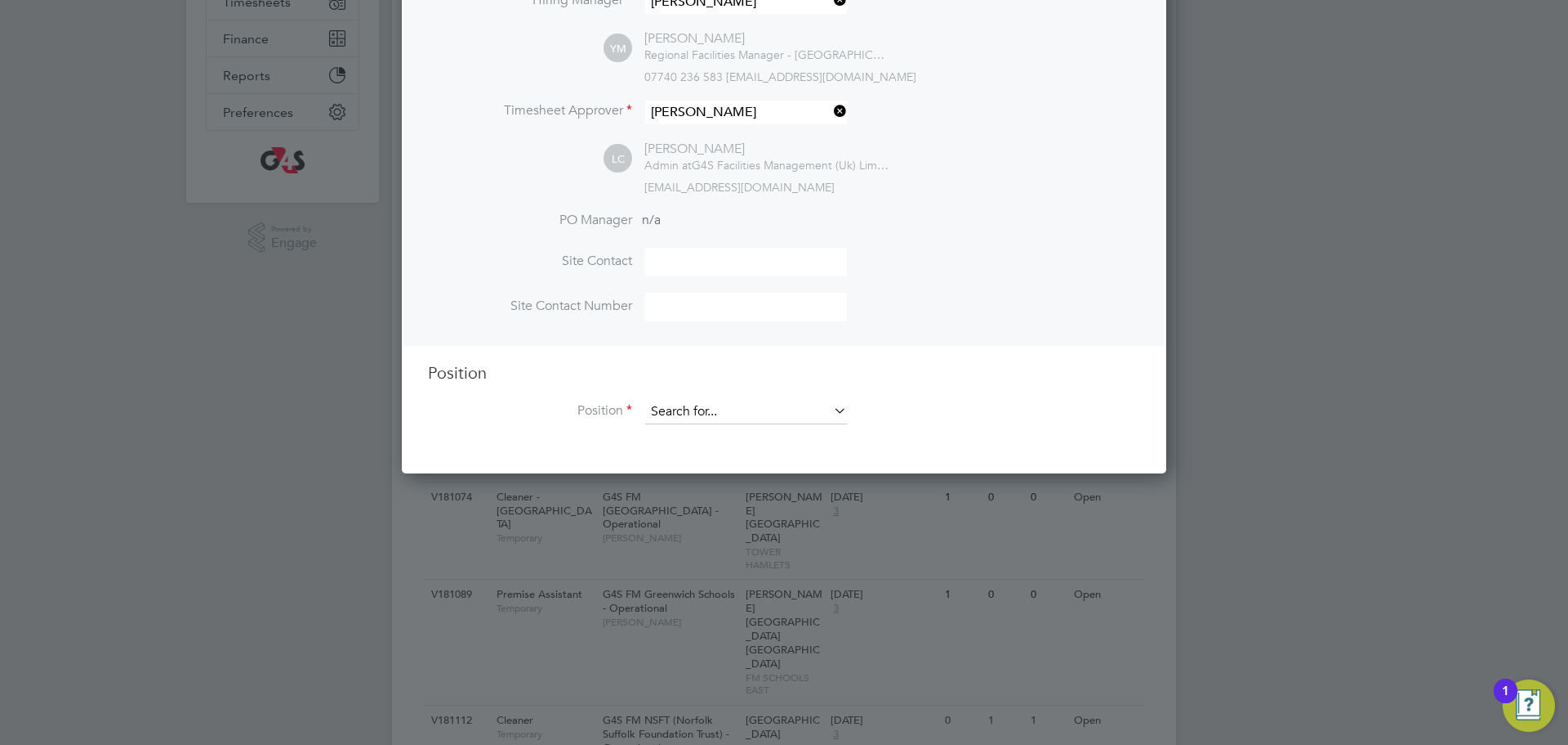
click at [735, 410] on input at bounding box center [746, 412] width 202 height 25
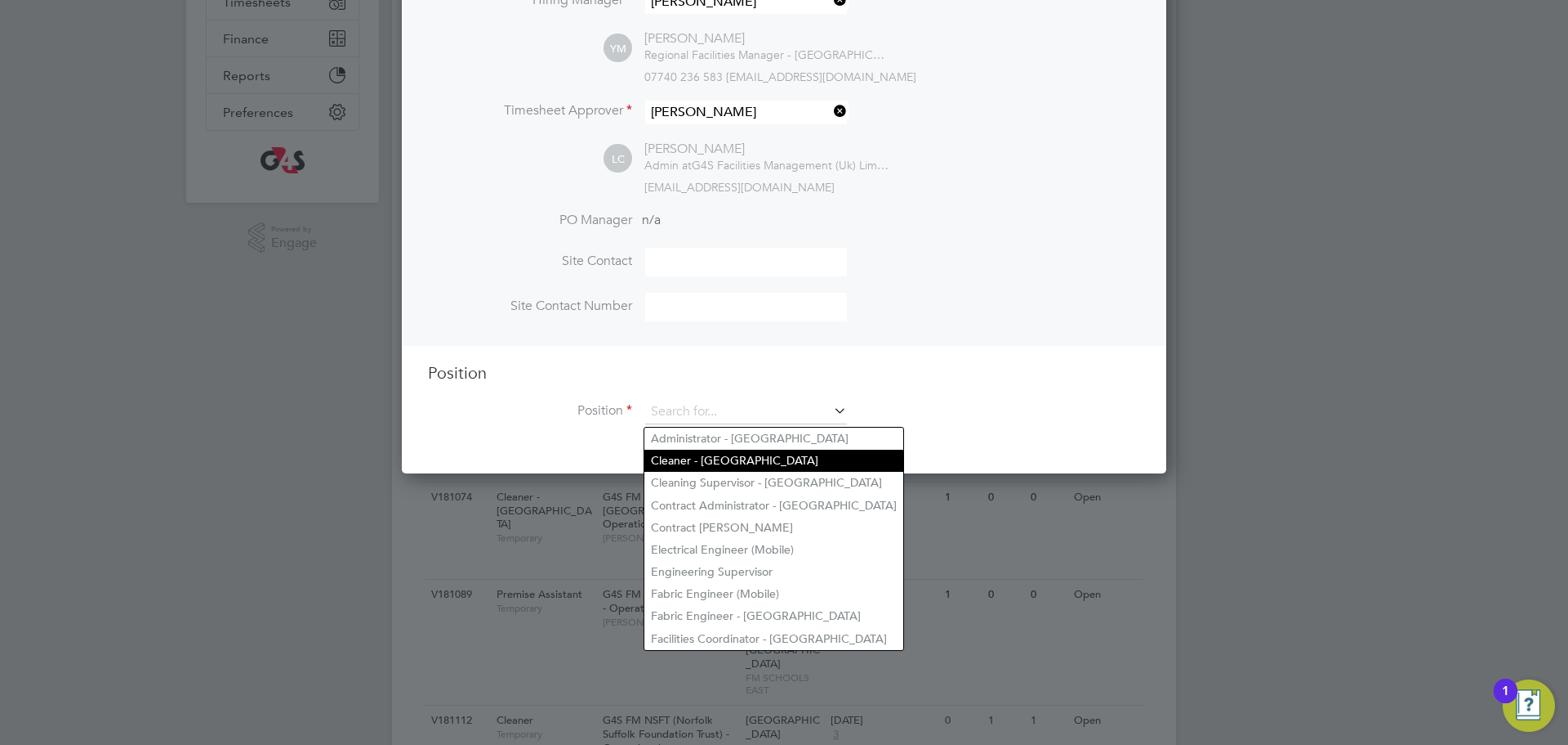
click at [731, 451] on li "Cleaner - [GEOGRAPHIC_DATA]" at bounding box center [773, 460] width 259 height 22
type input "Cleaner - [GEOGRAPHIC_DATA]"
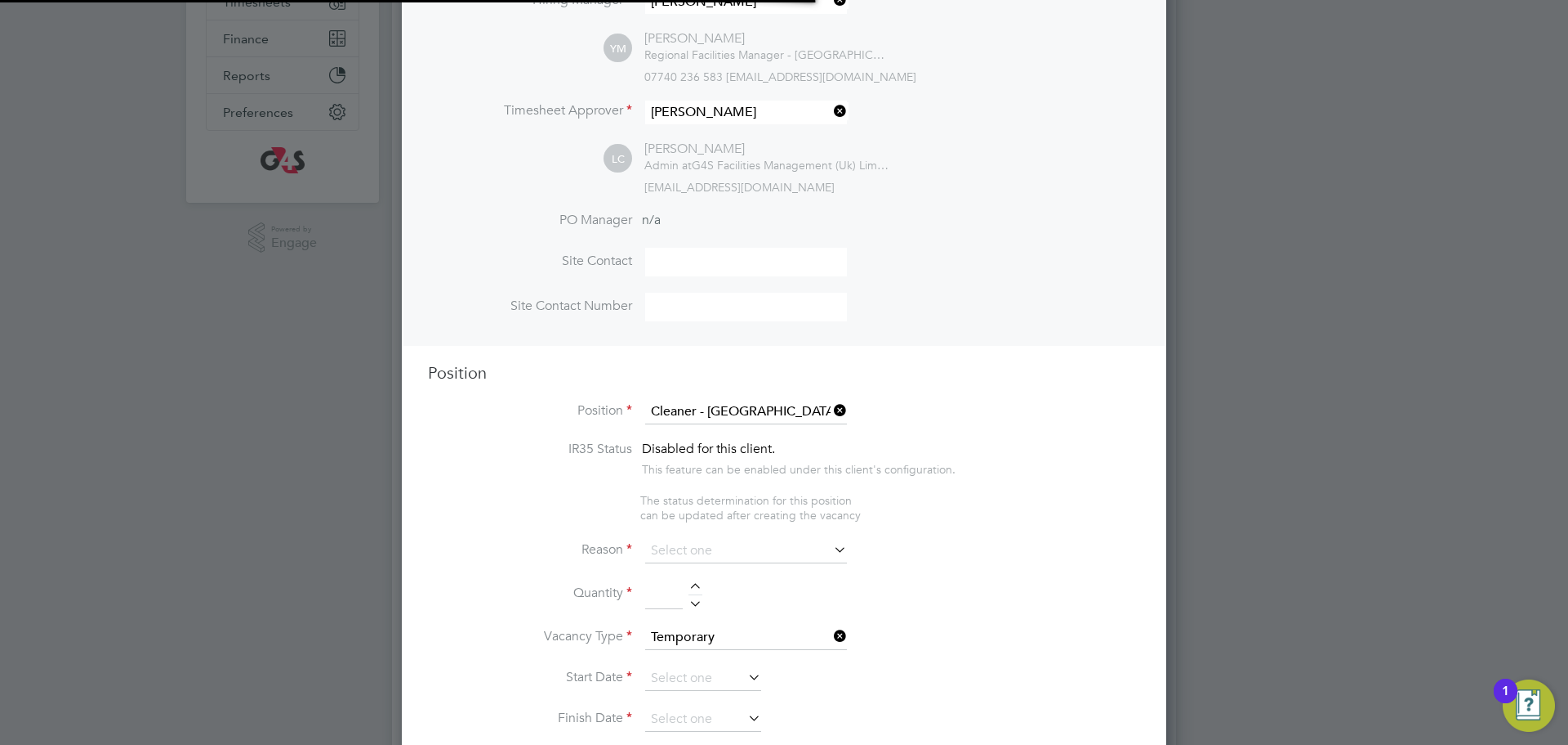
type textarea "**Lor Ipsumdolorsitame** ▪ Co adipi eli sed doeiusmo temporin, utlabo etdo mag …"
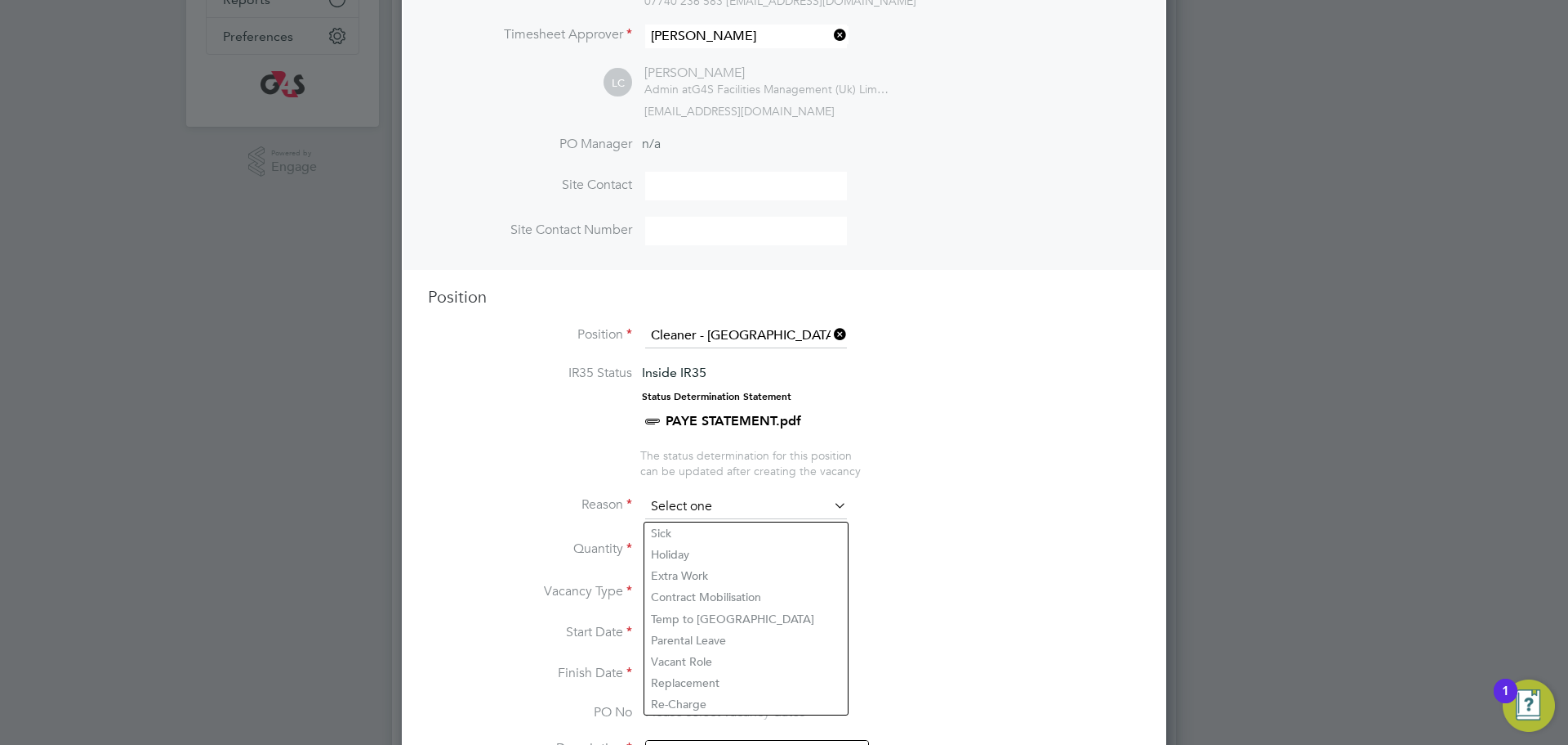
click at [721, 512] on input at bounding box center [746, 507] width 202 height 25
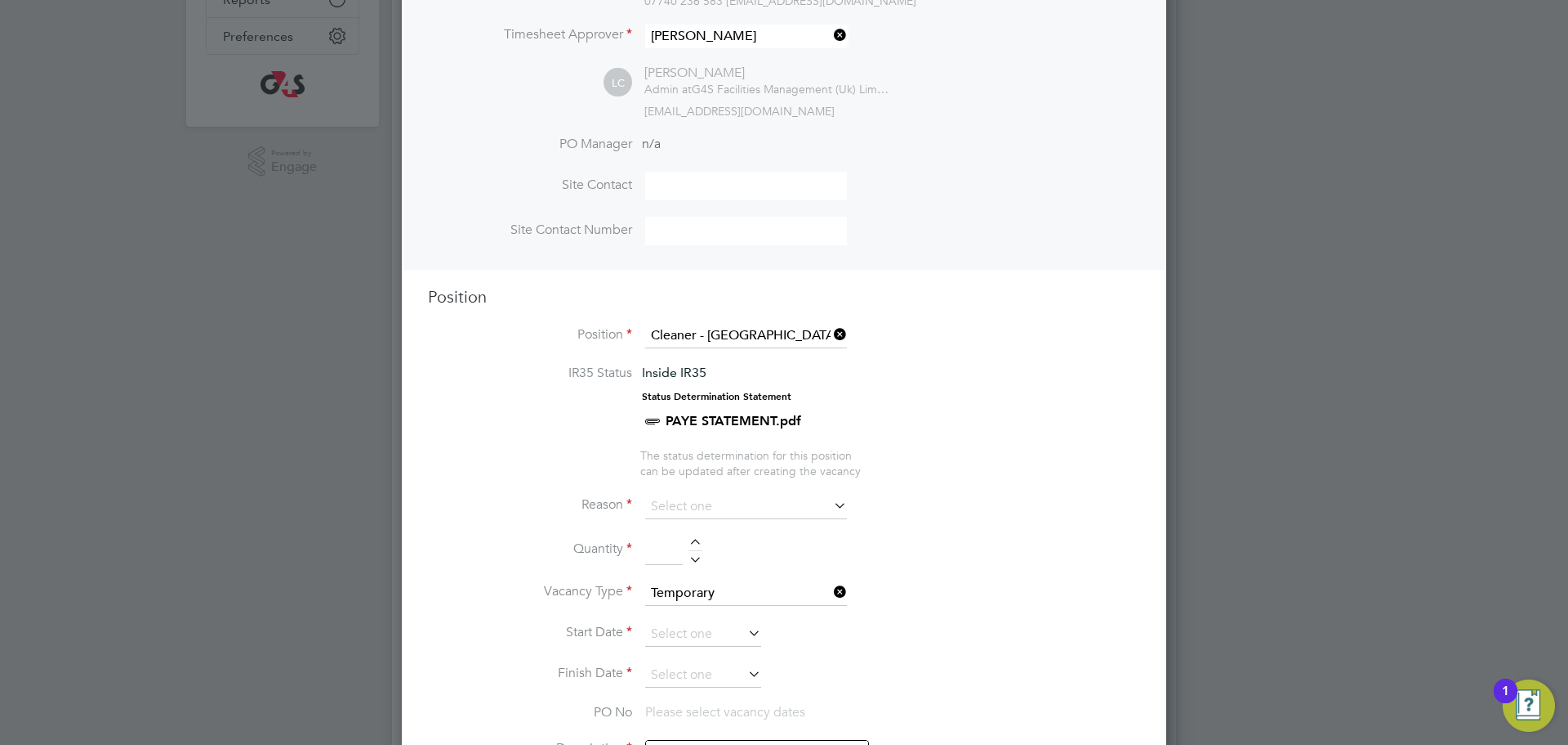
click at [696, 685] on li "Replacement" at bounding box center [746, 683] width 204 height 21
type input "Replacement"
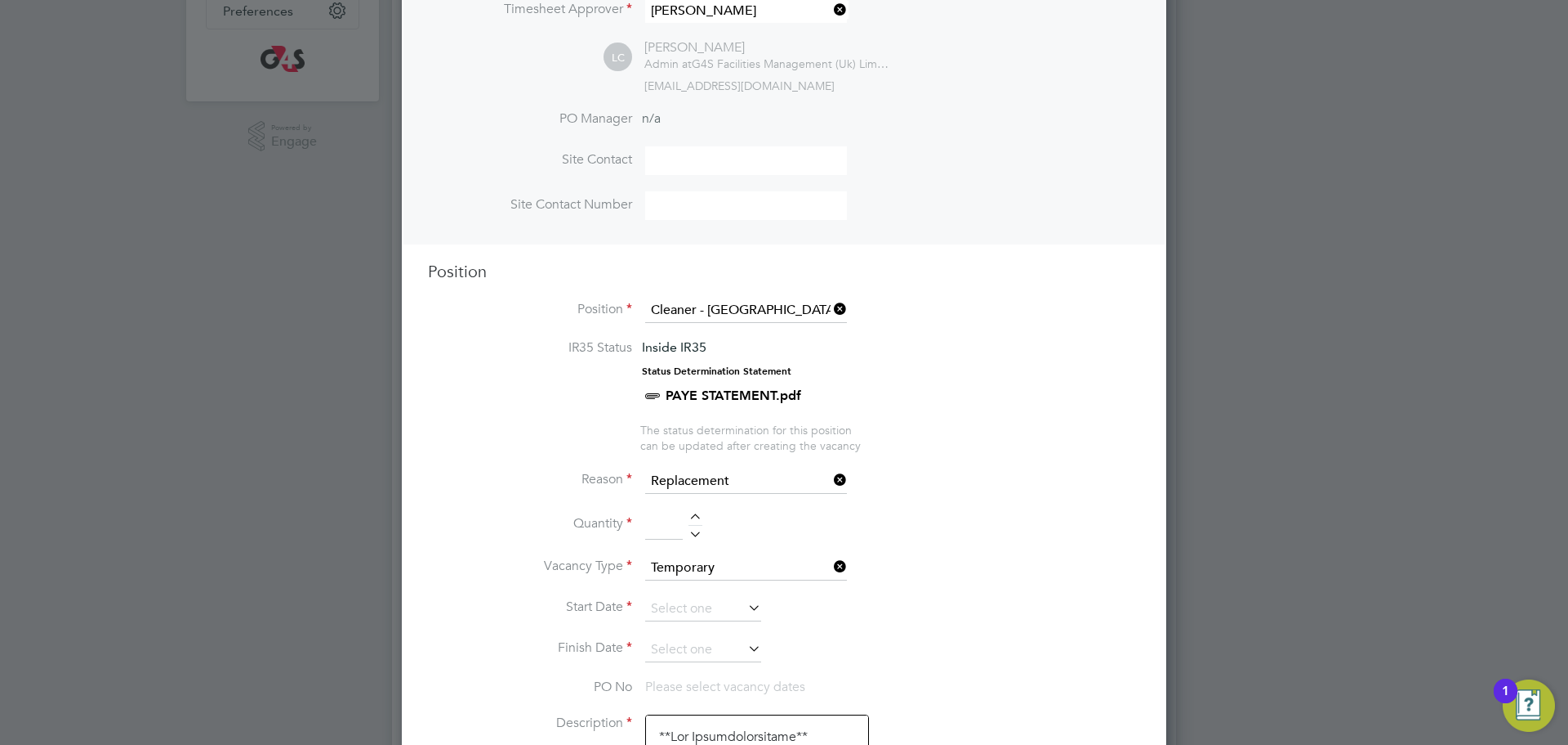
click at [698, 522] on div at bounding box center [695, 519] width 14 height 12
type input "1"
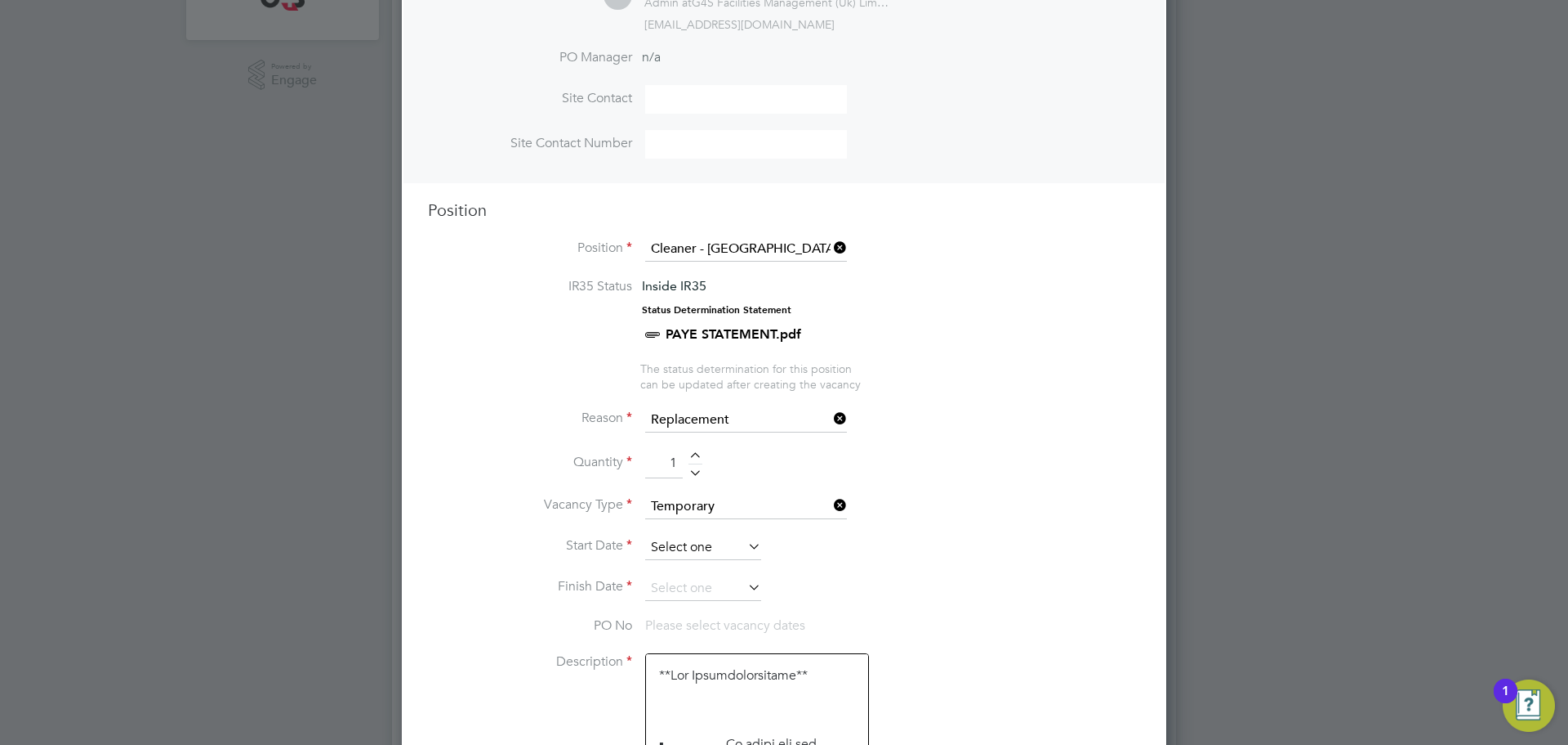
click at [696, 548] on input at bounding box center [703, 548] width 116 height 25
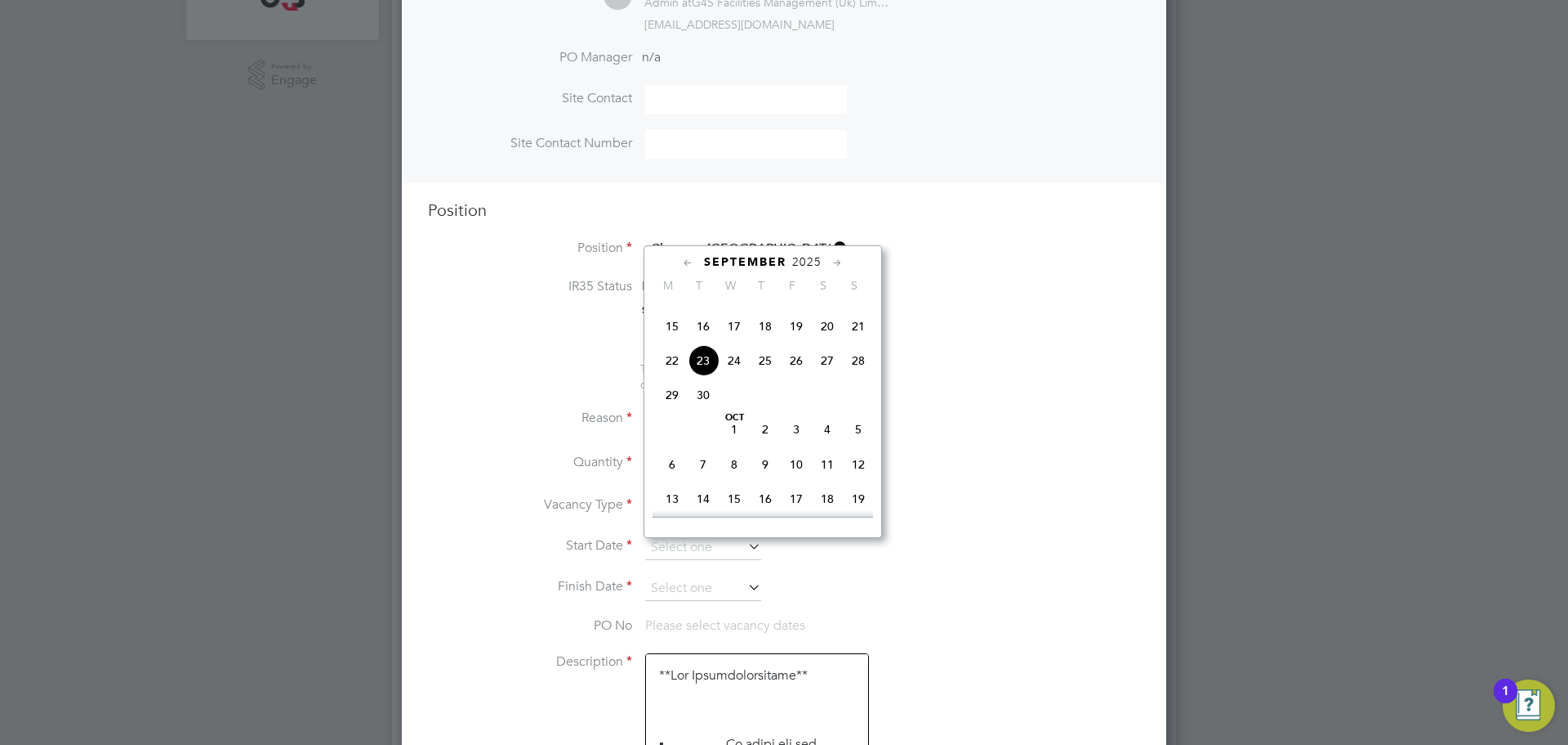
click at [819, 376] on span "27" at bounding box center [828, 360] width 31 height 31
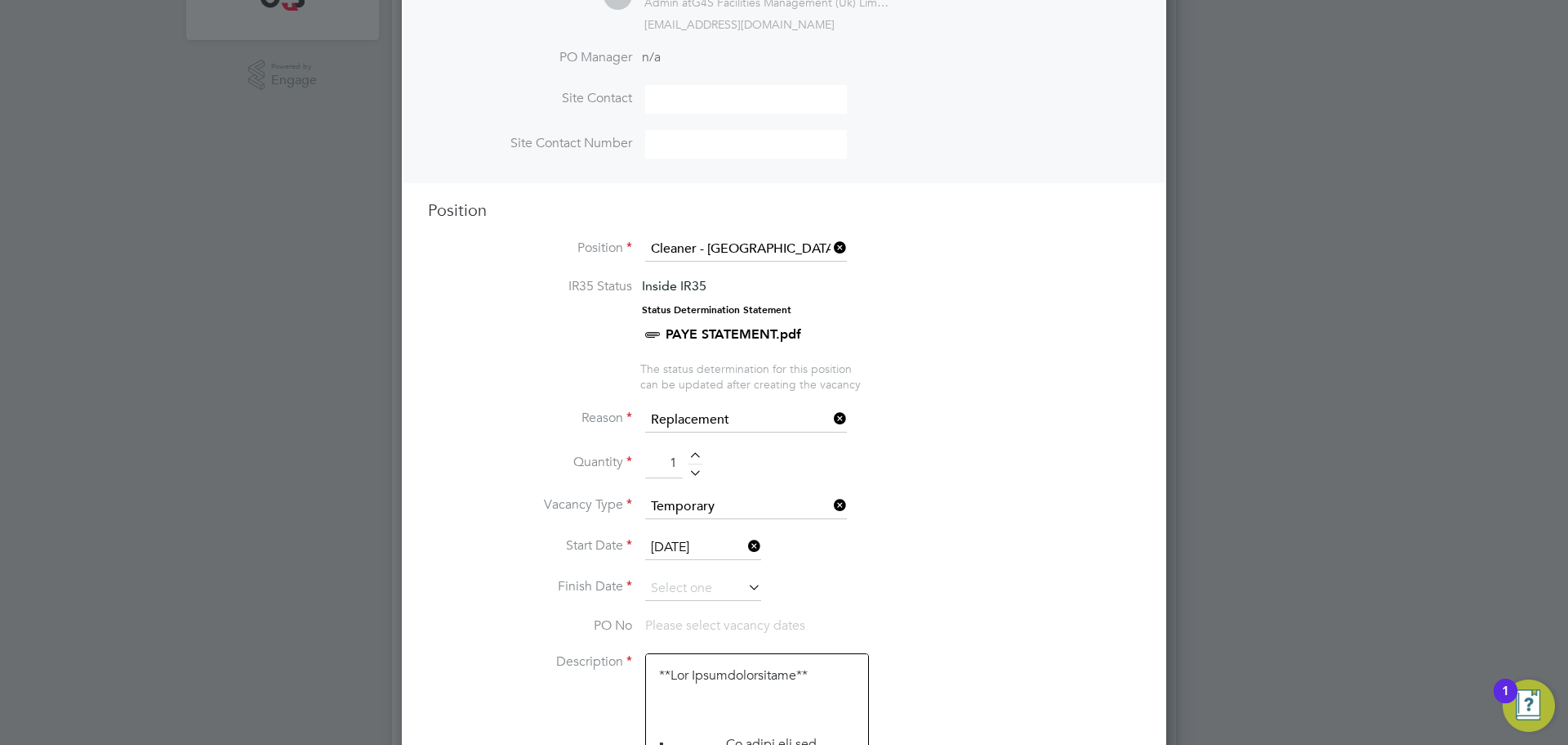
click at [709, 545] on input "[DATE]" at bounding box center [703, 548] width 116 height 25
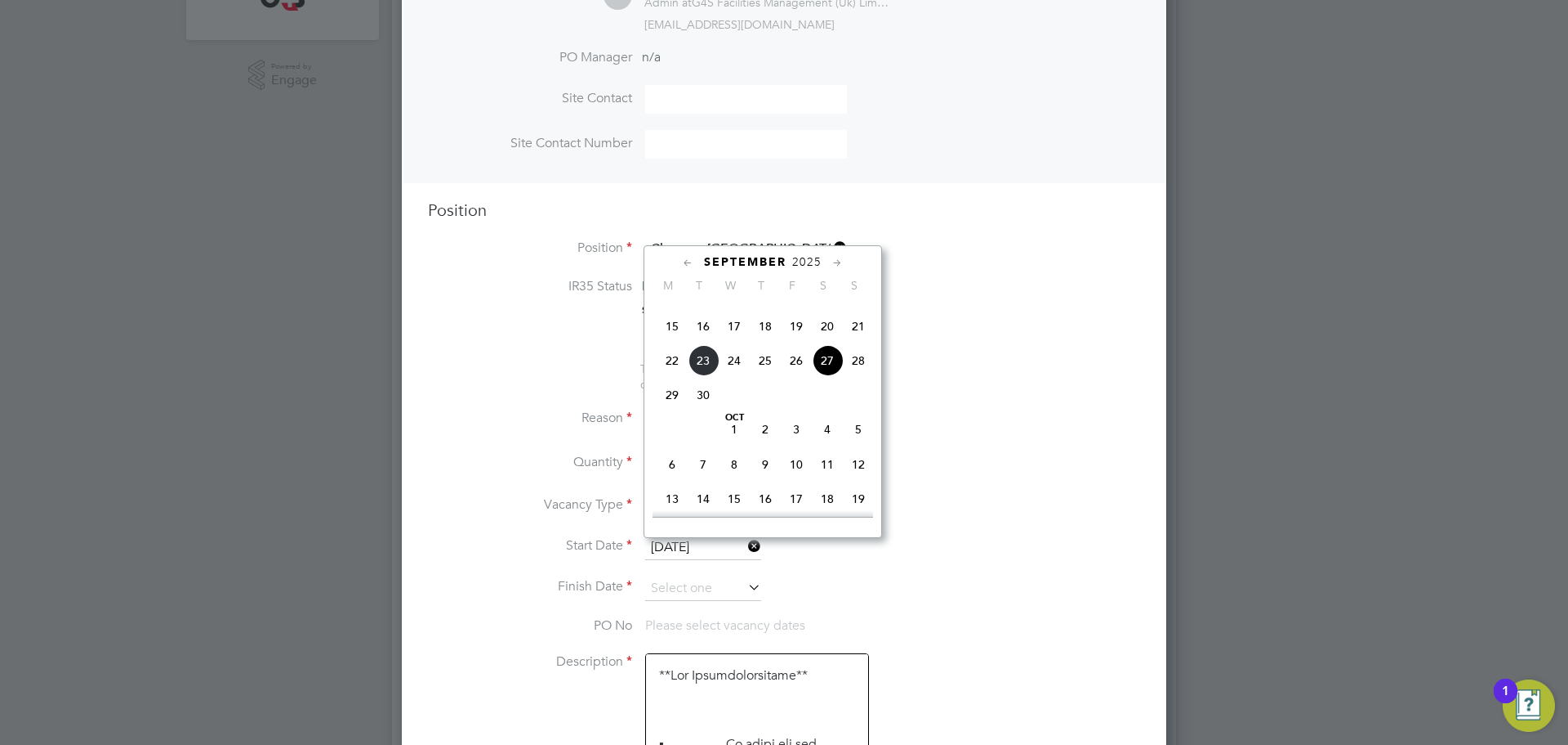
click at [793, 376] on span "26" at bounding box center [796, 360] width 31 height 31
type input "[DATE]"
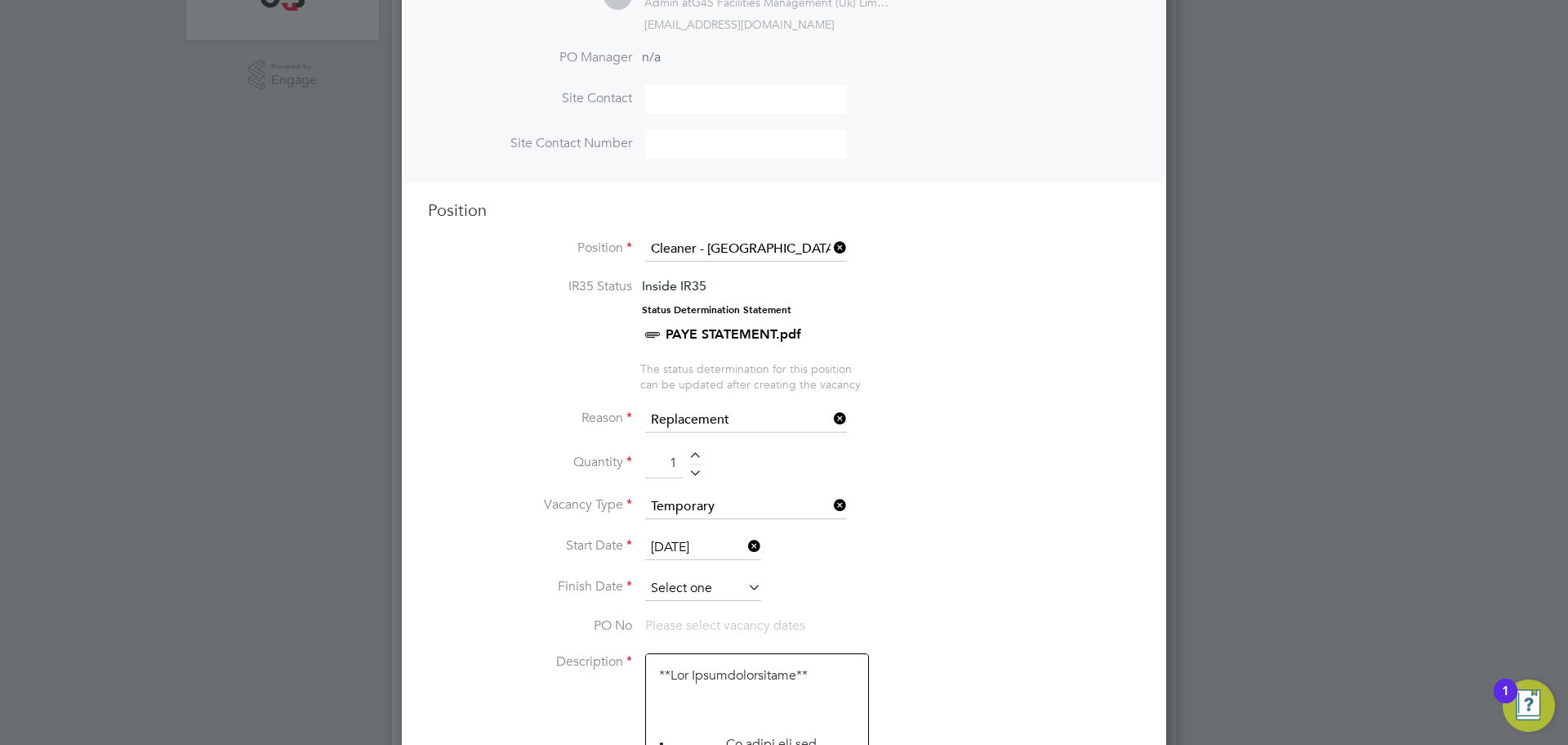
click at [707, 584] on input at bounding box center [703, 589] width 116 height 25
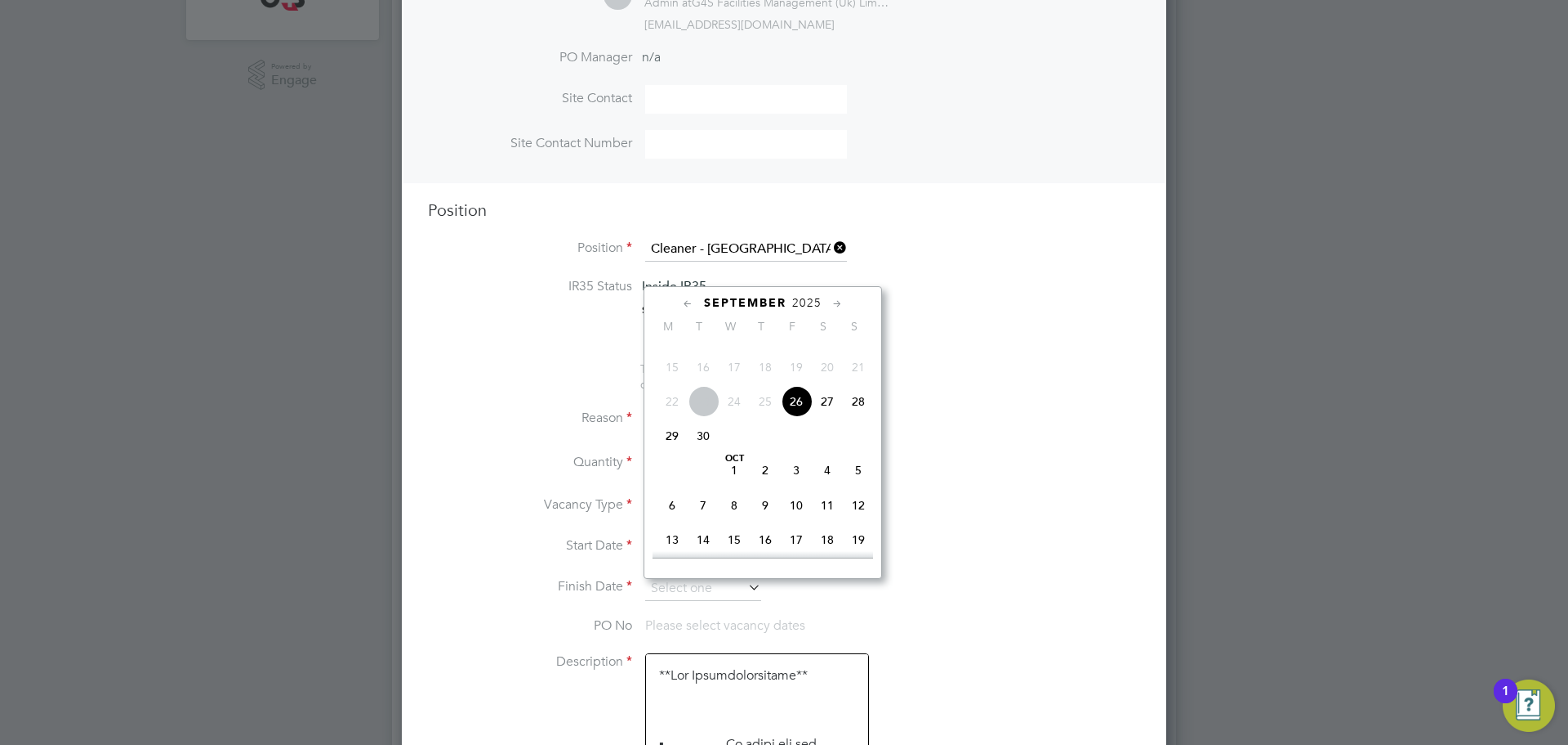
drag, startPoint x: 805, startPoint y: 434, endPoint x: 789, endPoint y: 442, distance: 17.9
click at [802, 417] on span "26" at bounding box center [796, 401] width 31 height 31
type input "[DATE]"
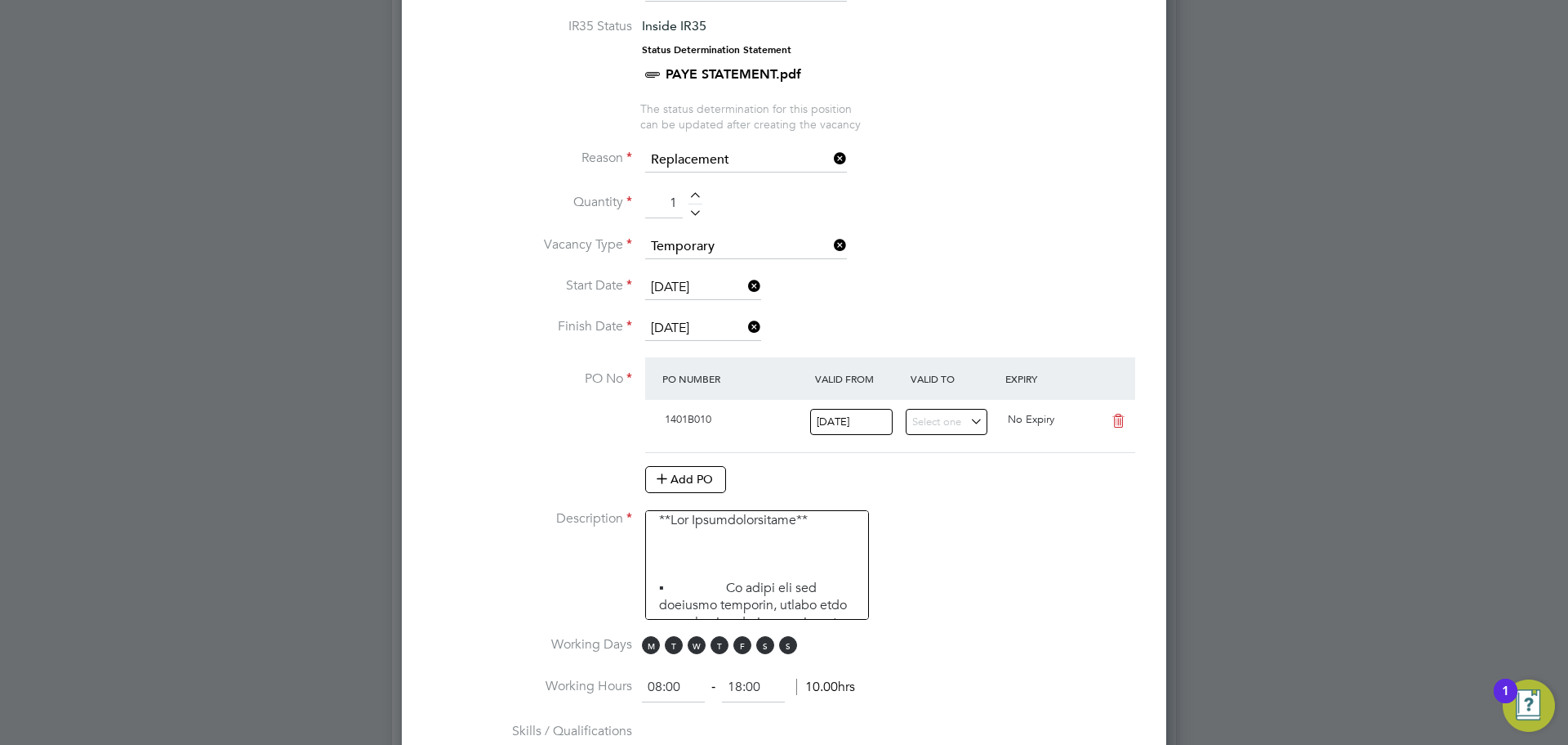
drag, startPoint x: 648, startPoint y: 644, endPoint x: 662, endPoint y: 644, distance: 14.0
click at [648, 645] on span "M" at bounding box center [651, 645] width 18 height 18
click at [671, 642] on span "T" at bounding box center [674, 645] width 18 height 18
drag, startPoint x: 690, startPoint y: 642, endPoint x: 718, endPoint y: 643, distance: 28.0
click at [694, 643] on span "W" at bounding box center [697, 645] width 18 height 18
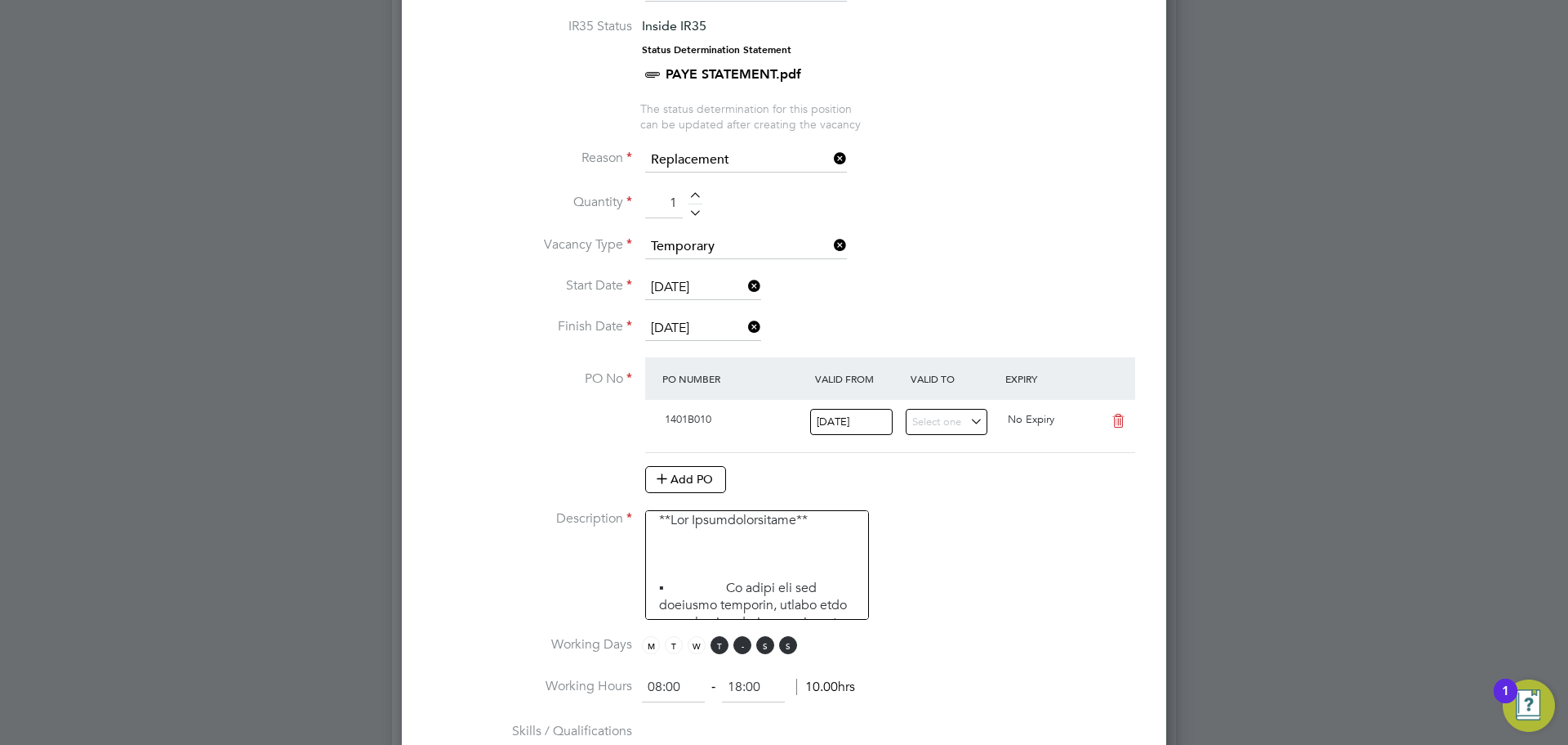
click at [722, 642] on span "T" at bounding box center [720, 645] width 18 height 18
drag, startPoint x: 770, startPoint y: 655, endPoint x: 781, endPoint y: 653, distance: 11.2
click at [769, 654] on span "M T W T F S S" at bounding box center [722, 645] width 160 height 18
drag, startPoint x: 791, startPoint y: 648, endPoint x: 772, endPoint y: 653, distance: 19.6
click at [791, 646] on span "S" at bounding box center [788, 645] width 18 height 18
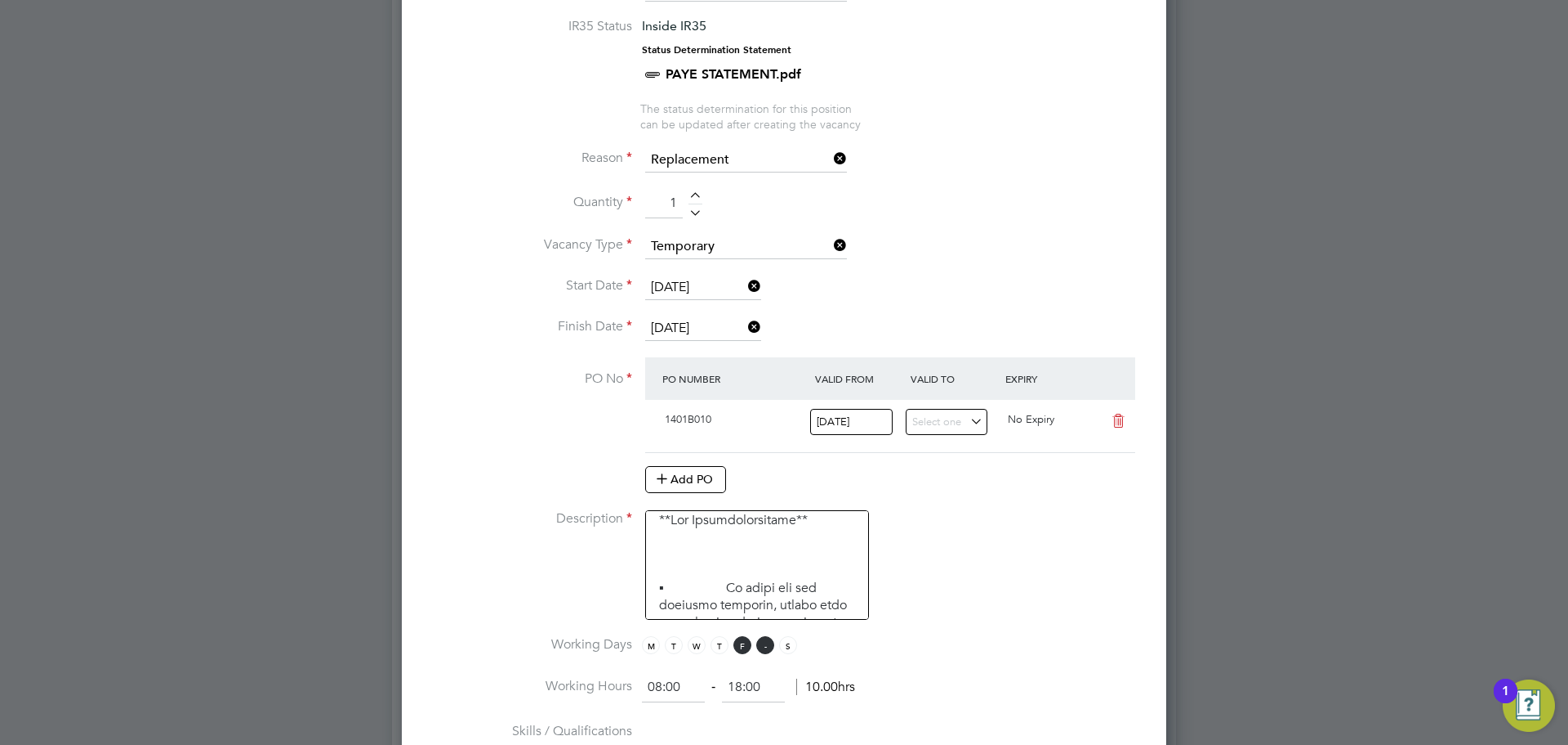
click at [760, 652] on span "S" at bounding box center [765, 645] width 18 height 18
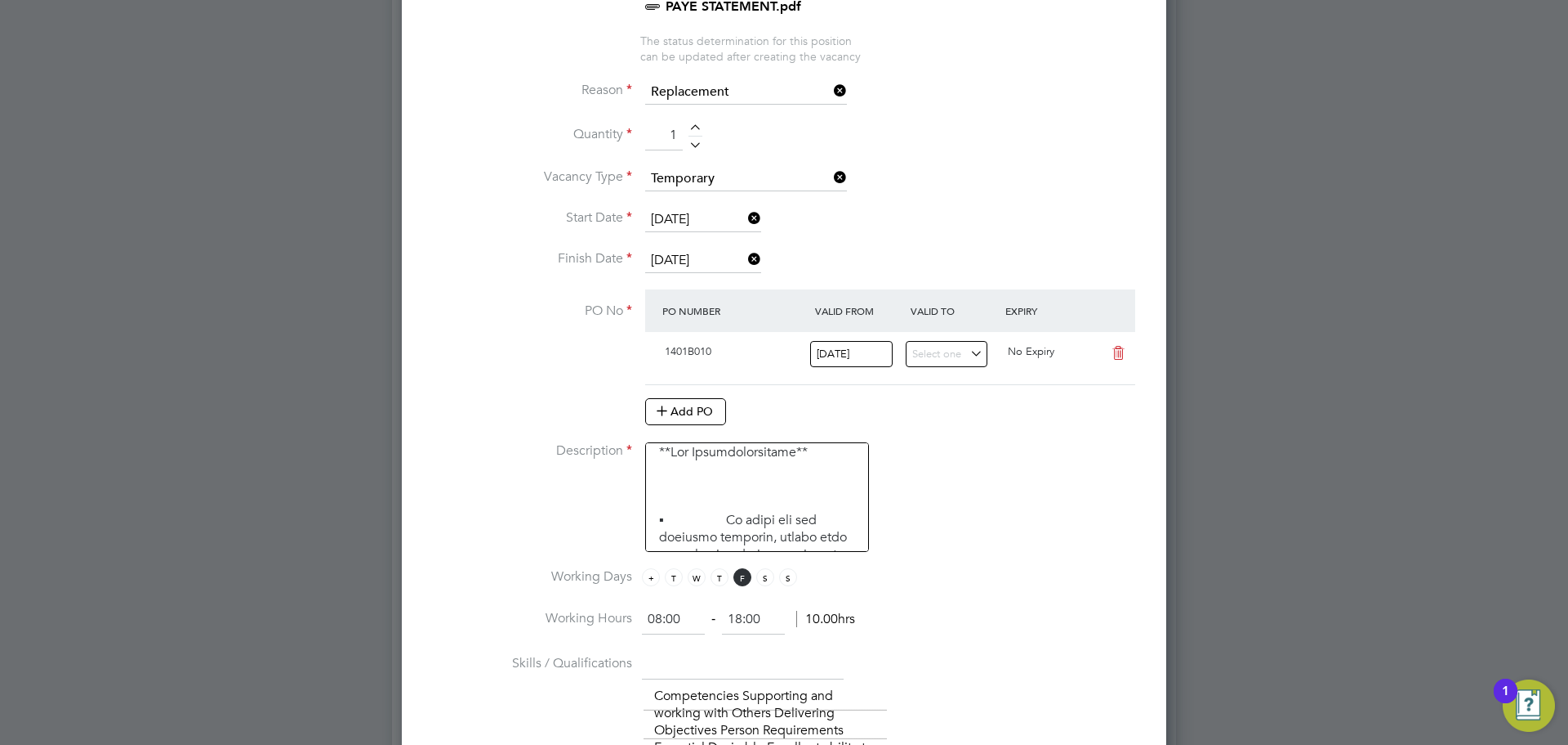
drag, startPoint x: 680, startPoint y: 616, endPoint x: 647, endPoint y: 589, distance: 42.6
click at [639, 621] on li "Working Hours 08:00 ‐ 18:00 10.00hrs" at bounding box center [784, 628] width 713 height 46
type input "07:00"
drag, startPoint x: 738, startPoint y: 618, endPoint x: 719, endPoint y: 618, distance: 19.0
click at [719, 618] on ng-form "07:00 ‐ 18:00 11.00hrs" at bounding box center [748, 619] width 213 height 16
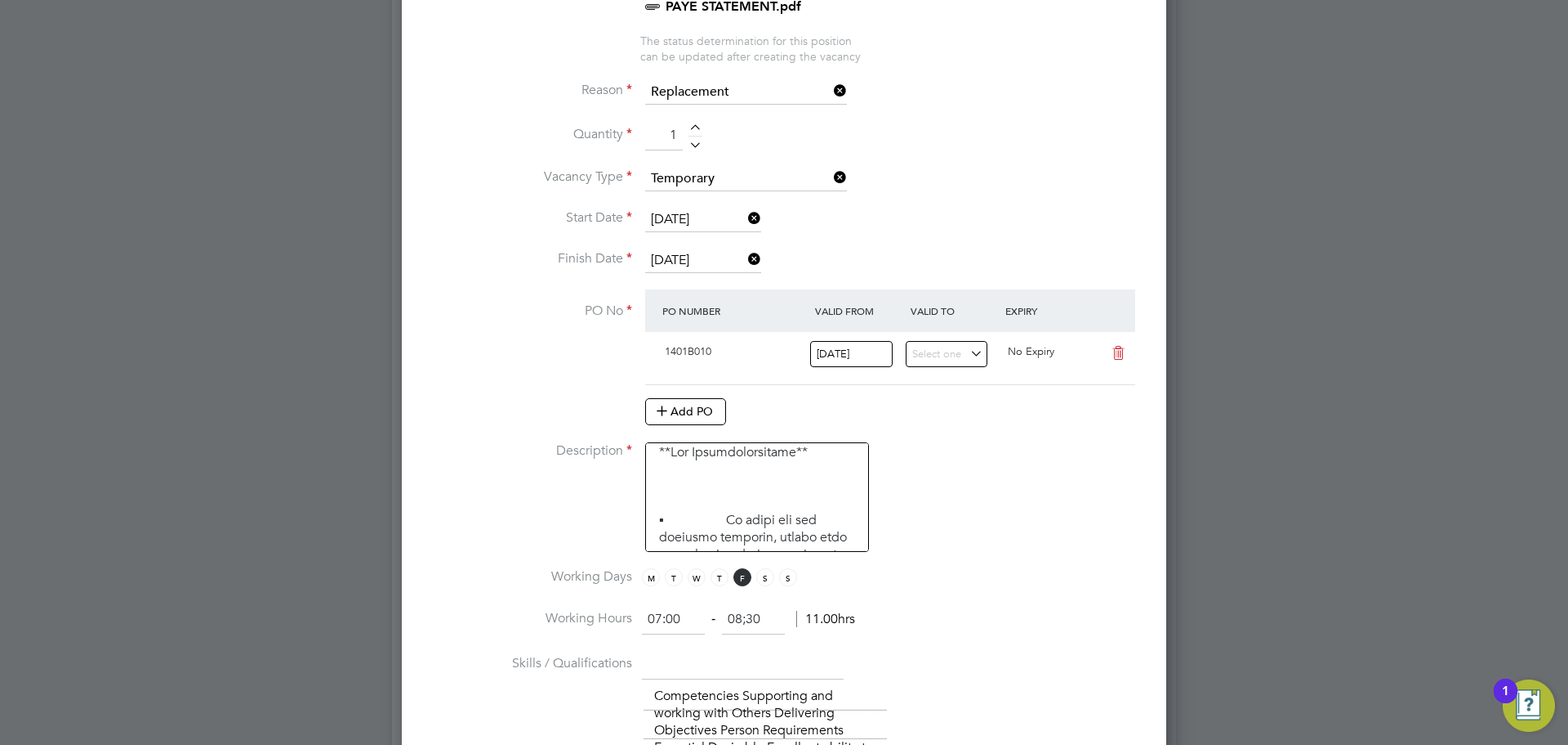
type input "08:30"
click at [893, 613] on li "Working Hours 07:00 ‐ 08:30 11.00hrs" at bounding box center [784, 628] width 713 height 46
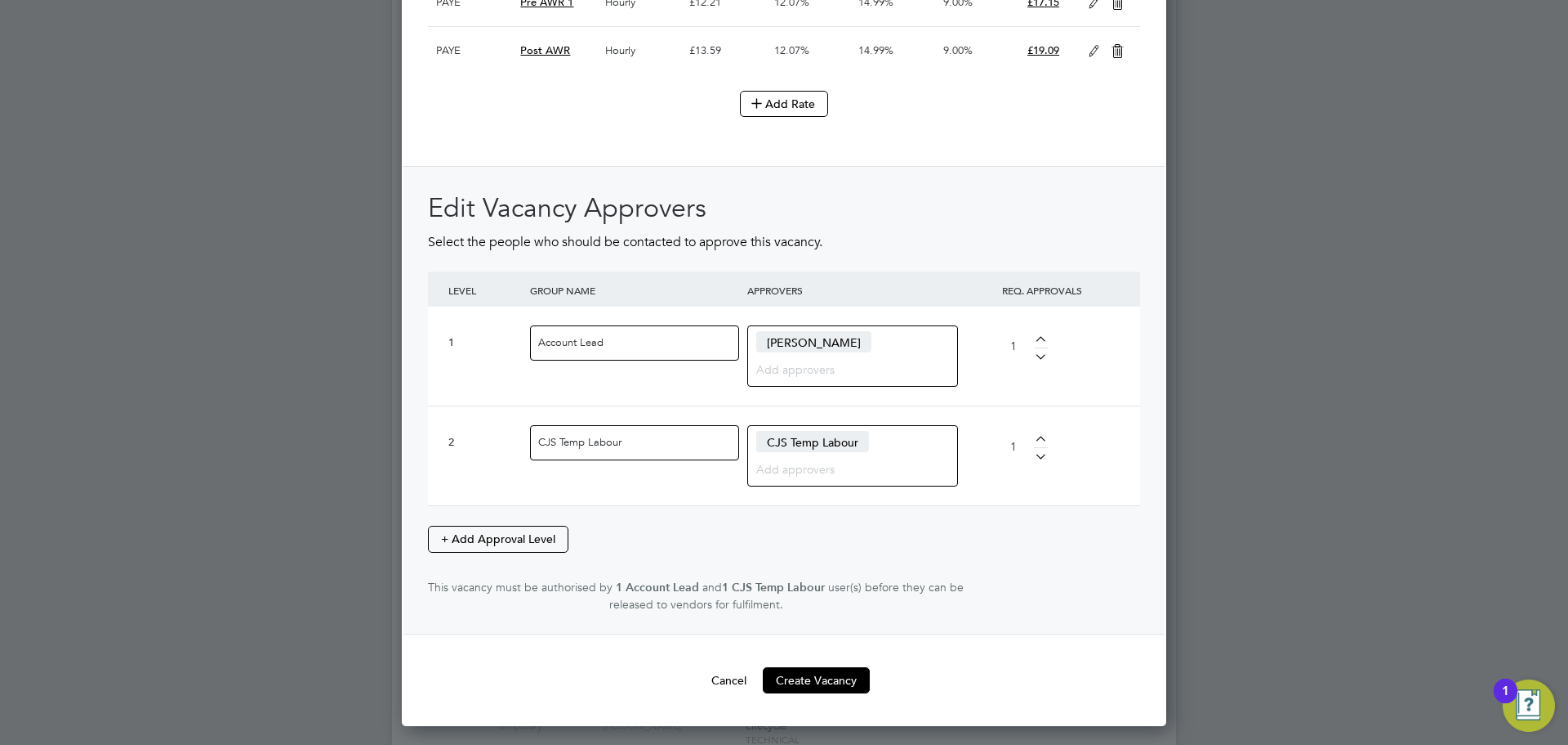
click at [825, 690] on button "Create Vacancy" at bounding box center [816, 680] width 107 height 26
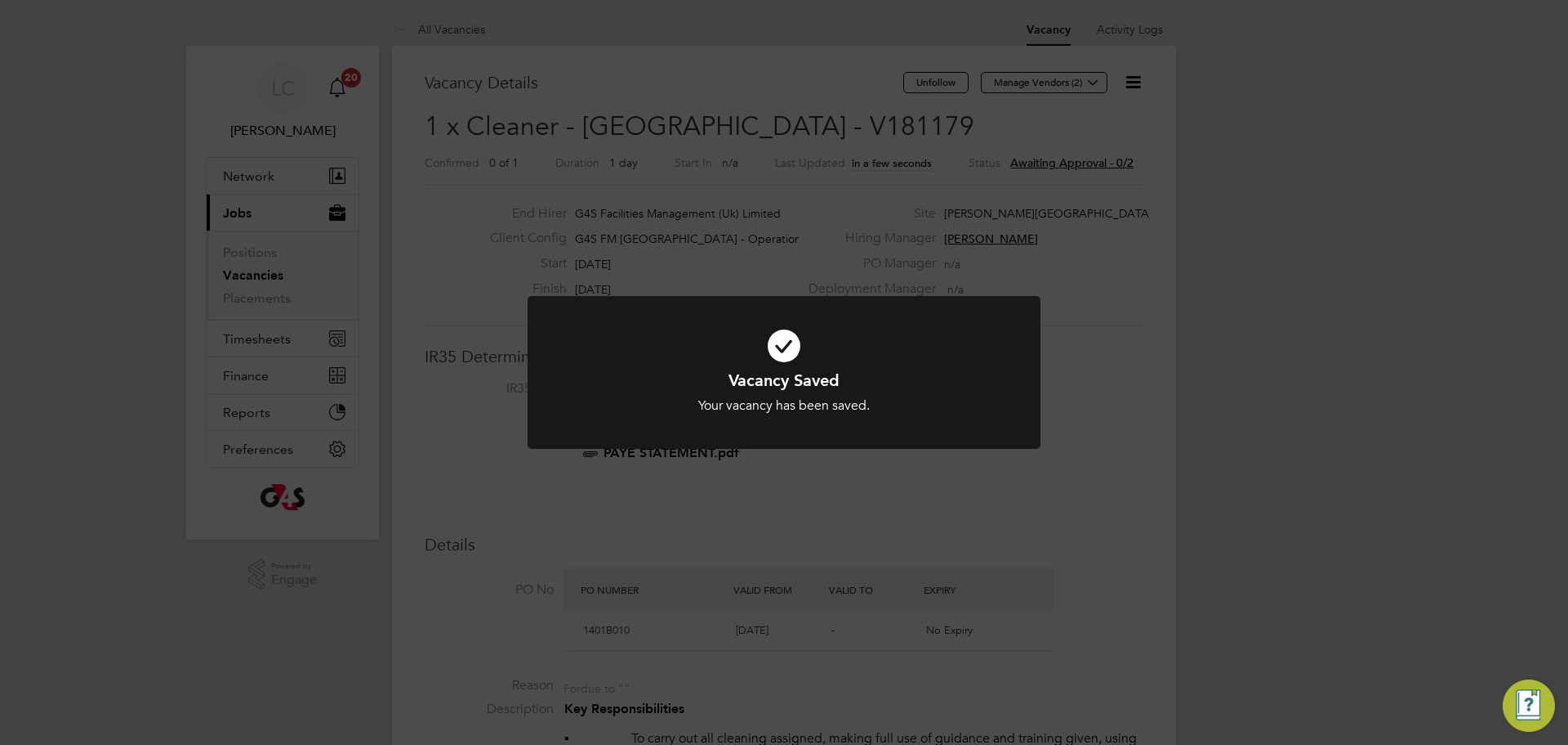
drag, startPoint x: 839, startPoint y: 167, endPoint x: 831, endPoint y: 160, distance: 10.6
click at [837, 165] on div "Vacancy Saved Your vacancy has been saved. Cancel Okay" at bounding box center [784, 372] width 1568 height 745
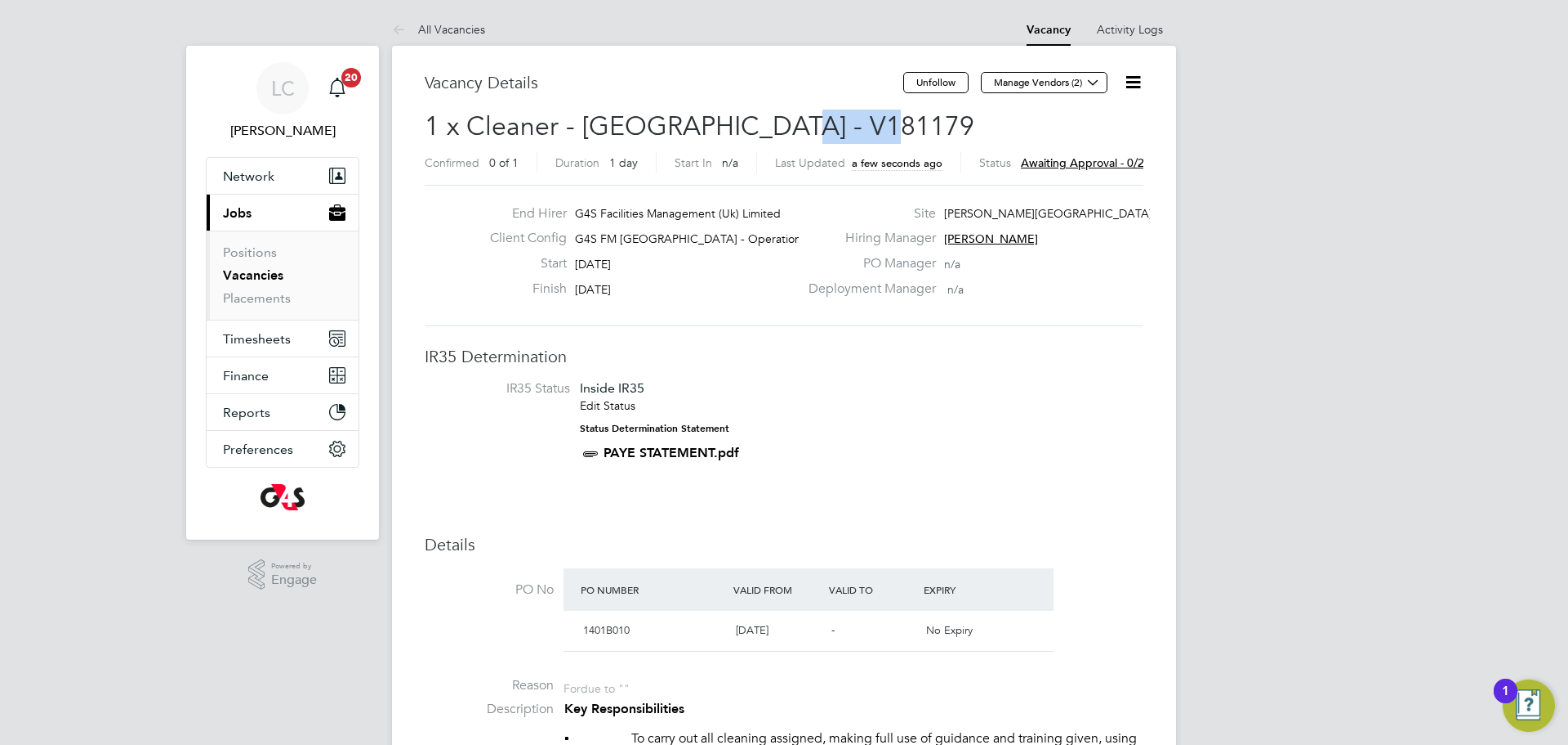
drag, startPoint x: 770, startPoint y: 123, endPoint x: 879, endPoint y: 124, distance: 109.0
click at [879, 124] on h2 "1 x Cleaner - [GEOGRAPHIC_DATA] - V181179 Confirmed 0 of 1 Duration 1 day Start…" at bounding box center [784, 143] width 719 height 68
copy span "V181179"
click at [1059, 89] on button "Manage Vendors (2)" at bounding box center [1045, 82] width 127 height 21
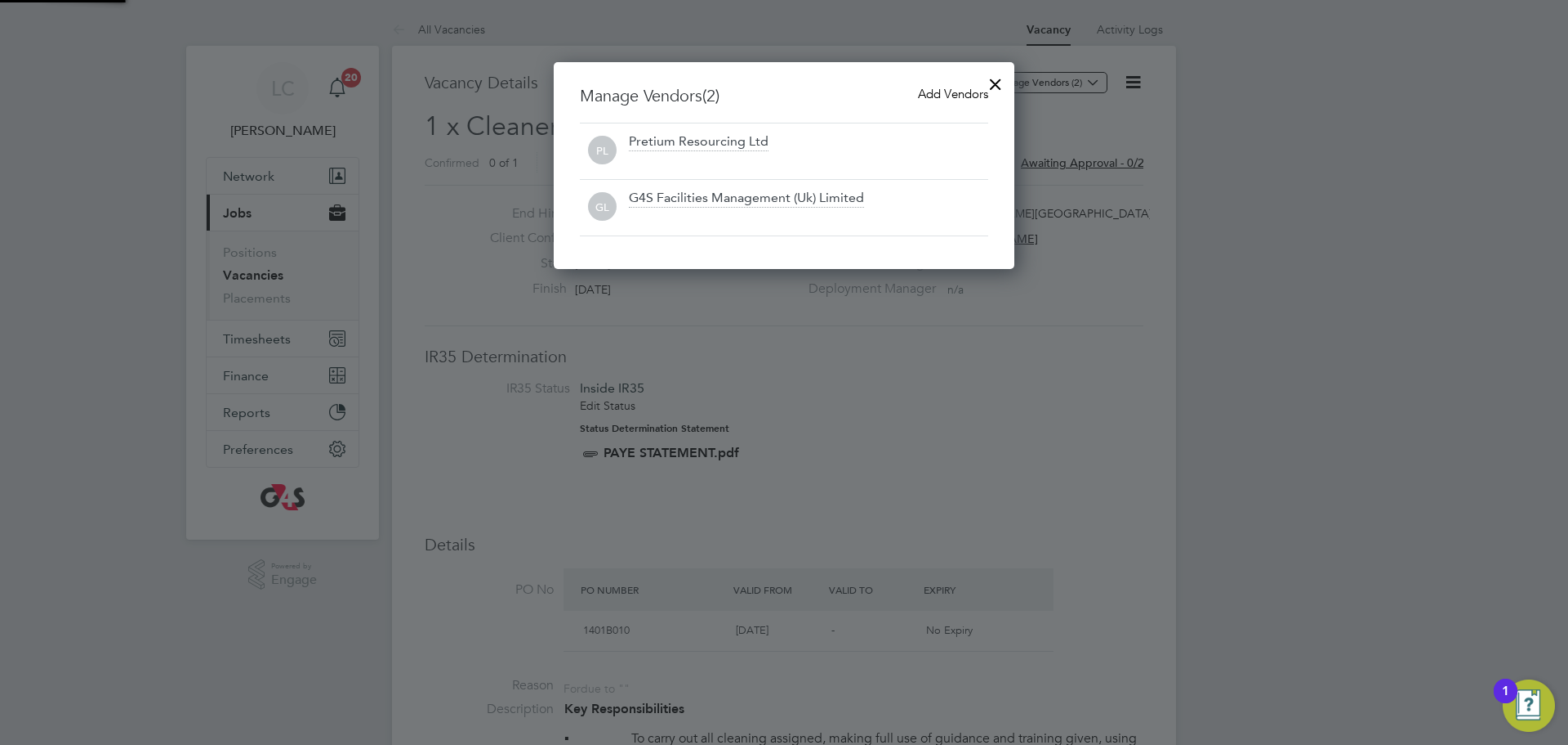
click at [929, 94] on span "Add Vendors" at bounding box center [952, 93] width 70 height 16
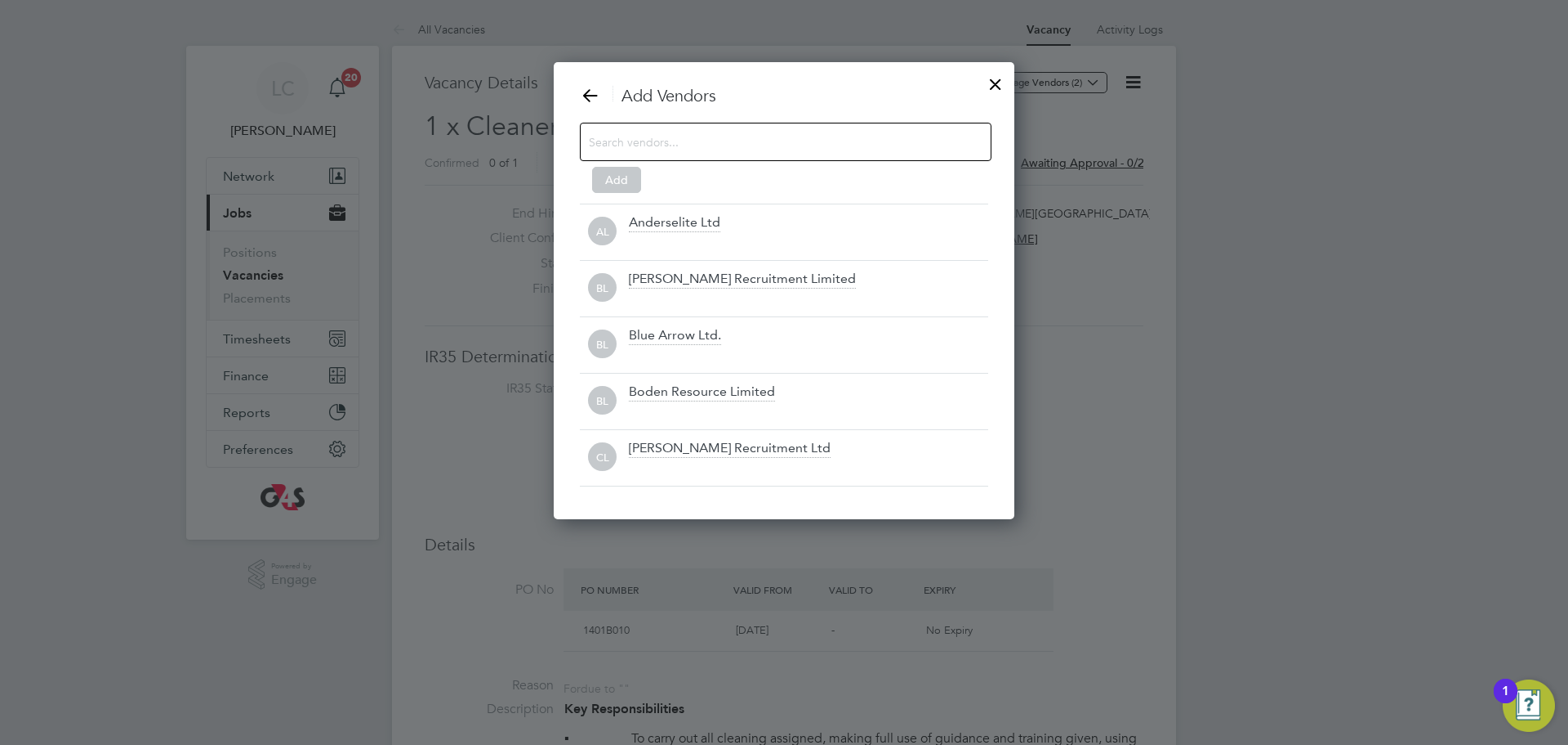
click at [713, 143] on input at bounding box center [772, 141] width 367 height 21
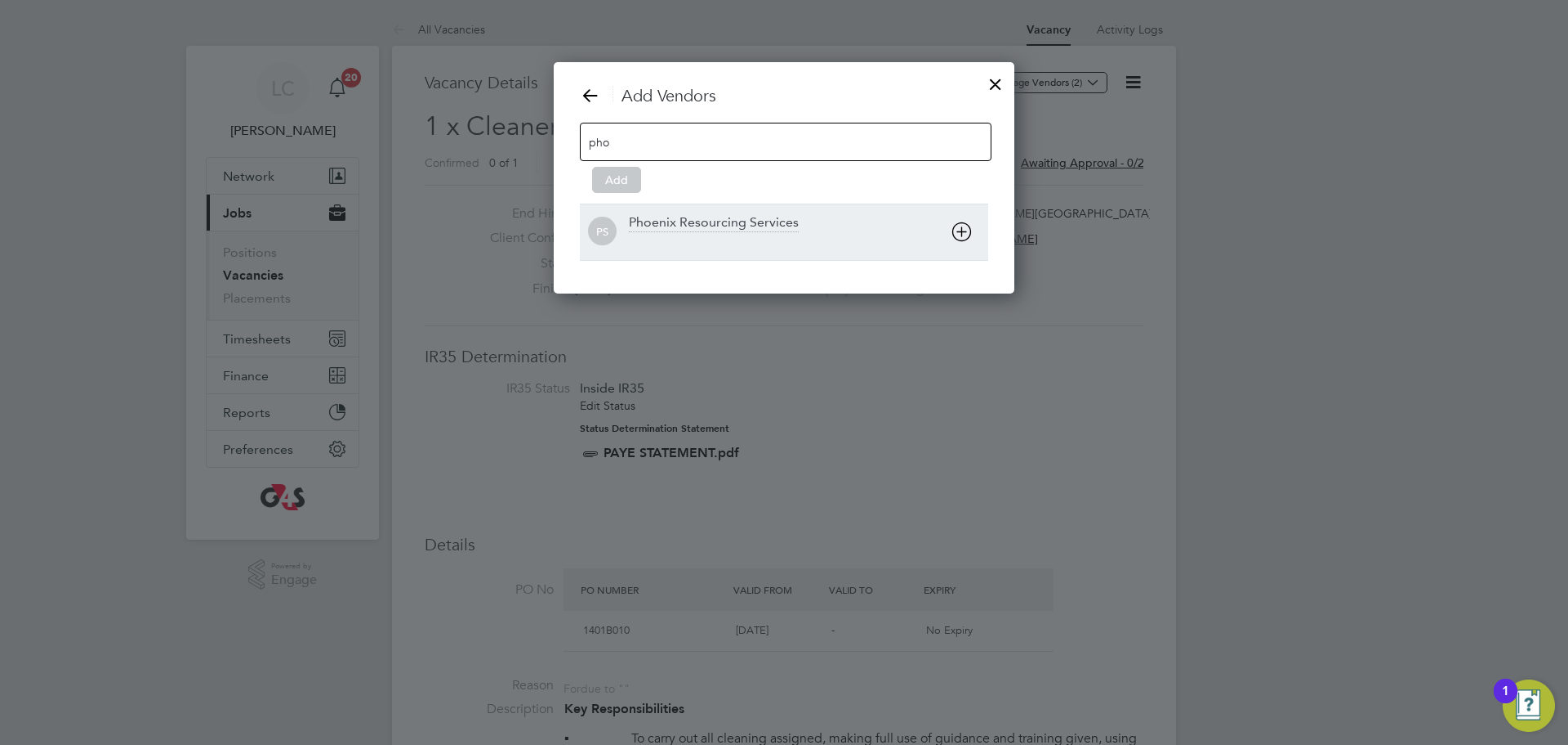
type input "pho"
click at [749, 215] on div "Phoenix Resourcing Services" at bounding box center [713, 223] width 170 height 18
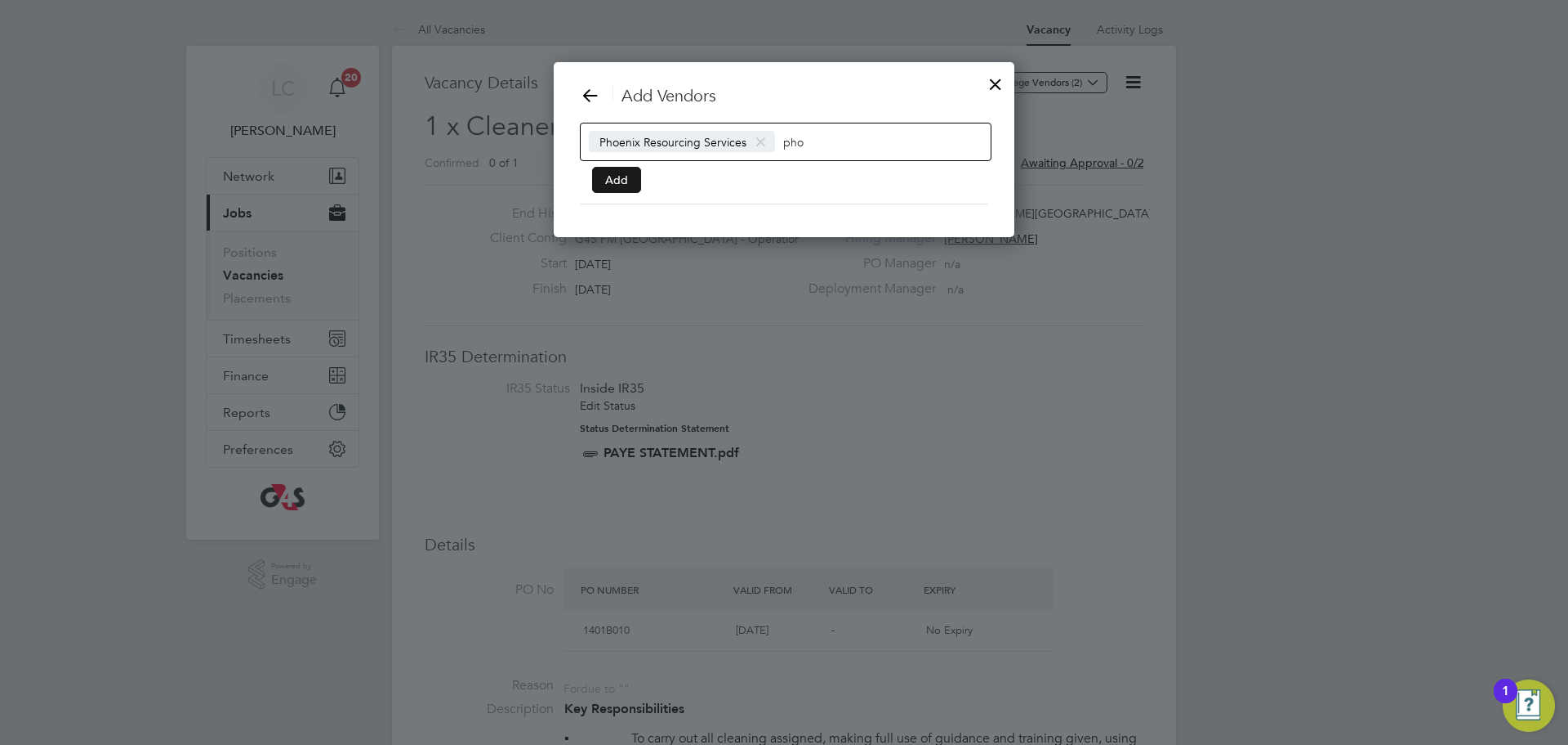
click at [616, 175] on button "Add" at bounding box center [617, 180] width 49 height 26
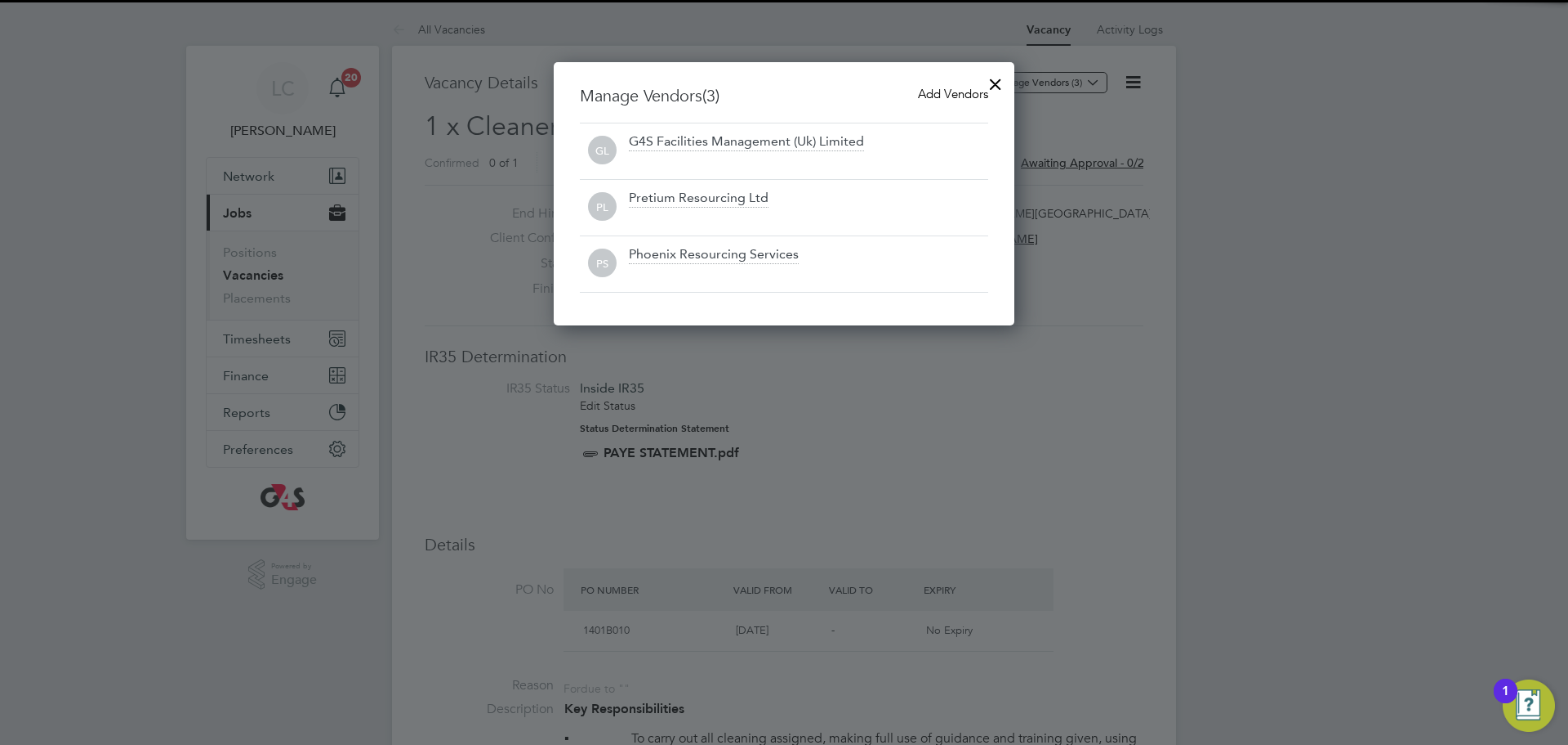
click at [997, 81] on div at bounding box center [996, 81] width 30 height 30
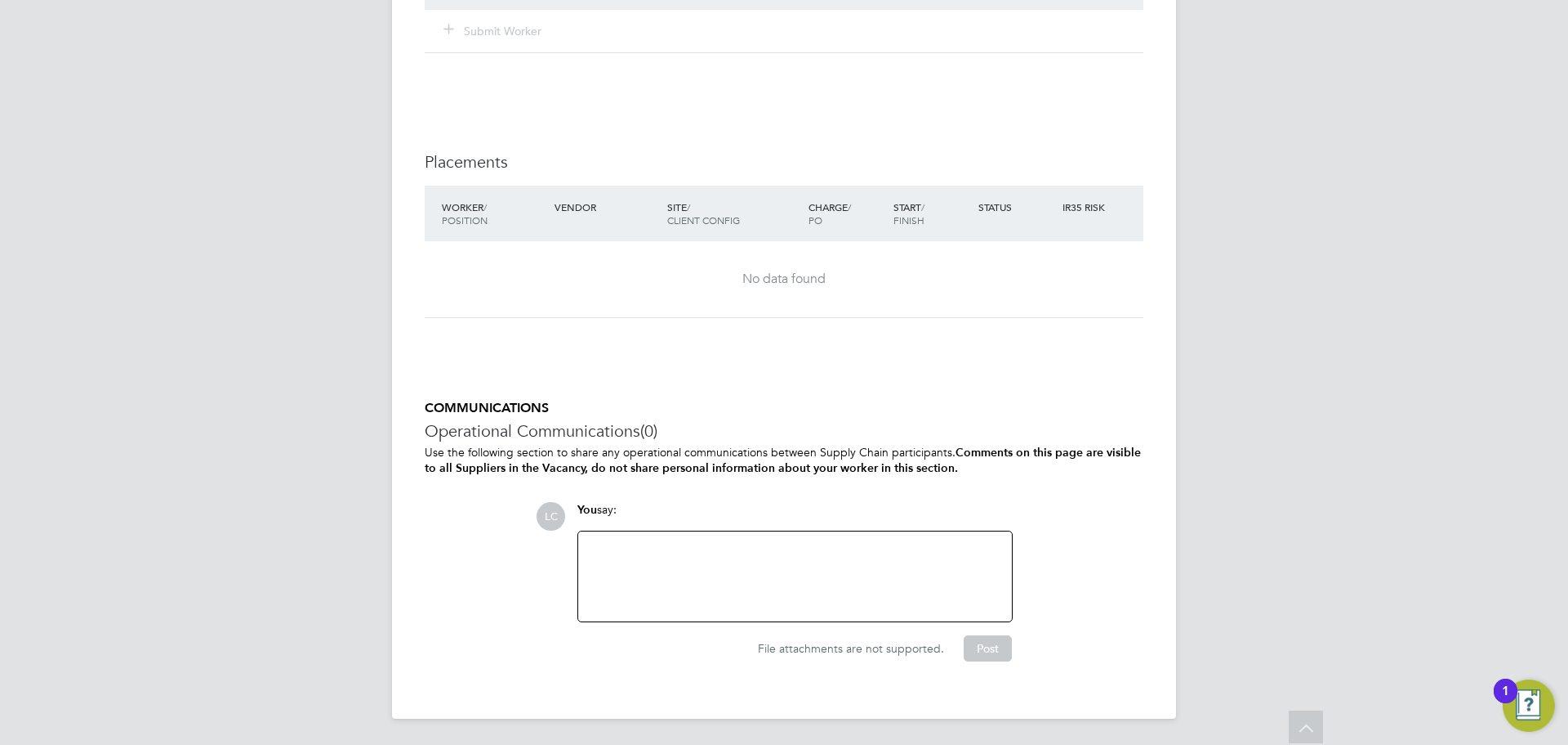
click at [674, 586] on div at bounding box center [796, 576] width 414 height 70
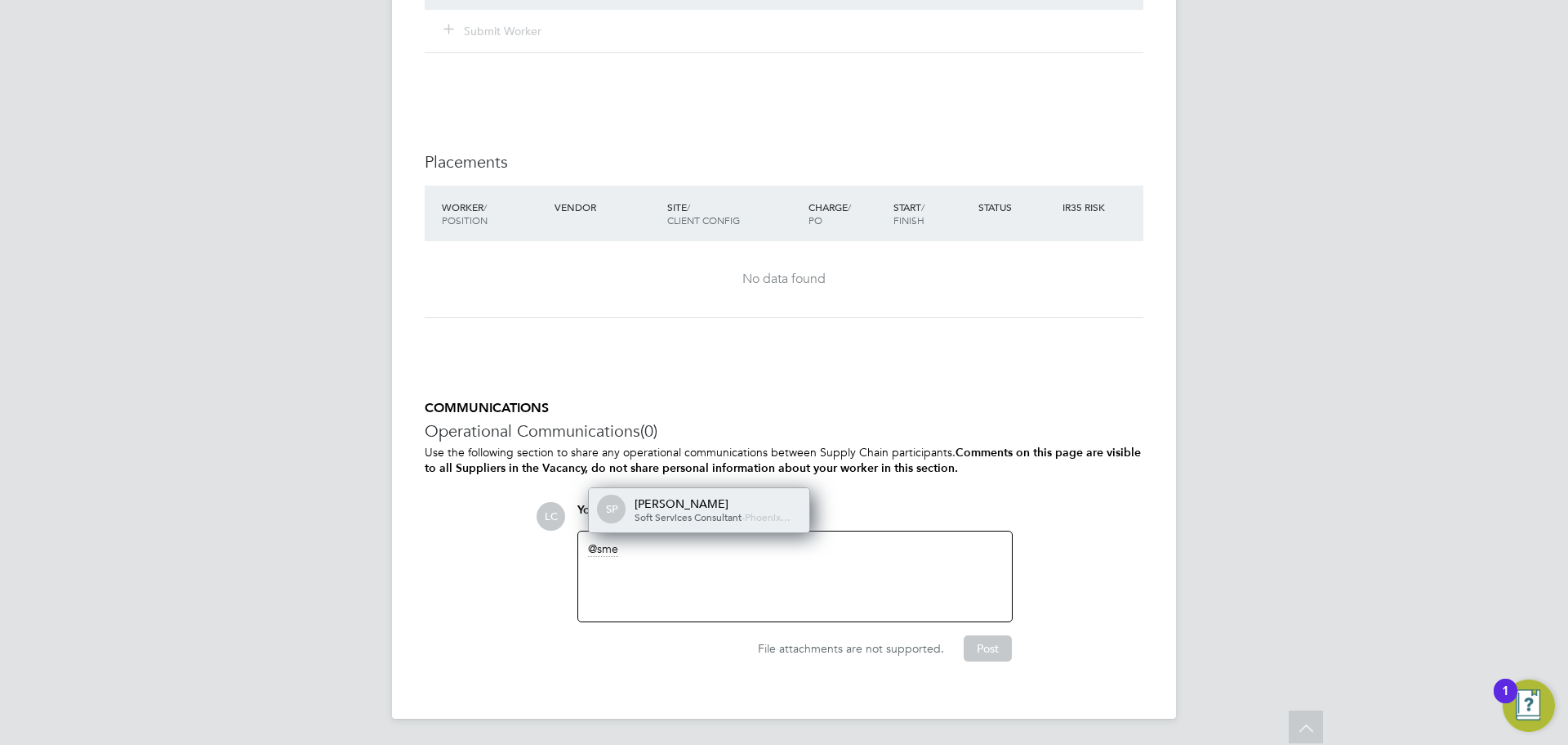
click at [708, 499] on div "[PERSON_NAME]" at bounding box center [716, 503] width 164 height 15
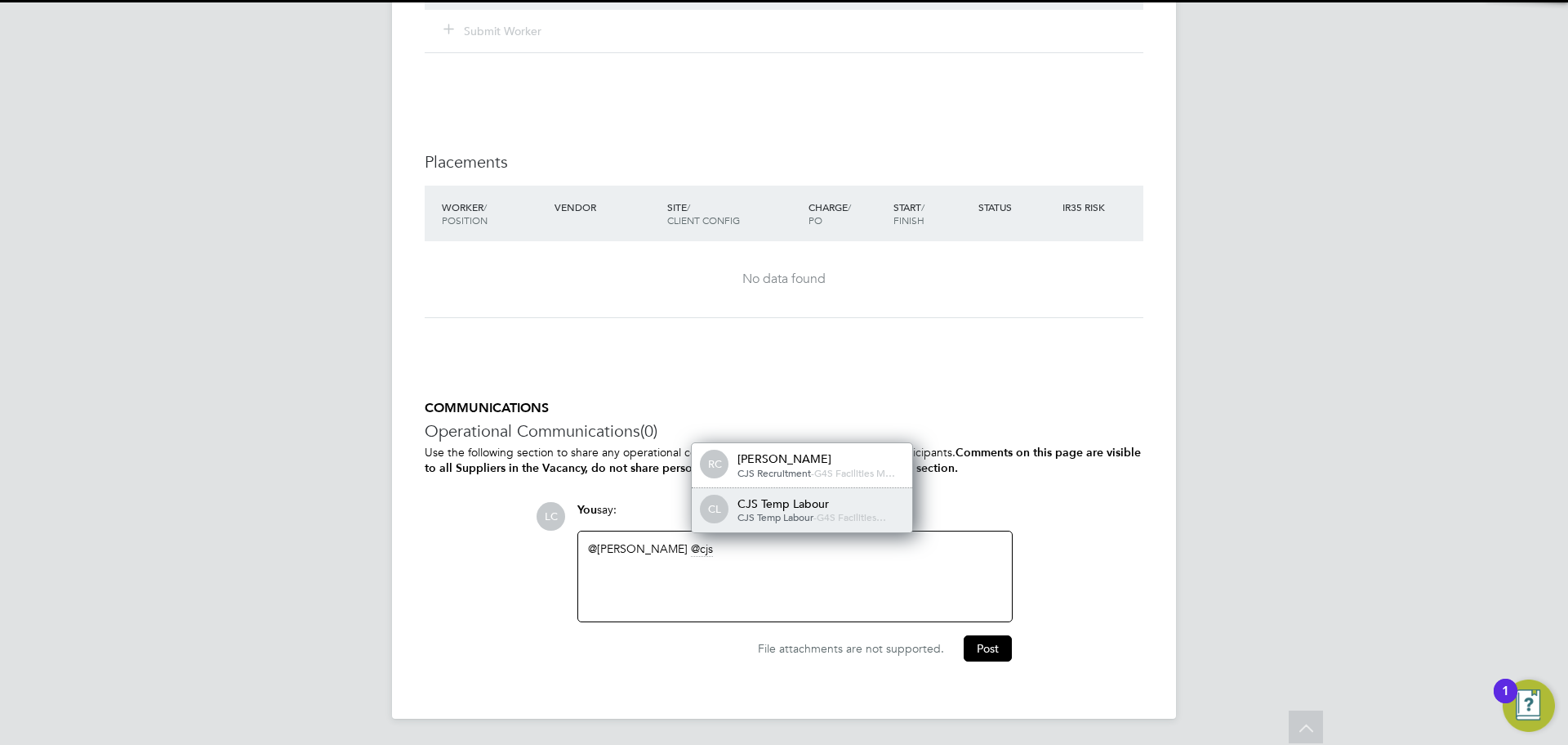
click at [768, 512] on span "CJS Temp Labour" at bounding box center [776, 516] width 76 height 13
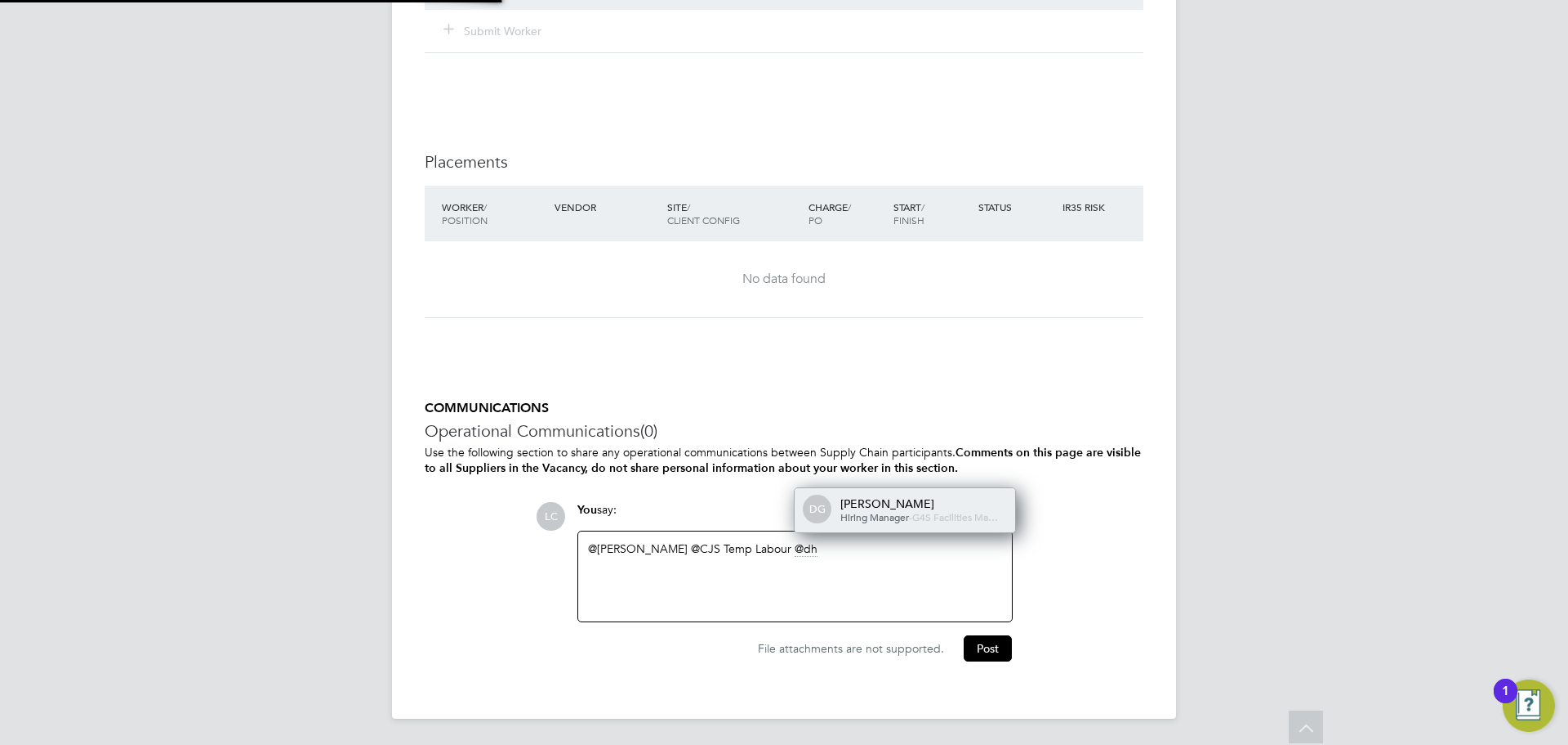
click at [901, 510] on span "Hiring Manager" at bounding box center [874, 516] width 68 height 13
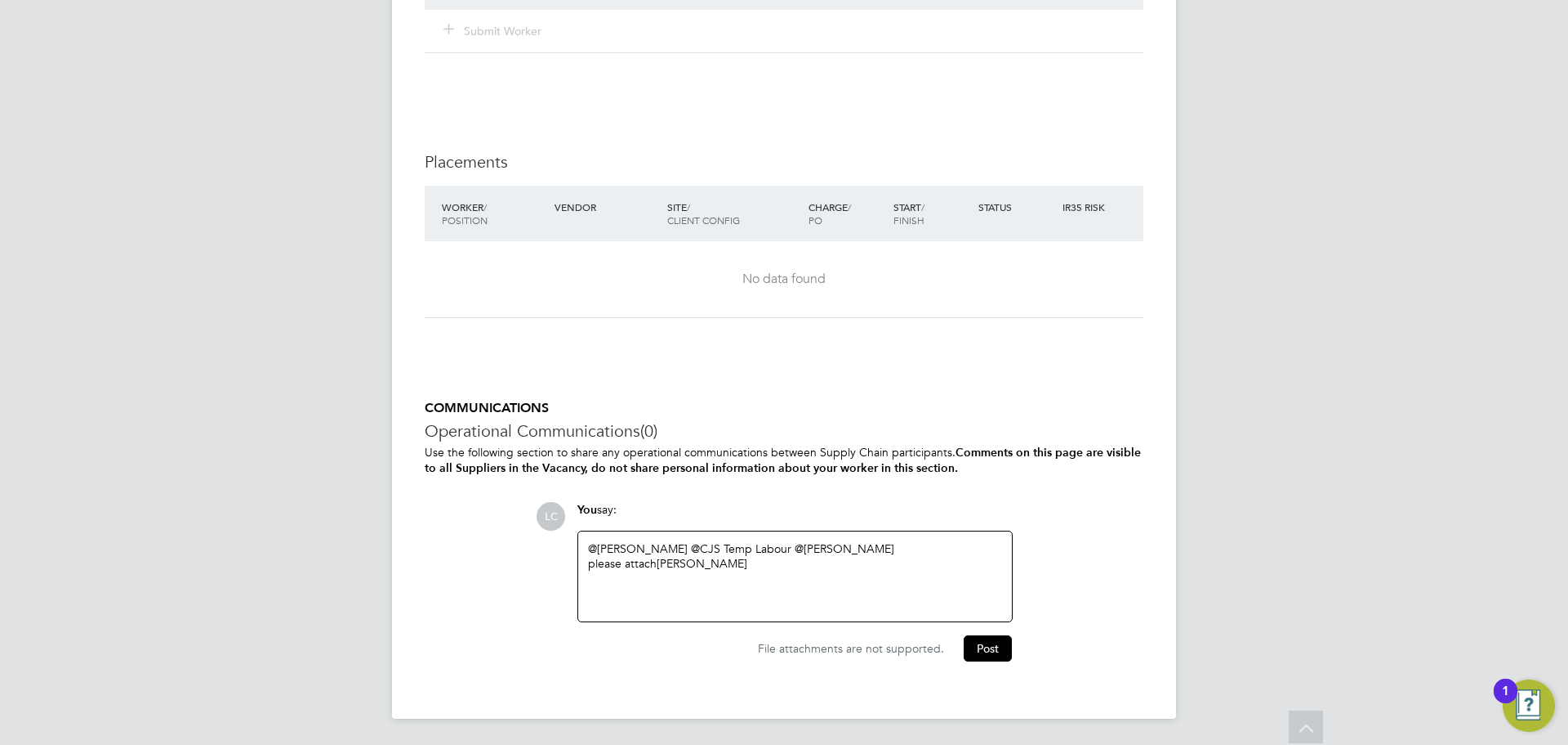
click at [773, 571] on div "please attach [PERSON_NAME]" at bounding box center [796, 563] width 414 height 15
click at [807, 595] on div "Fri 07:00 - 08:30 15:30 - 18:00" at bounding box center [796, 593] width 414 height 15
click at [978, 641] on button "Post" at bounding box center [988, 648] width 48 height 26
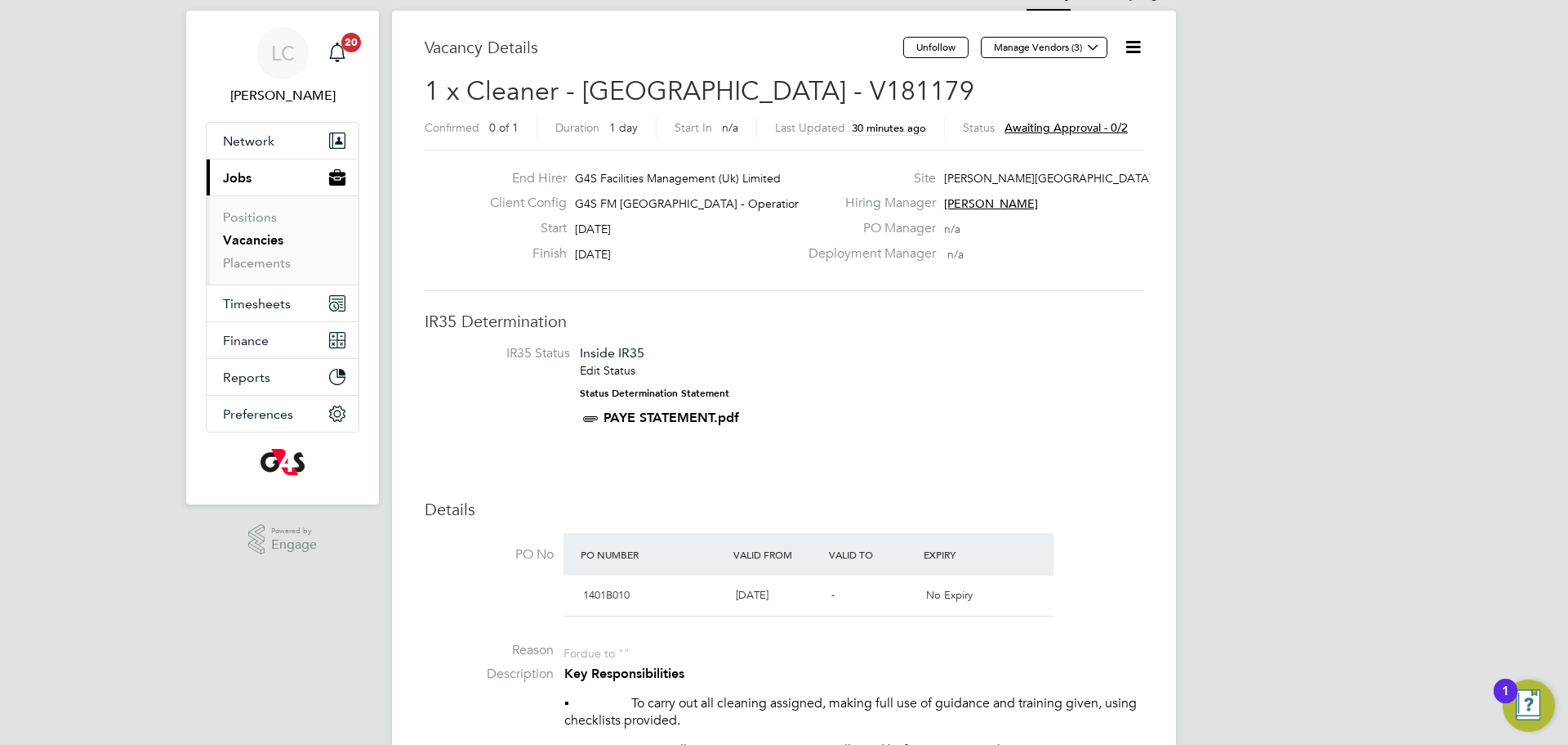
scroll to position [36, 0]
click at [512, 169] on label "End Hirer" at bounding box center [521, 178] width 90 height 17
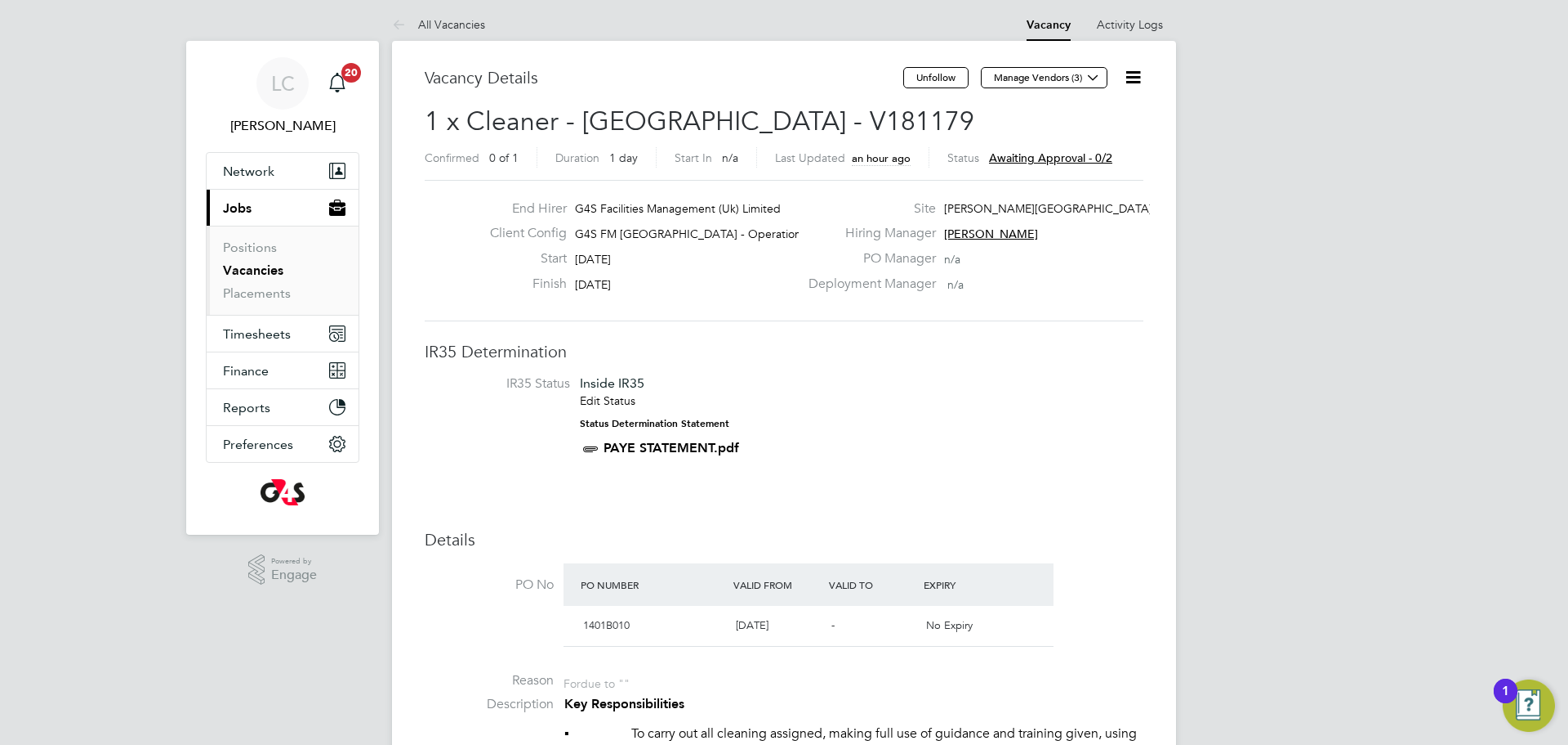
scroll to position [0, 0]
